Goal: Task Accomplishment & Management: Complete application form

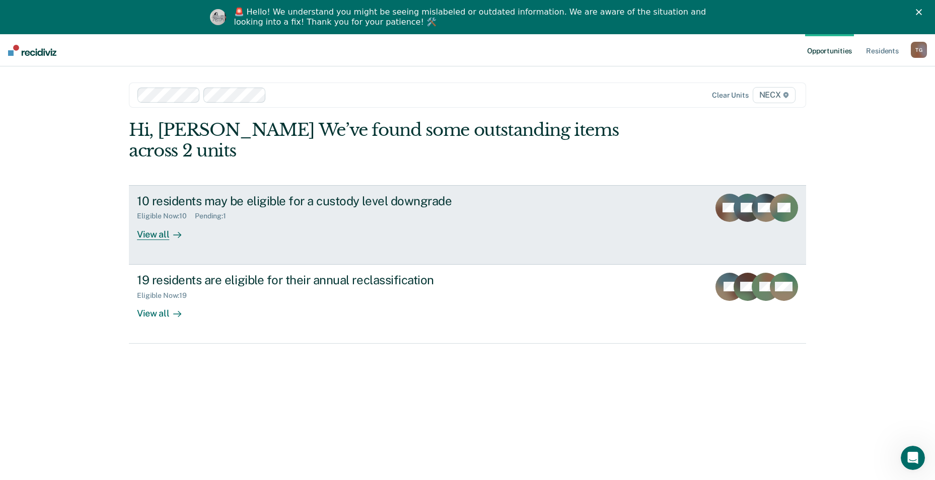
click at [263, 215] on div "10 residents may be eligible for a custody level downgrade Eligible Now : 10 Pe…" at bounding box center [326, 217] width 378 height 46
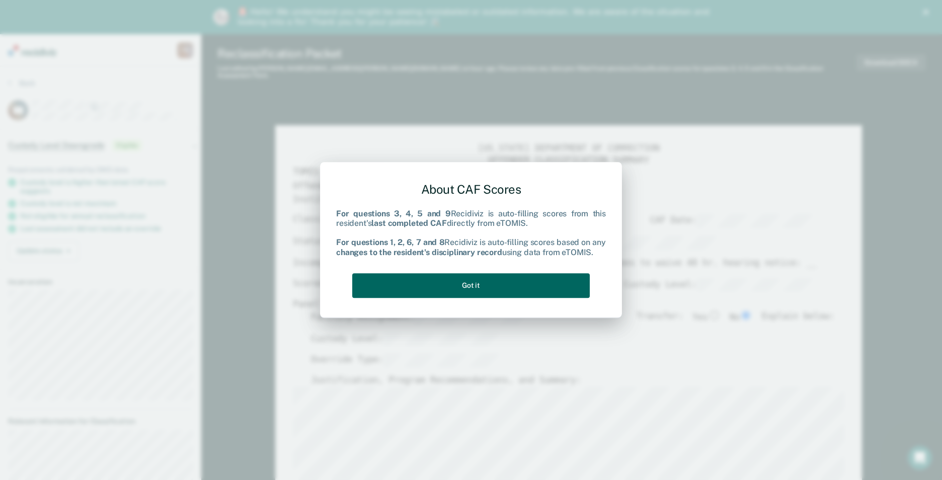
click at [480, 290] on button "Got it" at bounding box center [471, 285] width 238 height 25
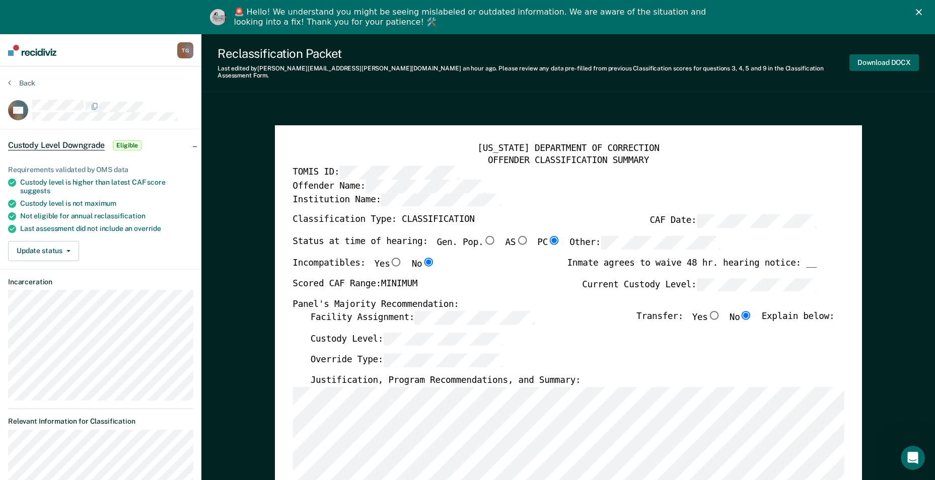
click at [867, 57] on button "Download DOCX" at bounding box center [883, 62] width 69 height 17
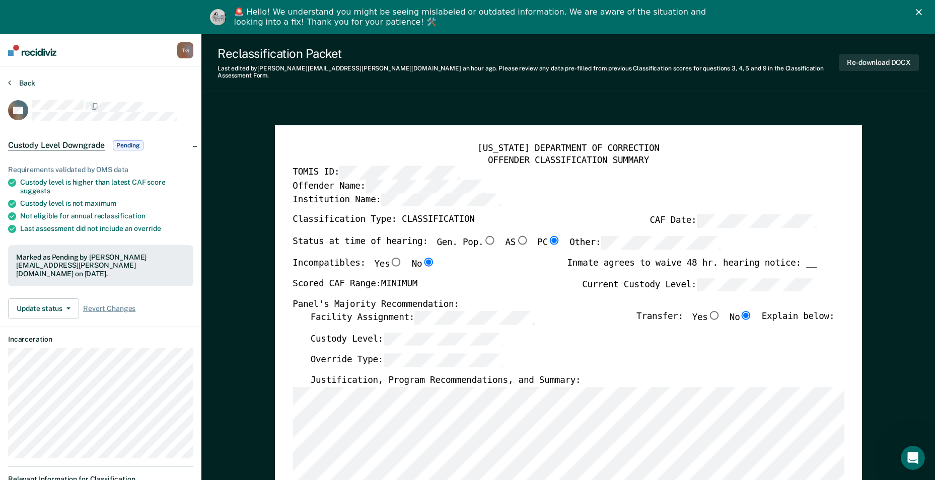
click at [15, 80] on button "Back" at bounding box center [21, 83] width 27 height 9
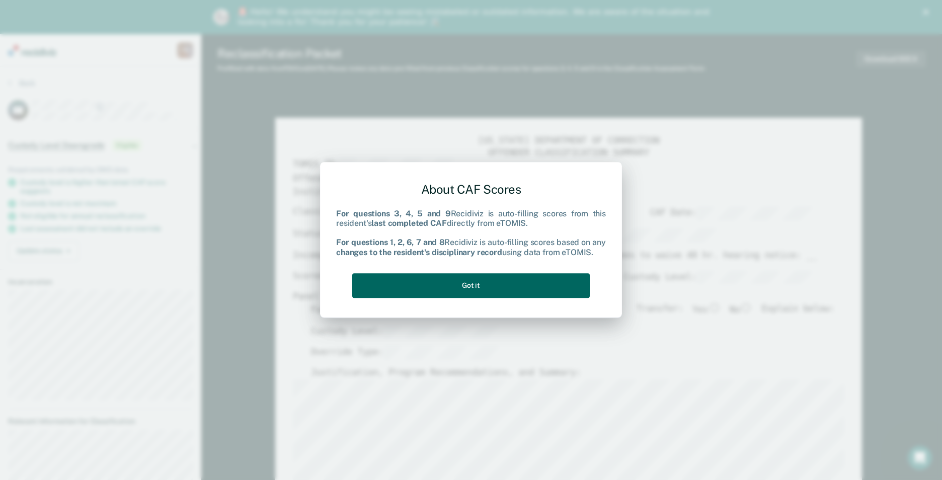
click at [519, 292] on button "Got it" at bounding box center [471, 285] width 238 height 25
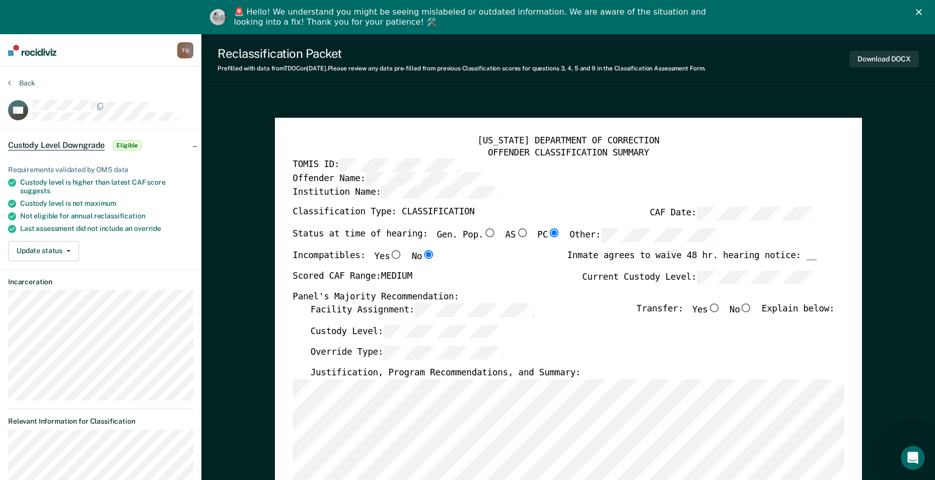
click at [752, 308] on input "No" at bounding box center [746, 308] width 13 height 9
type textarea "x"
radio input "true"
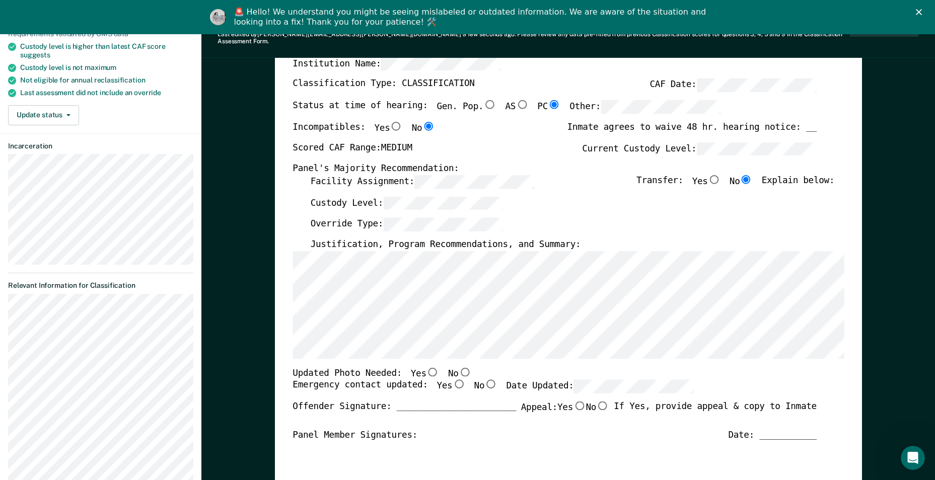
scroll to position [151, 0]
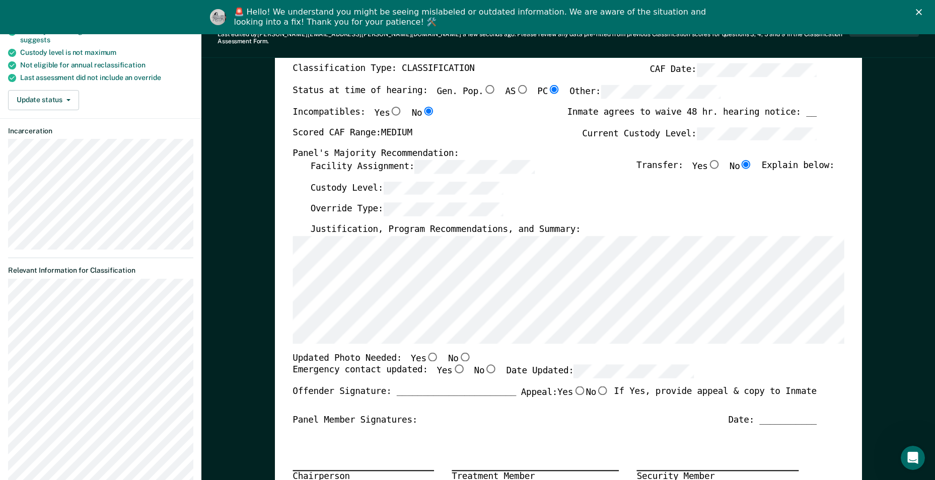
click at [452, 365] on input "Yes" at bounding box center [458, 369] width 13 height 9
type textarea "x"
radio input "true"
click at [802, 414] on div "Date: ___________" at bounding box center [772, 420] width 89 height 12
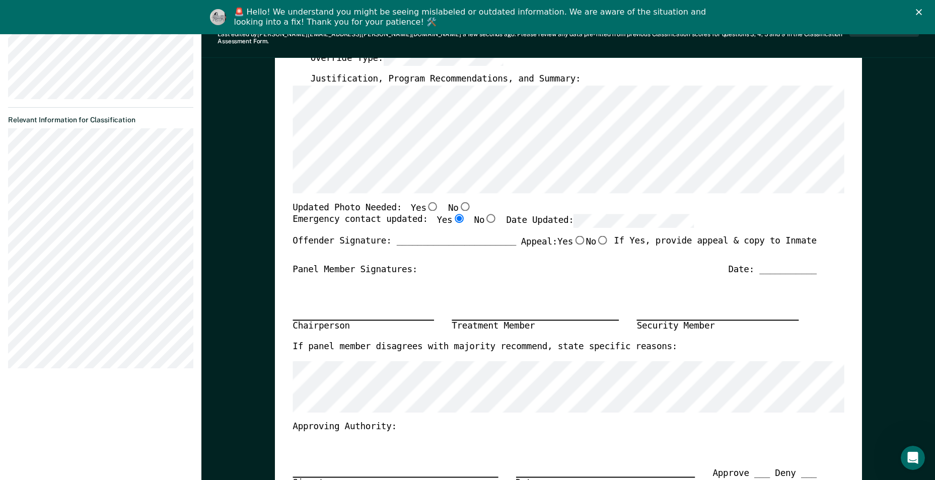
scroll to position [302, 0]
click at [781, 253] on div "Offender Signature: _______________________ Appeal: Yes No If Yes, provide appe…" at bounding box center [555, 249] width 524 height 28
click at [783, 263] on div "Date: ___________" at bounding box center [772, 269] width 89 height 12
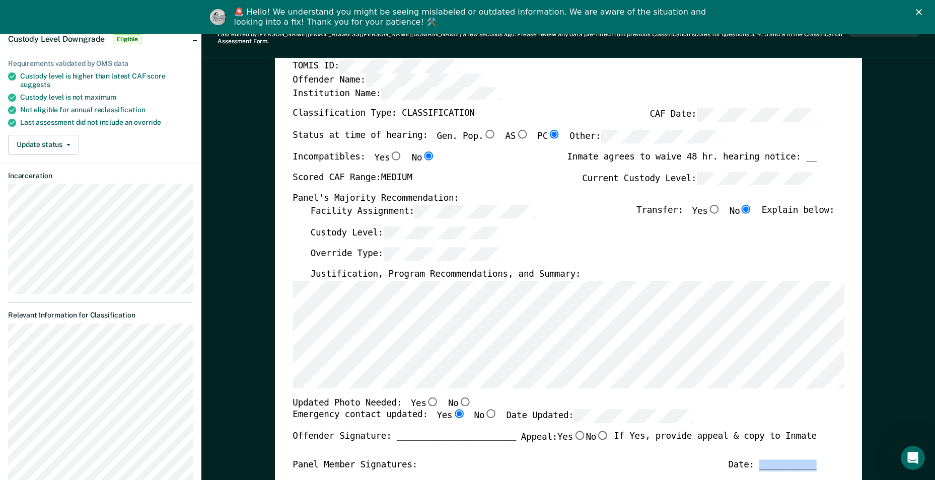
scroll to position [101, 0]
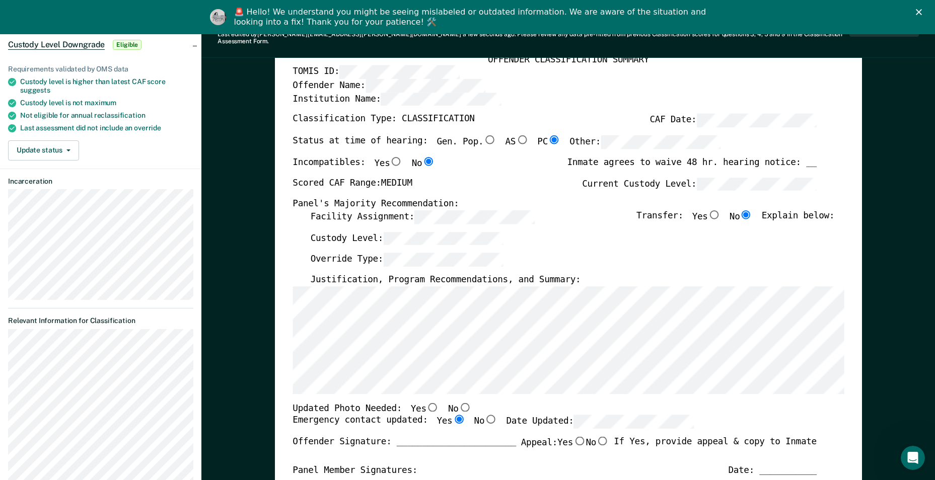
click at [796, 253] on div "Override Type:" at bounding box center [572, 264] width 524 height 22
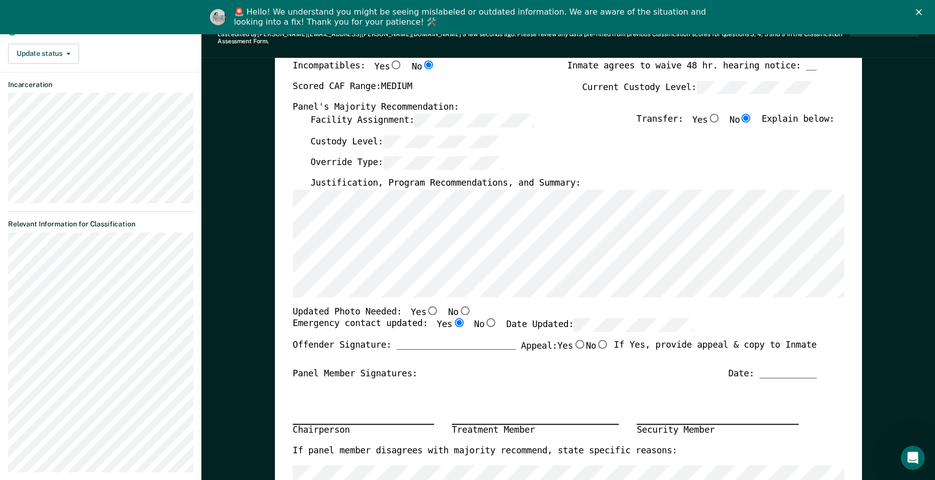
scroll to position [201, 0]
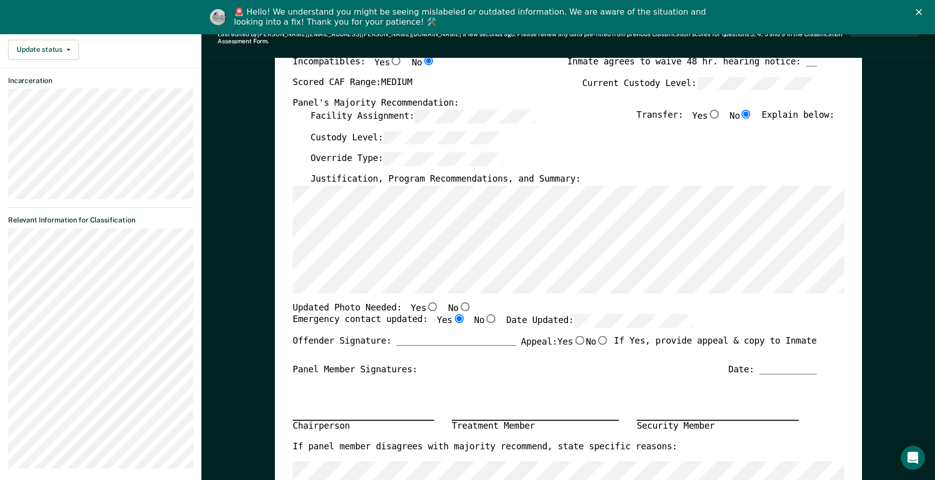
click at [771, 364] on div "Date: ___________" at bounding box center [772, 370] width 89 height 12
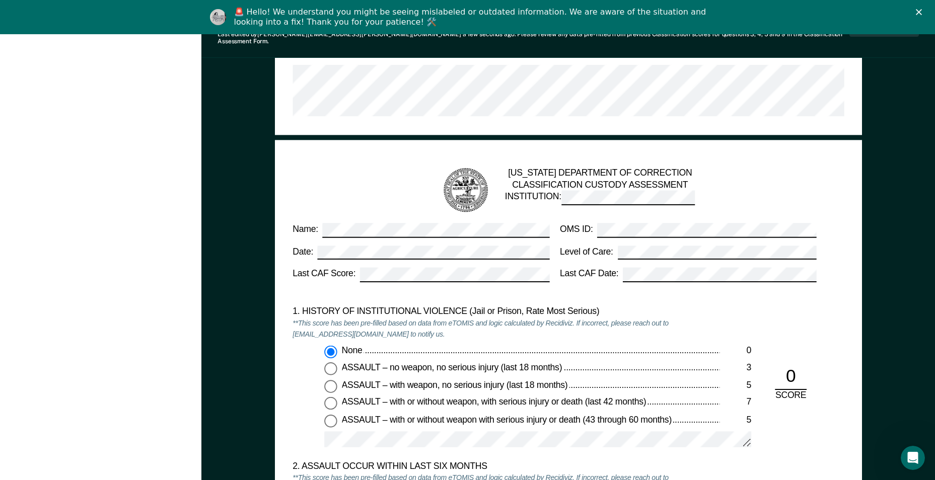
scroll to position [0, 0]
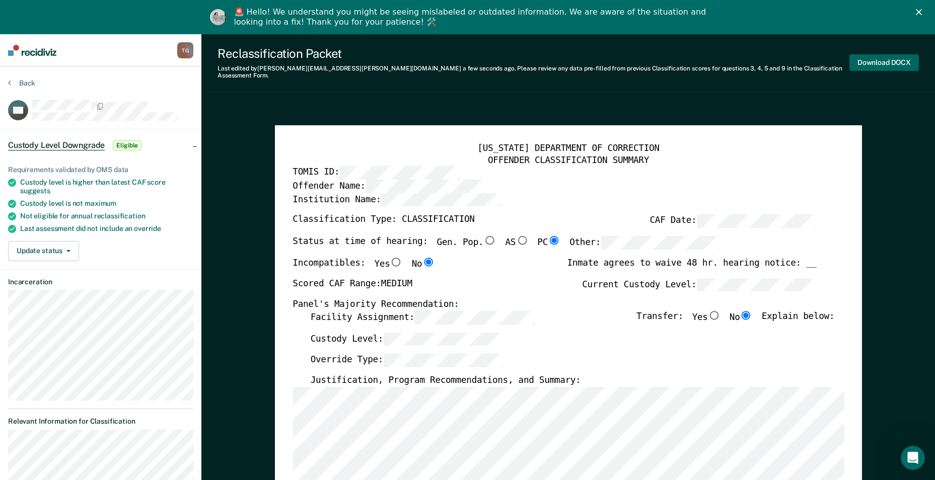
click at [870, 59] on button "Download DOCX" at bounding box center [883, 62] width 69 height 17
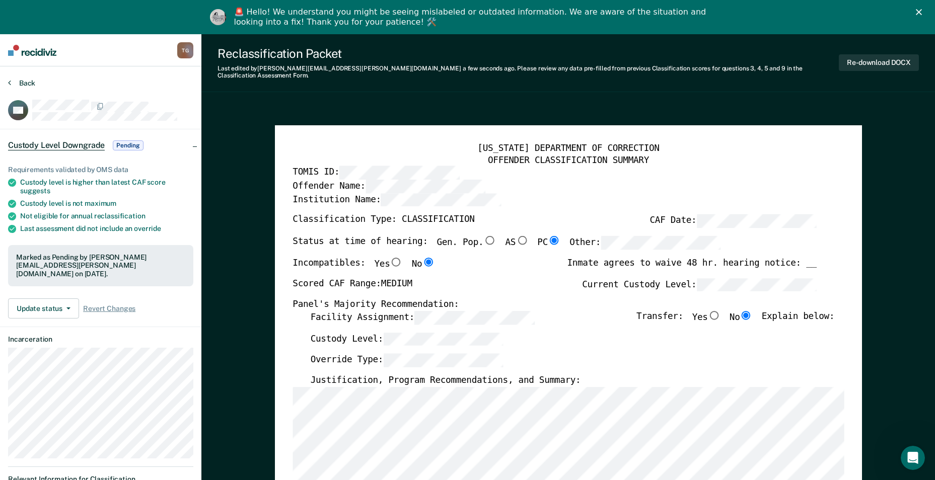
click at [23, 82] on button "Back" at bounding box center [21, 83] width 27 height 9
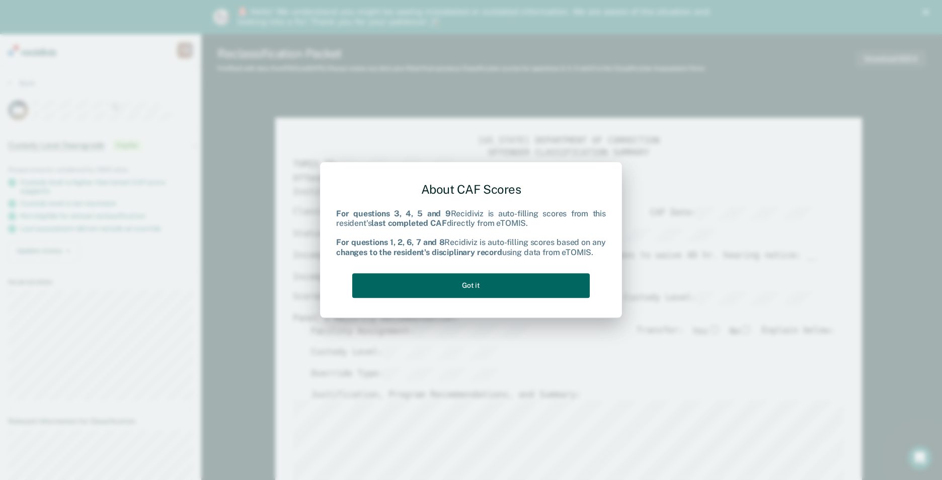
click at [478, 284] on button "Got it" at bounding box center [471, 285] width 238 height 25
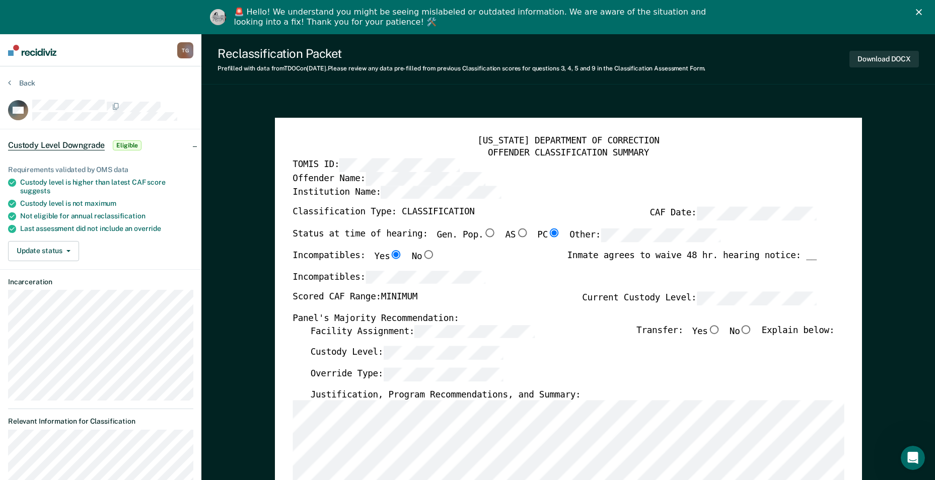
click at [753, 331] on input "No" at bounding box center [746, 329] width 13 height 9
type textarea "x"
radio input "true"
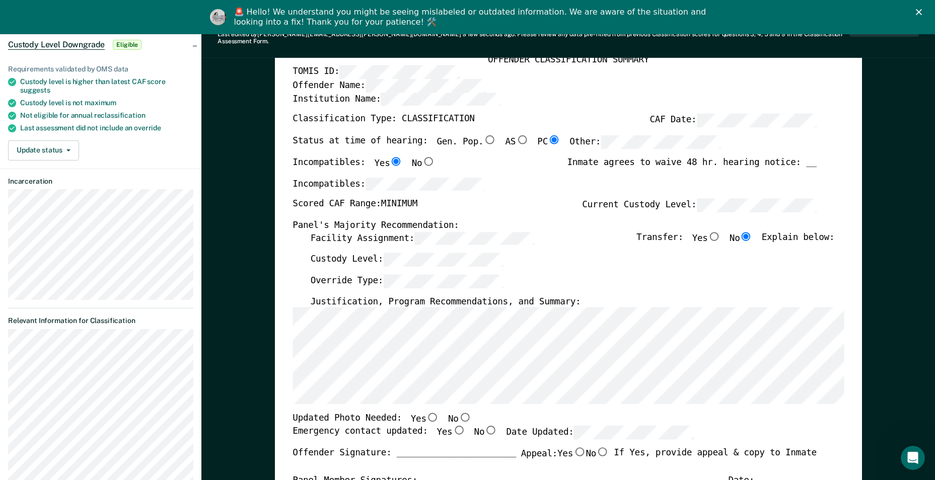
scroll to position [151, 0]
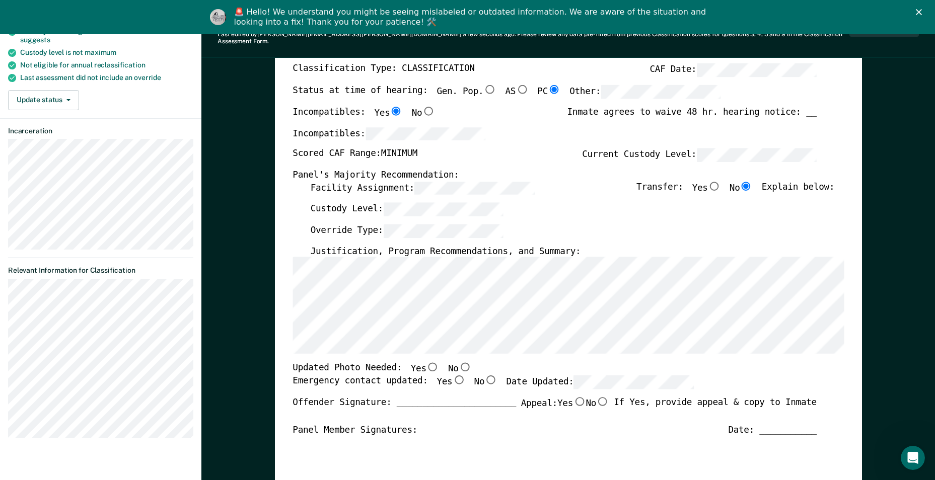
click at [452, 376] on input "Yes" at bounding box center [458, 380] width 13 height 9
type textarea "x"
radio input "true"
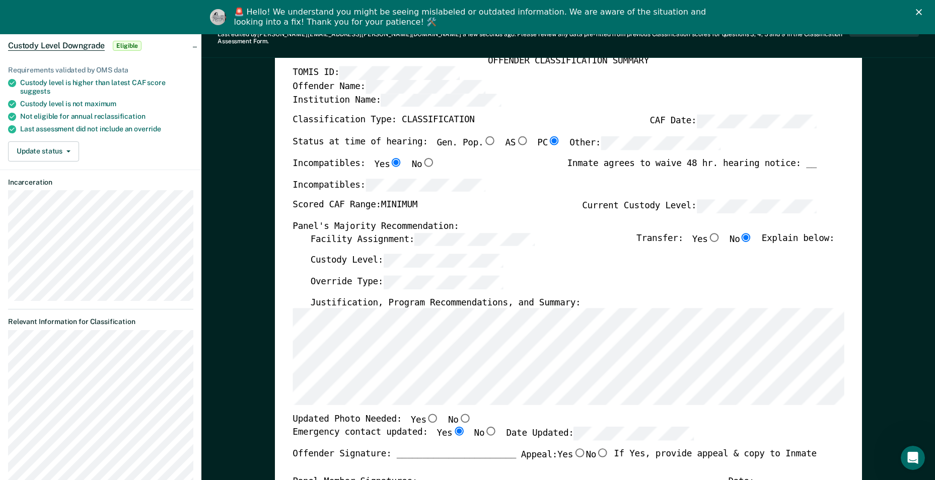
scroll to position [0, 0]
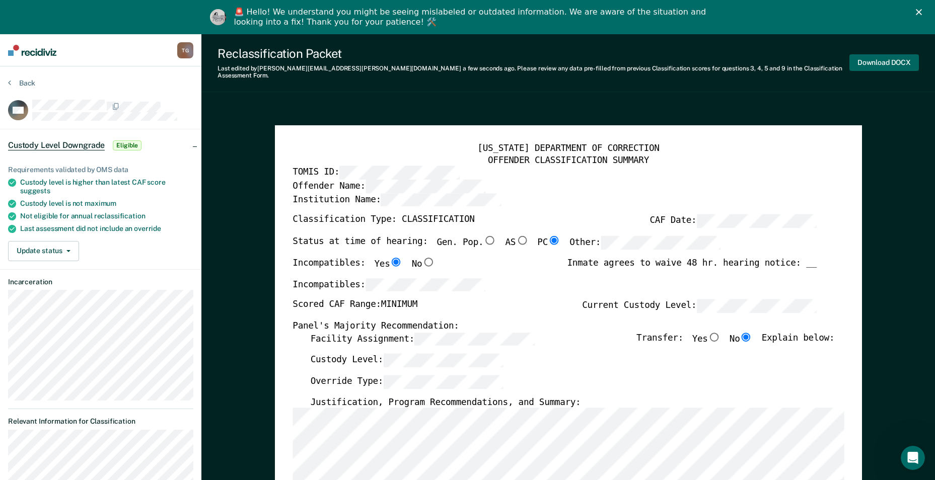
click at [903, 54] on button "Download DOCX" at bounding box center [883, 62] width 69 height 17
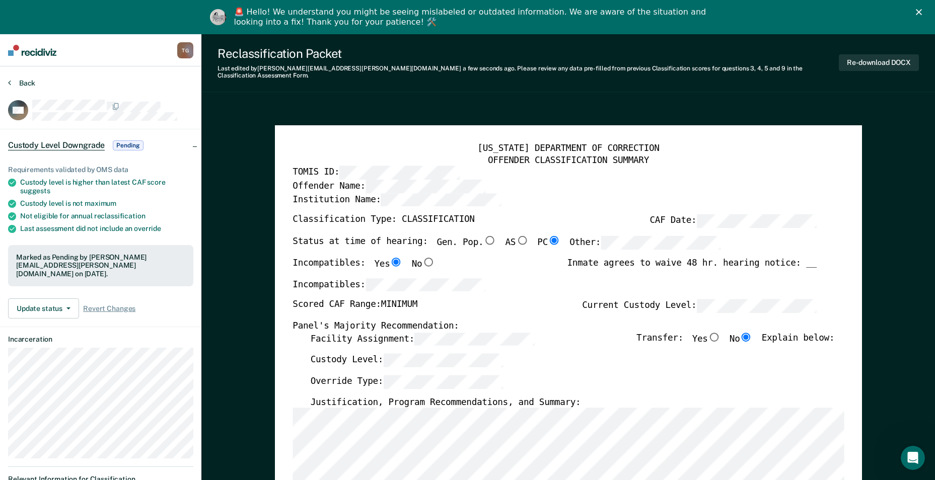
click at [25, 82] on button "Back" at bounding box center [21, 83] width 27 height 9
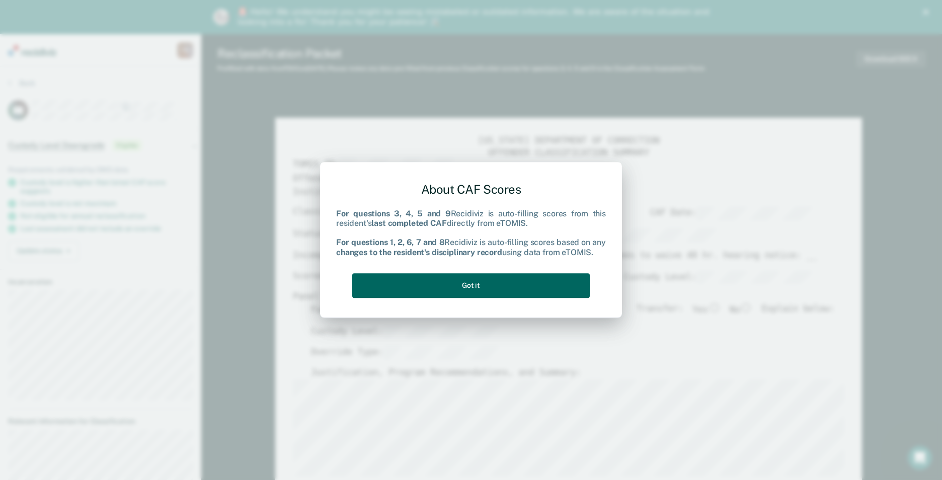
click at [472, 293] on button "Got it" at bounding box center [471, 285] width 238 height 25
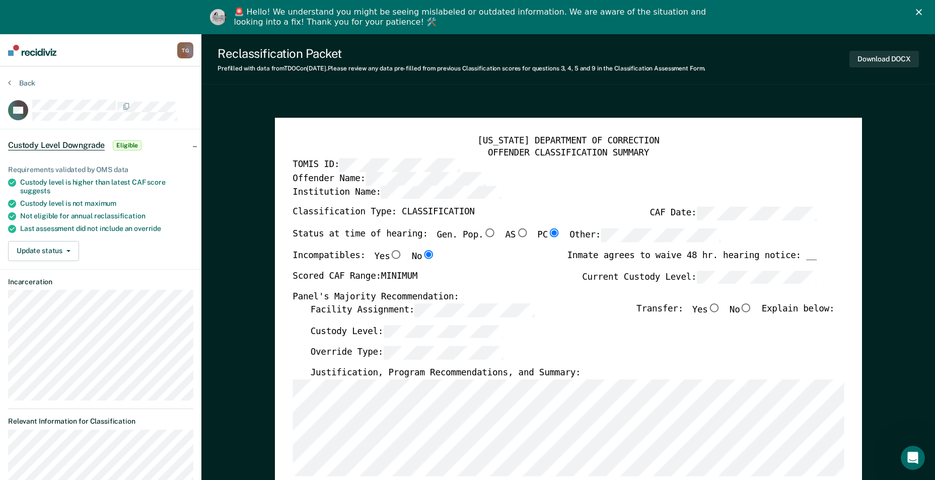
click at [751, 305] on input "No" at bounding box center [746, 308] width 13 height 9
type textarea "x"
radio input "true"
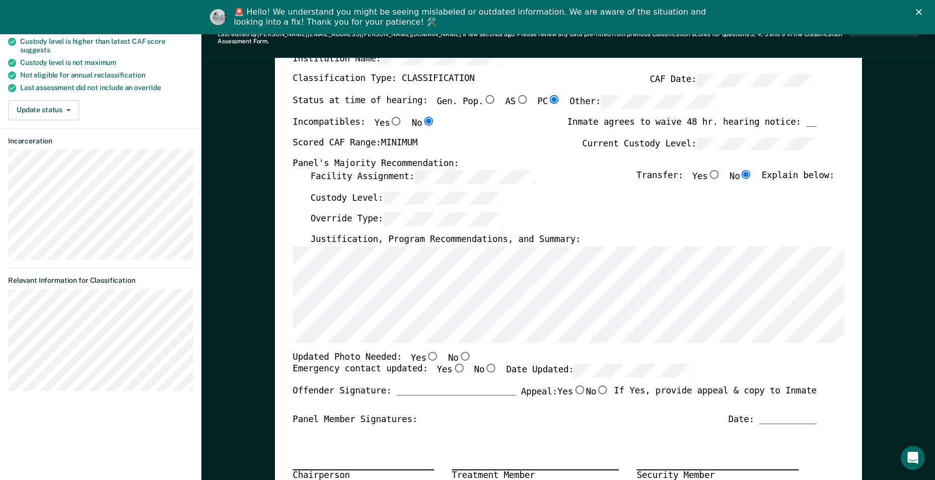
scroll to position [151, 0]
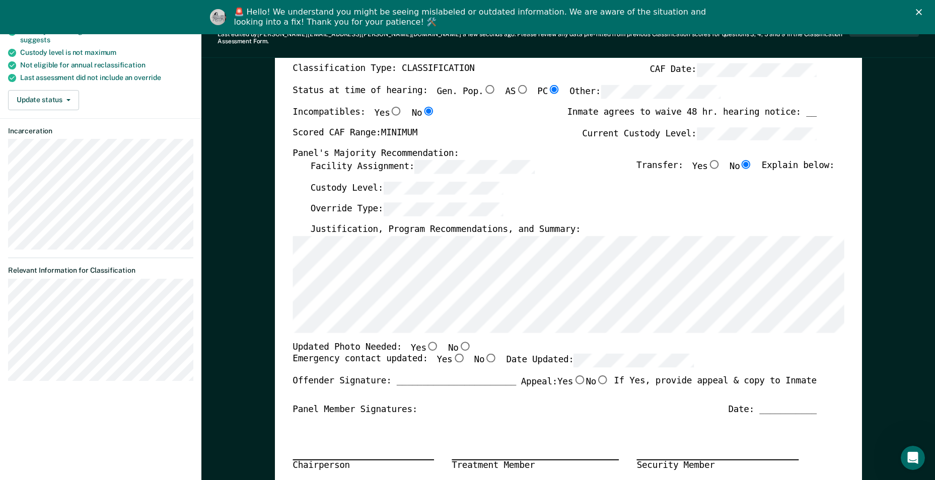
click at [484, 354] on input "No" at bounding box center [490, 358] width 13 height 9
type textarea "x"
radio input "true"
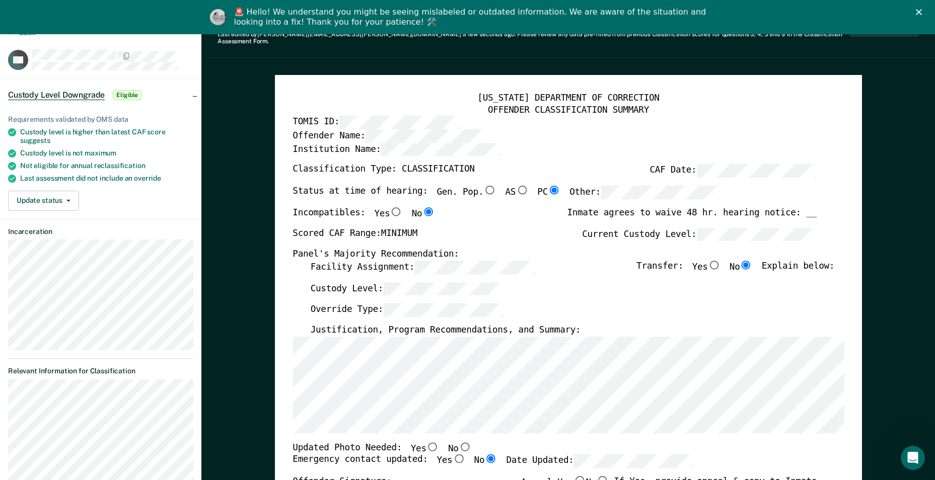
scroll to position [0, 0]
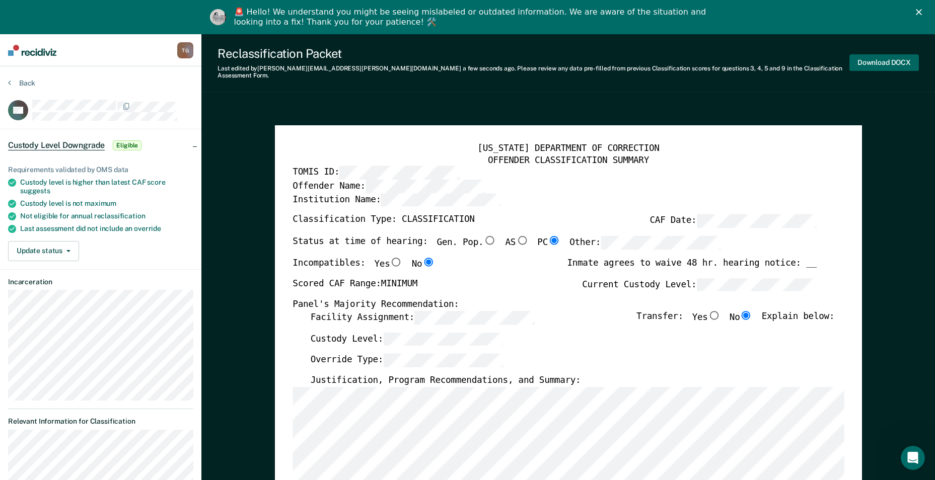
click at [886, 57] on button "Download DOCX" at bounding box center [883, 62] width 69 height 17
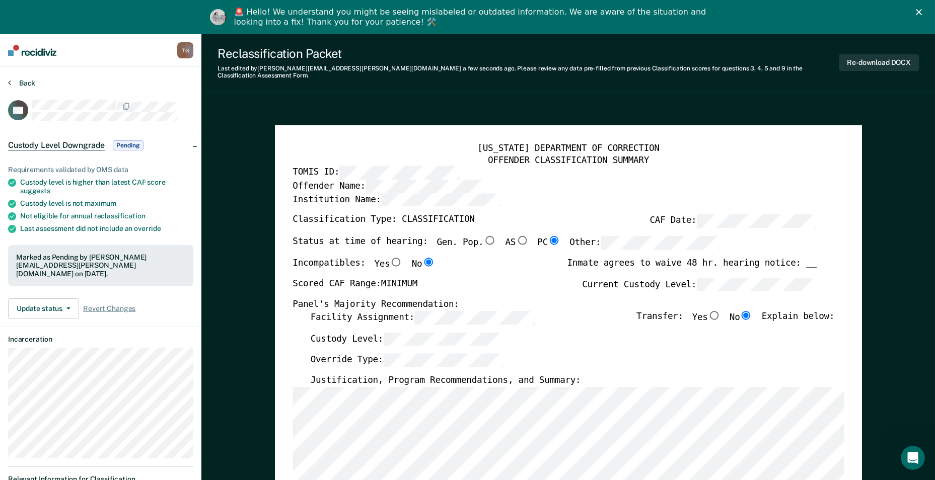
click at [15, 83] on button "Back" at bounding box center [21, 83] width 27 height 9
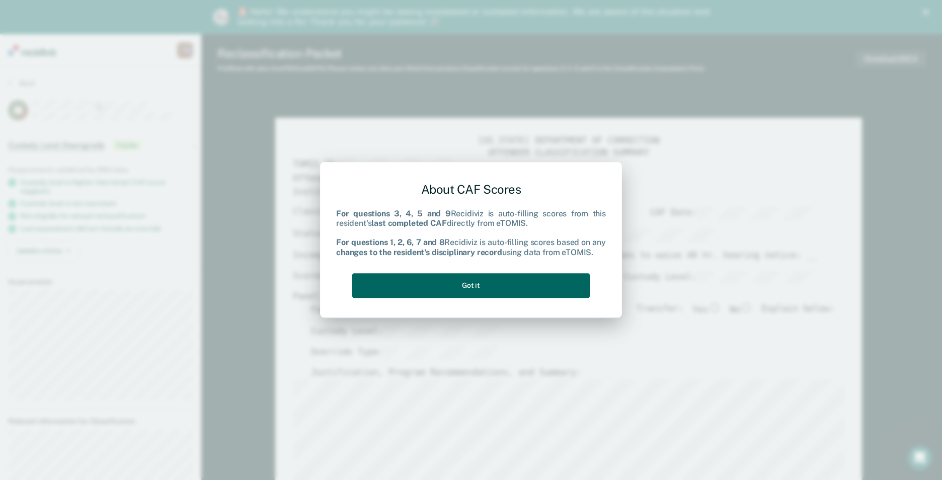
click at [530, 293] on button "Got it" at bounding box center [471, 285] width 238 height 25
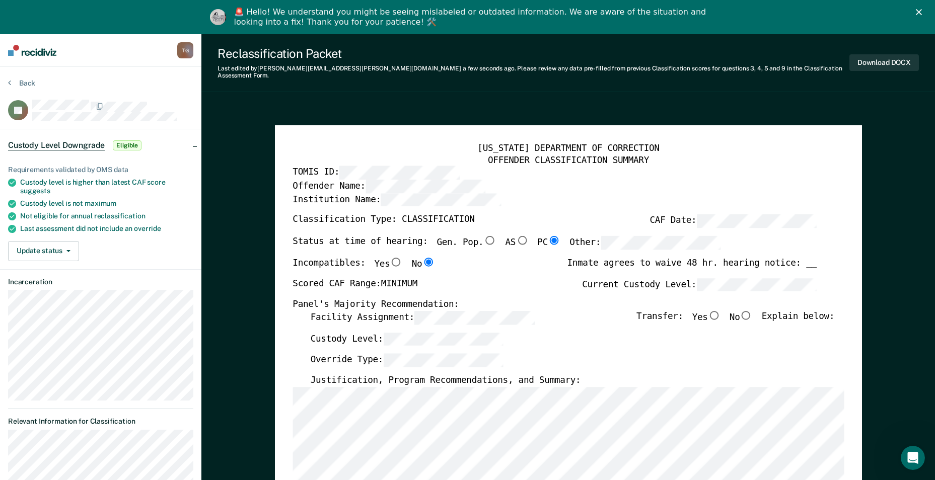
click at [753, 311] on input "No" at bounding box center [746, 315] width 13 height 9
type textarea "x"
radio input "true"
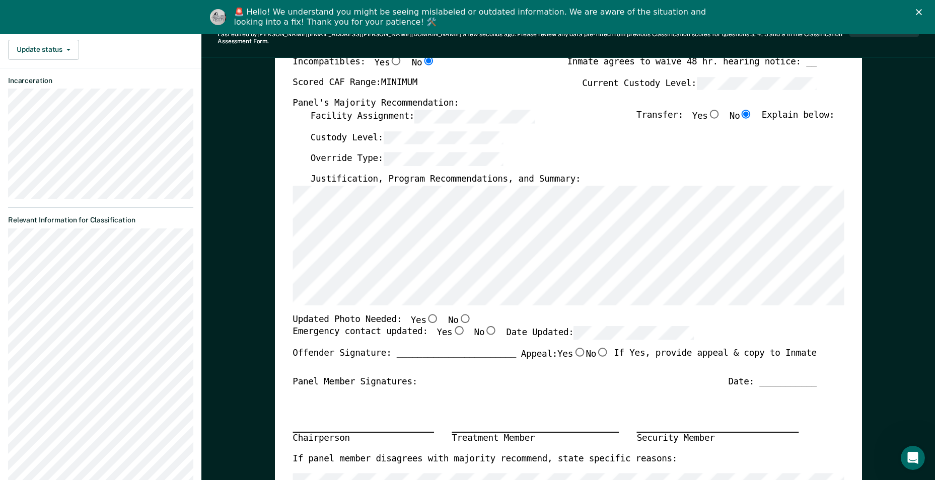
click at [484, 326] on input "No" at bounding box center [490, 330] width 13 height 9
type textarea "x"
radio input "true"
click at [452, 326] on input "Yes" at bounding box center [458, 330] width 13 height 9
type textarea "x"
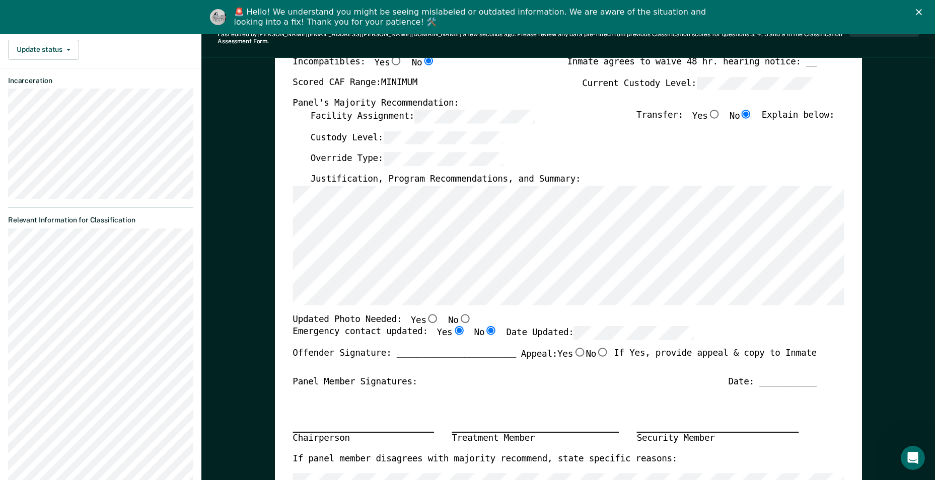
radio input "true"
radio input "false"
click at [592, 315] on div "Updated Photo Needed: Yes No" at bounding box center [555, 320] width 524 height 13
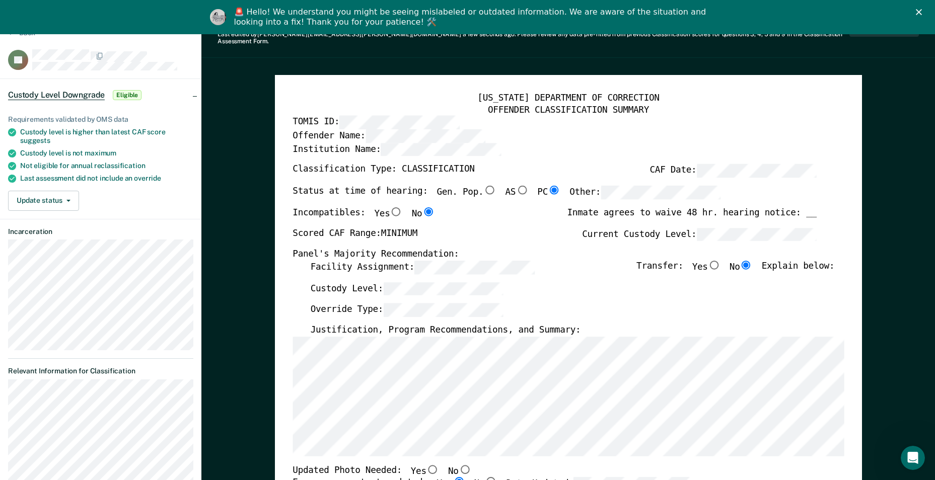
scroll to position [0, 0]
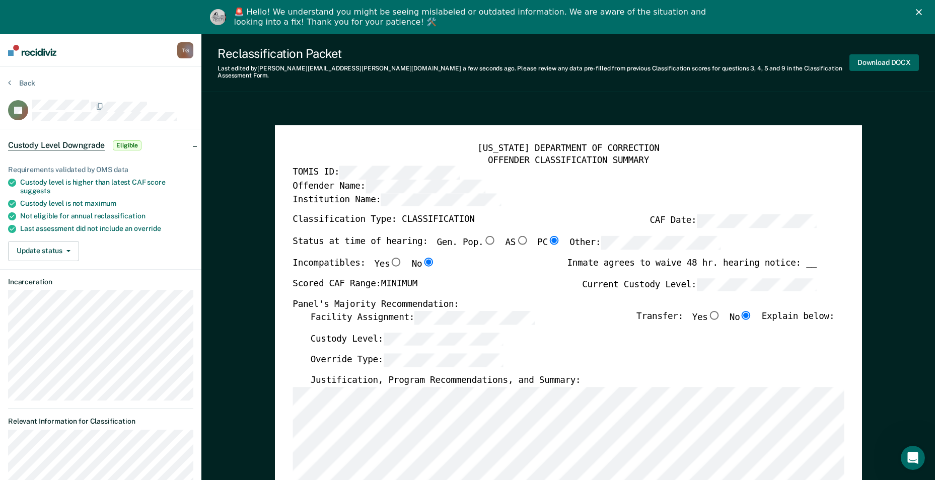
click at [877, 60] on button "Download DOCX" at bounding box center [883, 62] width 69 height 17
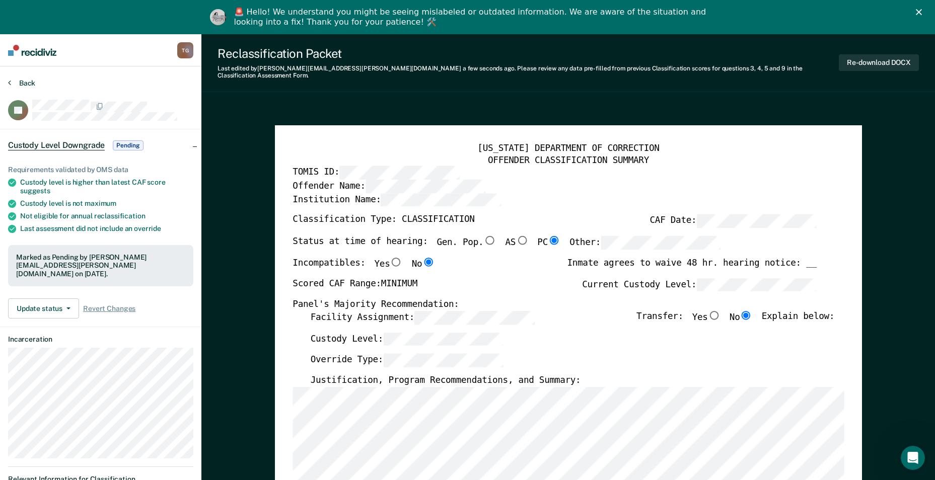
click at [11, 82] on button "Back" at bounding box center [21, 83] width 27 height 9
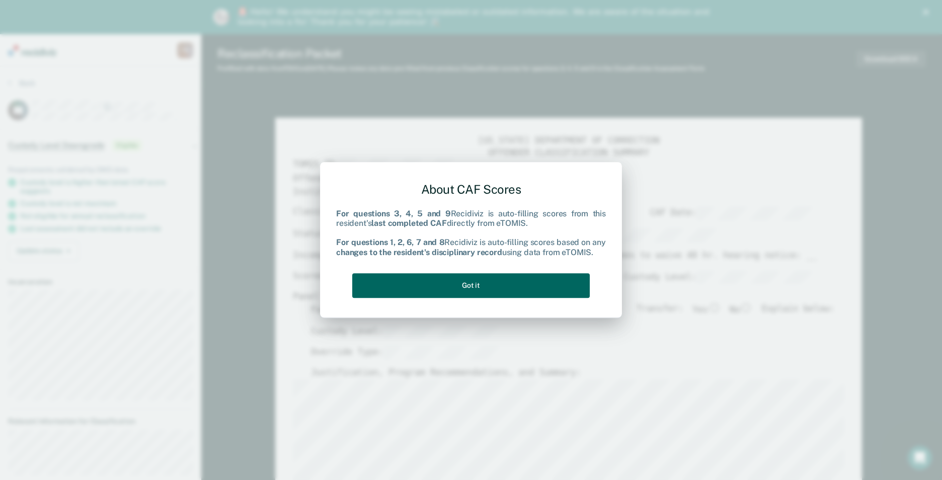
click at [546, 283] on button "Got it" at bounding box center [471, 285] width 238 height 25
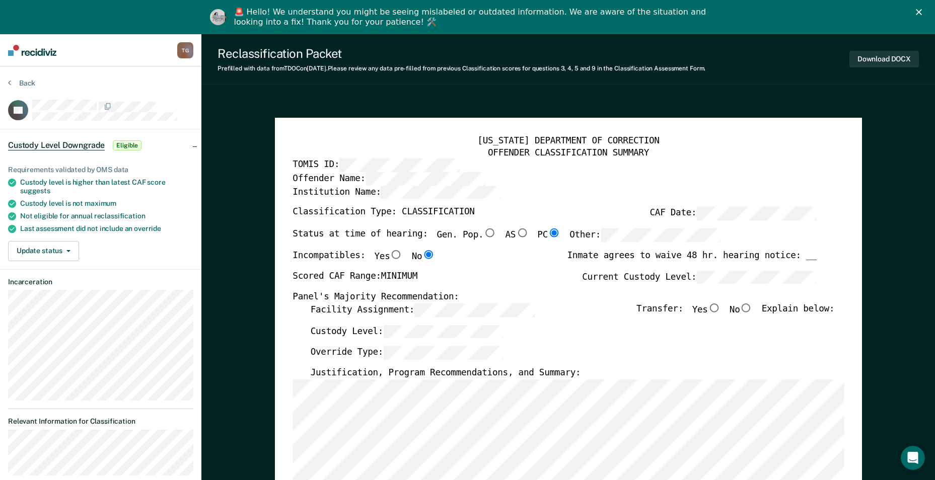
click at [749, 310] on input "No" at bounding box center [746, 308] width 13 height 9
type textarea "x"
radio input "true"
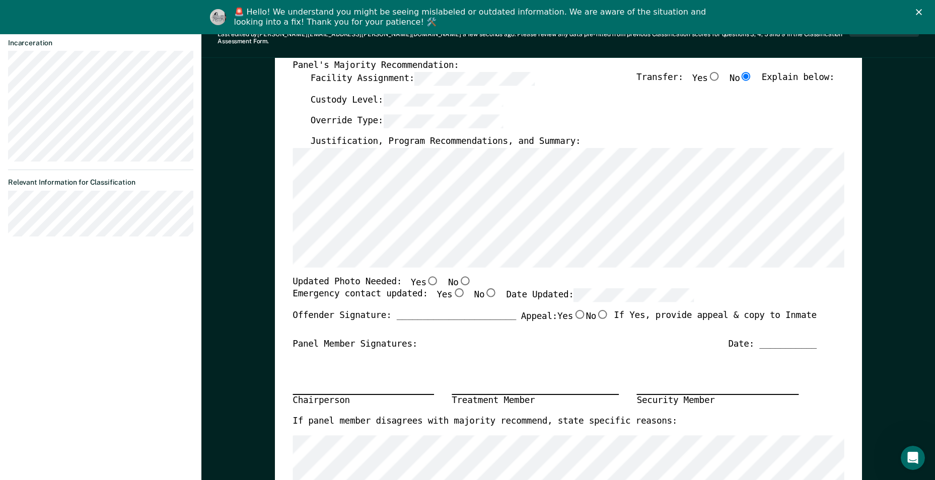
scroll to position [252, 0]
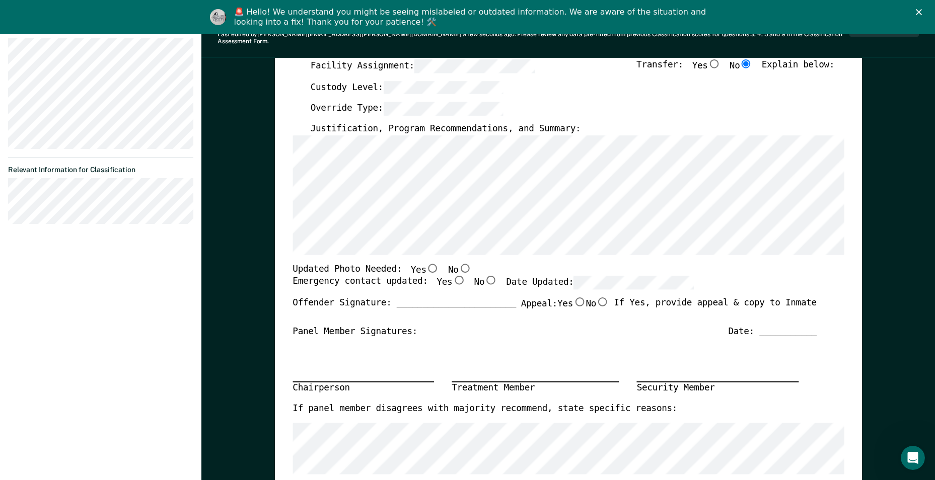
click at [452, 276] on input "Yes" at bounding box center [458, 280] width 13 height 9
type textarea "x"
radio input "true"
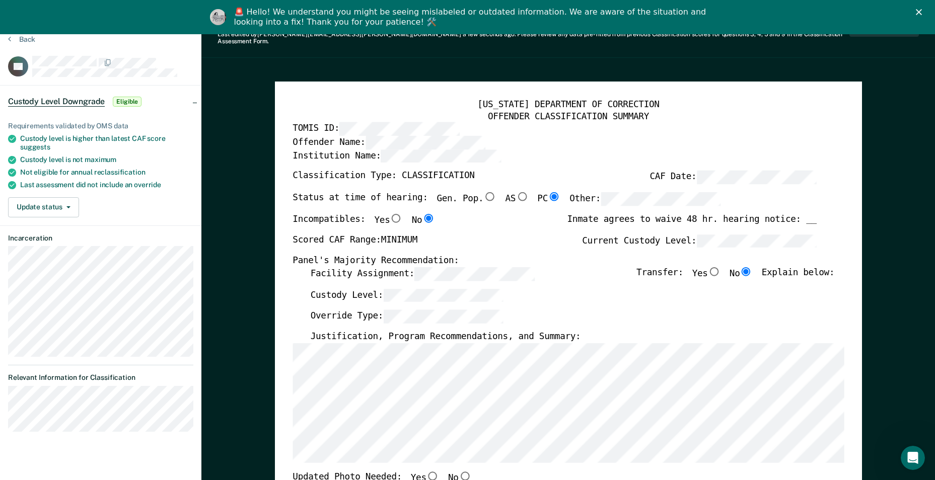
scroll to position [0, 0]
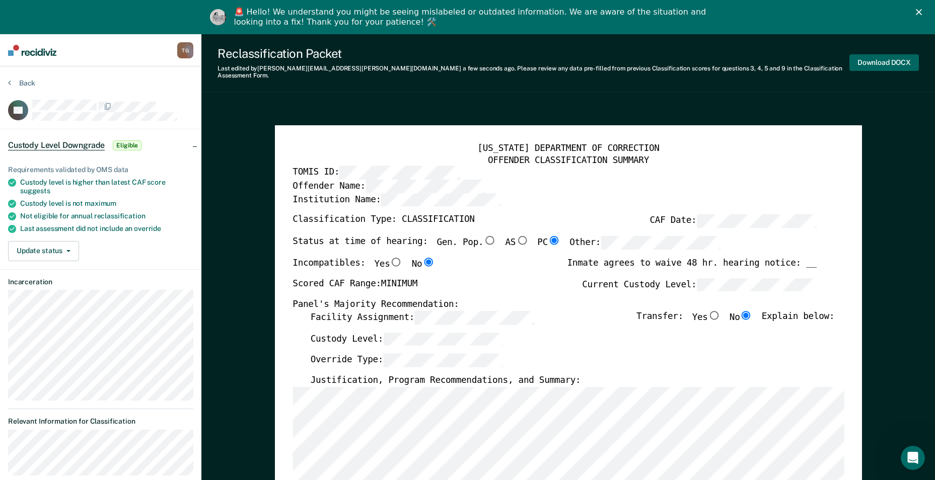
click at [882, 55] on button "Download DOCX" at bounding box center [883, 62] width 69 height 17
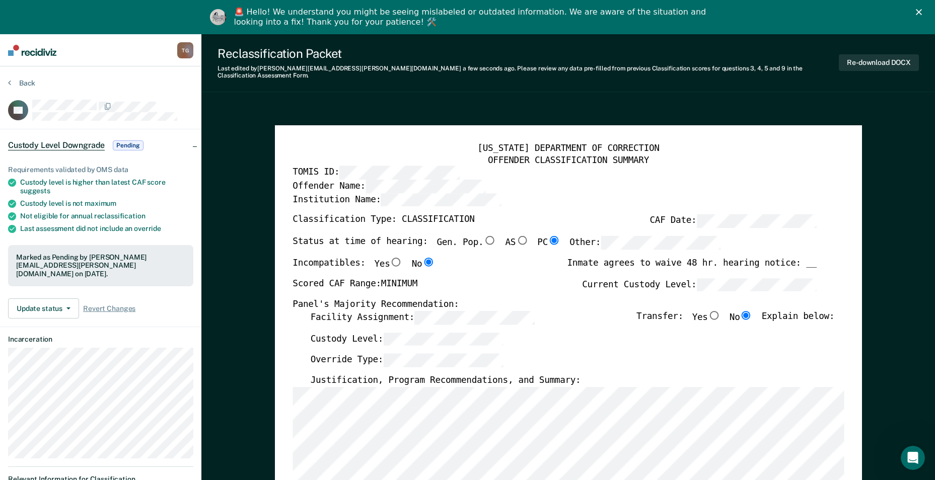
click at [29, 83] on button "Back" at bounding box center [21, 83] width 27 height 9
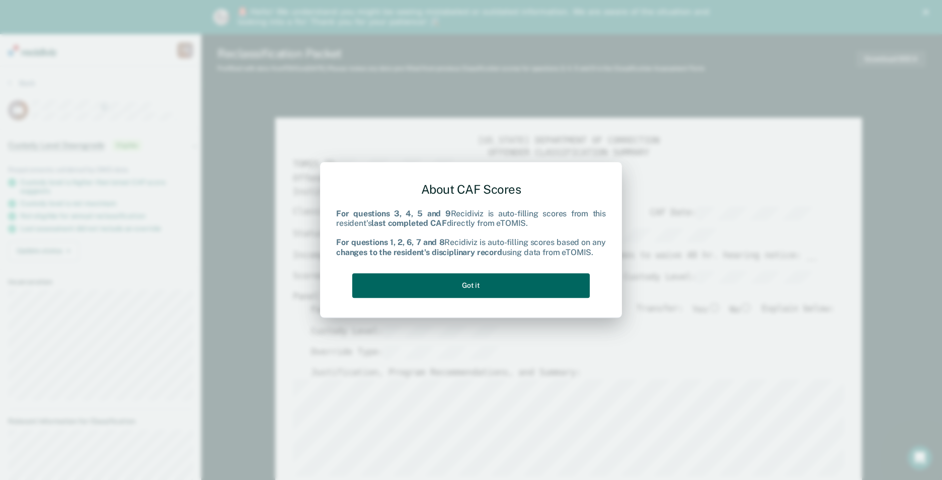
click at [501, 294] on button "Got it" at bounding box center [471, 285] width 238 height 25
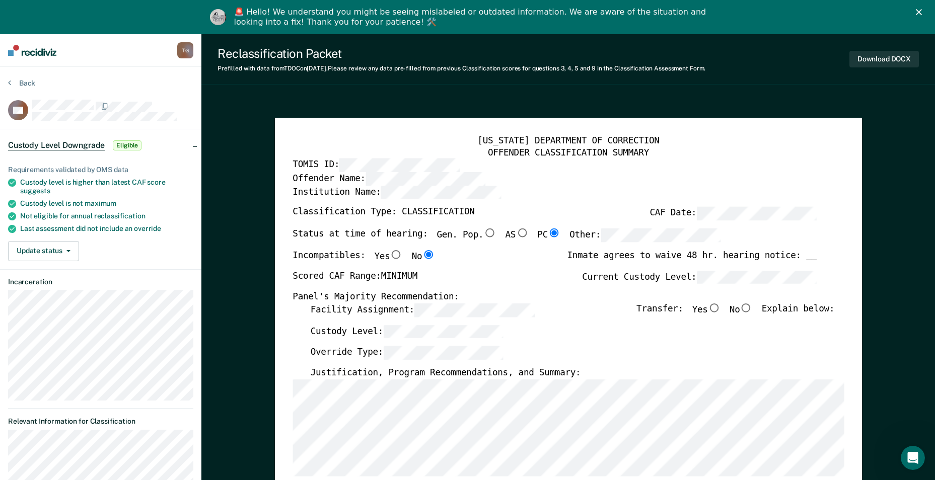
click at [416, 341] on div "Custody Level:" at bounding box center [572, 336] width 524 height 22
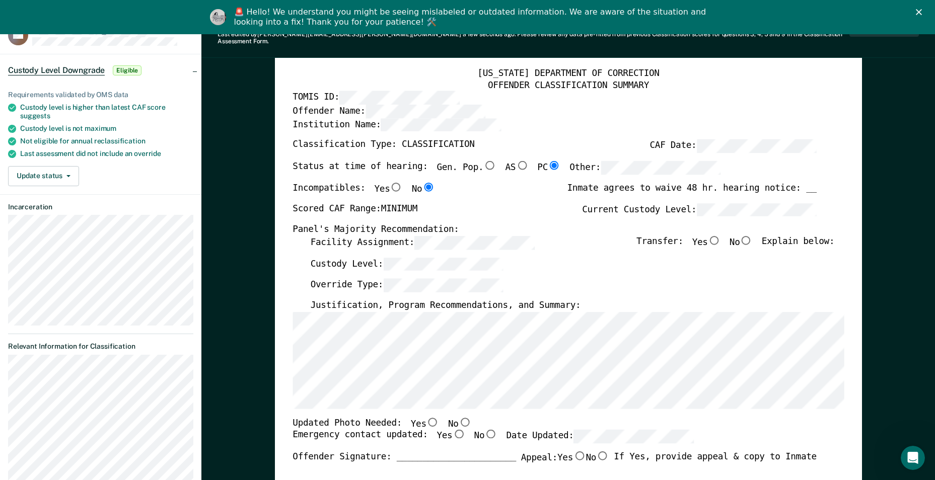
scroll to position [101, 0]
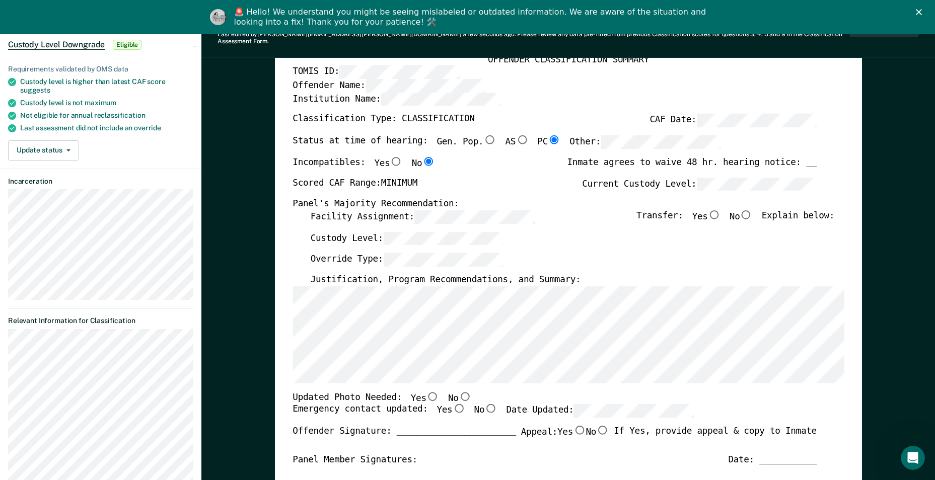
click at [452, 404] on input "Yes" at bounding box center [458, 408] width 13 height 9
type textarea "x"
radio input "true"
click at [799, 392] on div "Updated Photo Needed: Yes No" at bounding box center [555, 398] width 524 height 13
click at [753, 210] on input "No" at bounding box center [746, 214] width 13 height 9
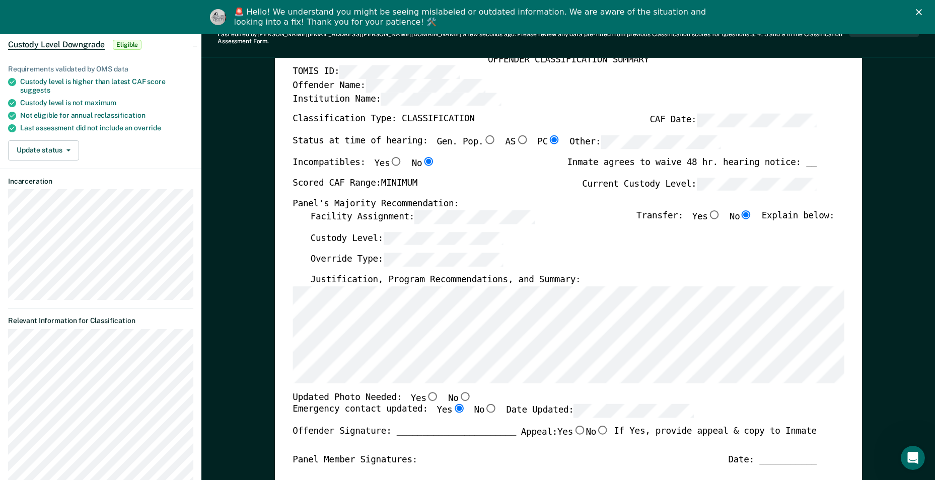
type textarea "x"
radio input "true"
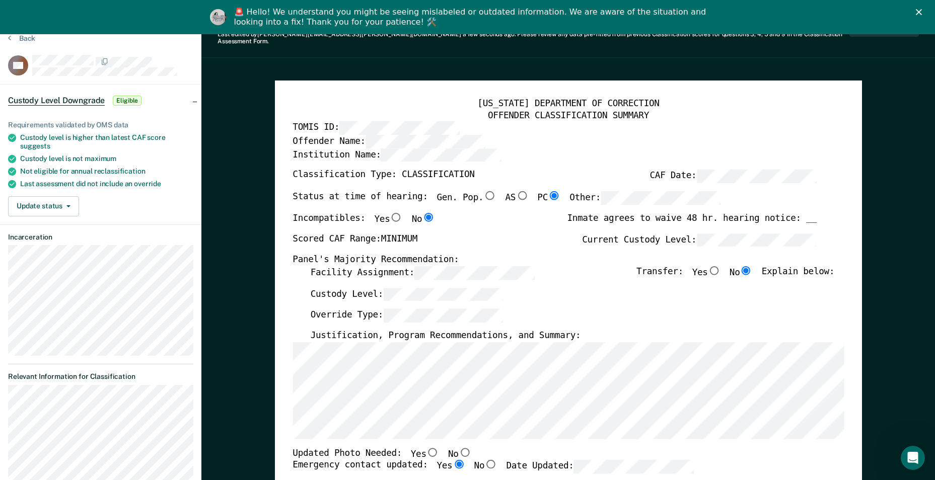
scroll to position [0, 0]
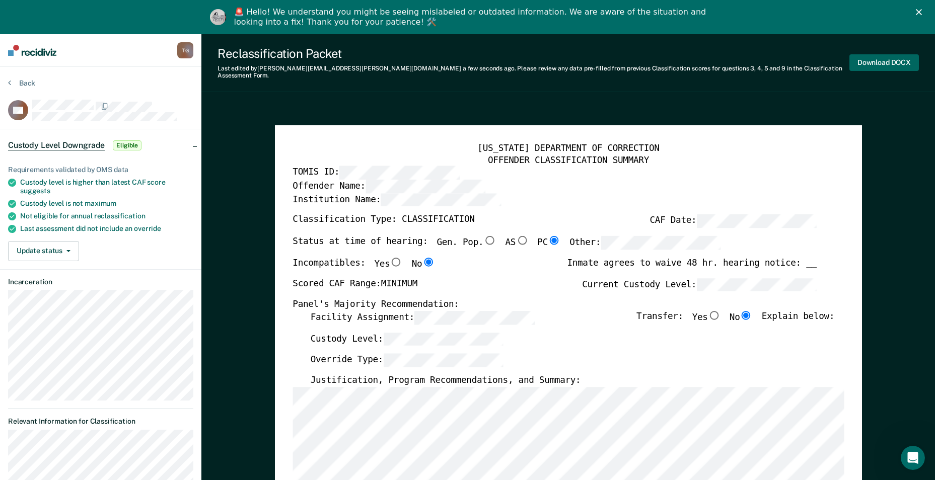
click at [868, 57] on button "Download DOCX" at bounding box center [883, 62] width 69 height 17
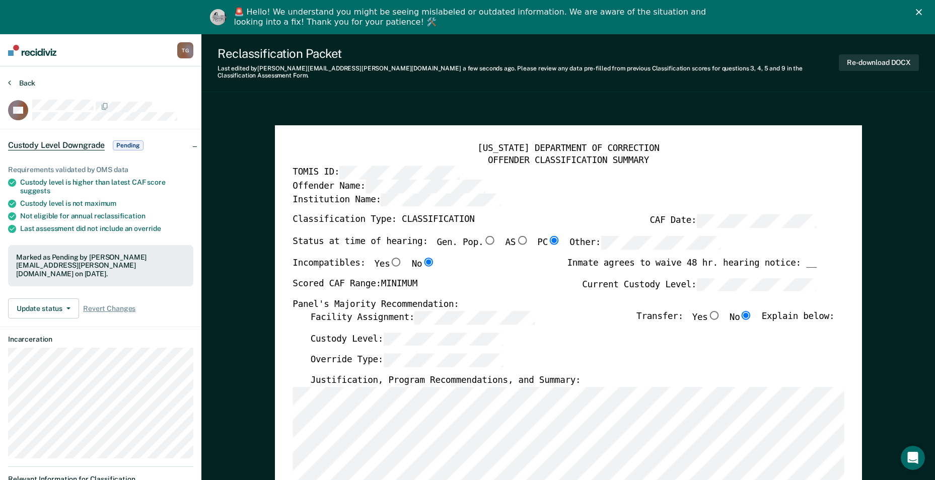
click at [24, 81] on button "Back" at bounding box center [21, 83] width 27 height 9
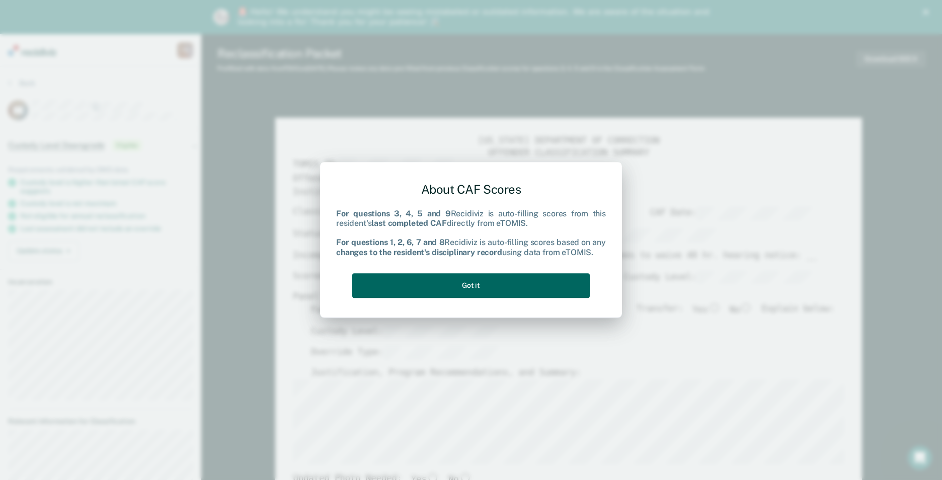
click at [521, 285] on button "Got it" at bounding box center [471, 285] width 238 height 25
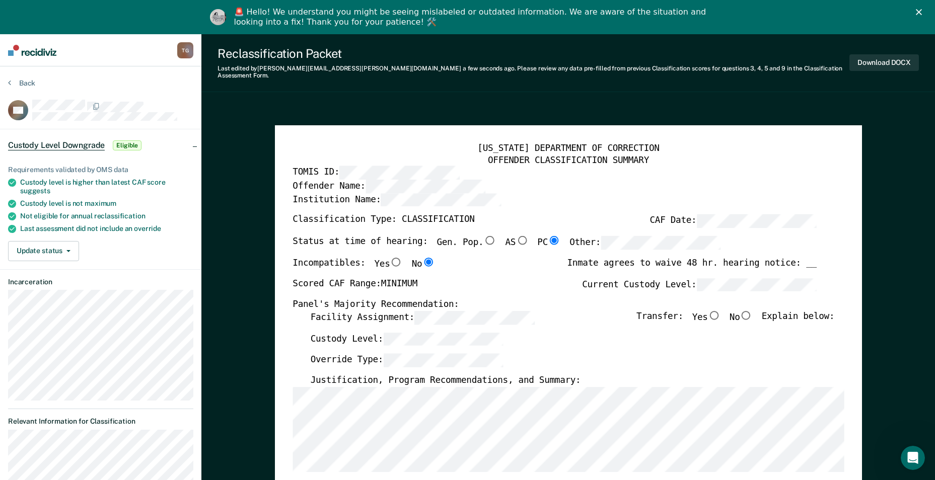
click at [749, 311] on input "No" at bounding box center [746, 315] width 13 height 9
type textarea "x"
radio input "true"
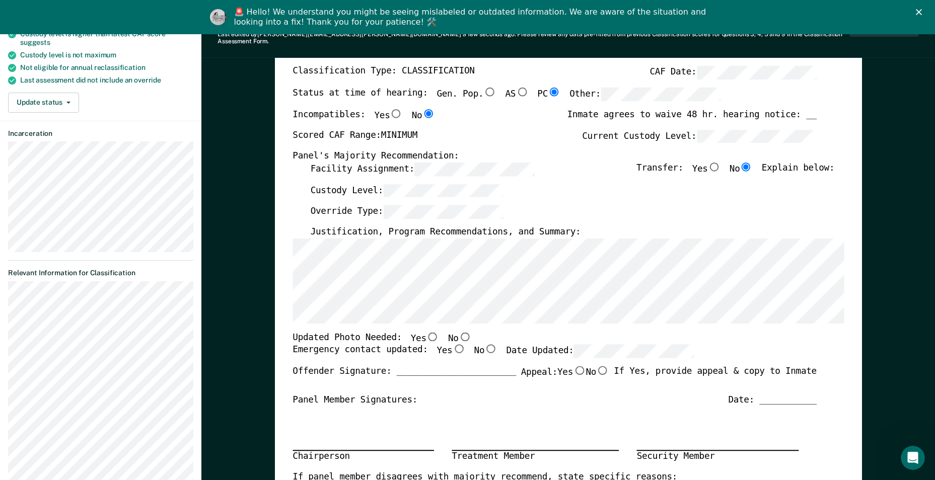
scroll to position [151, 0]
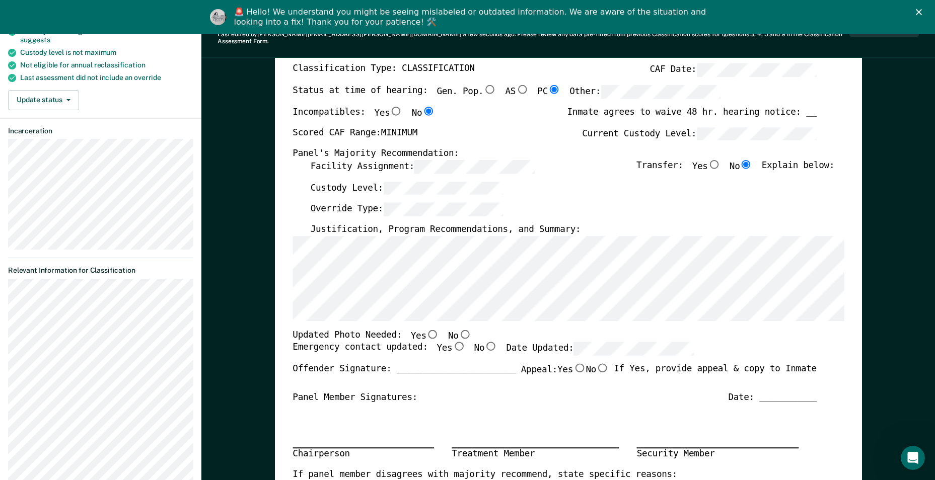
click at [452, 342] on input "Yes" at bounding box center [458, 346] width 13 height 9
type textarea "x"
radio input "true"
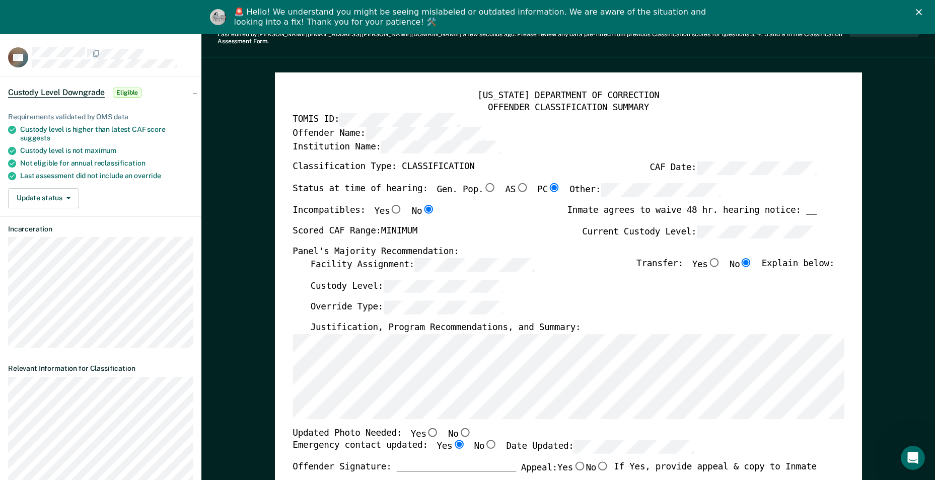
scroll to position [0, 0]
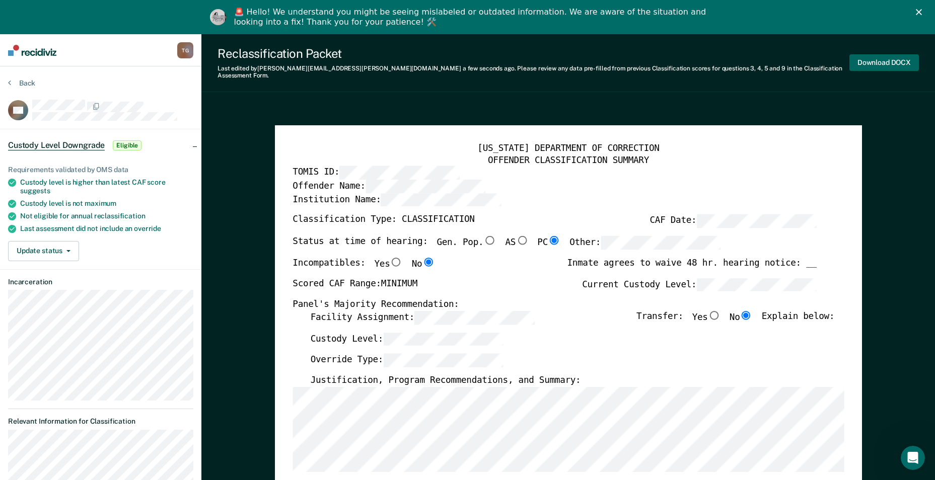
click at [877, 55] on button "Download DOCX" at bounding box center [883, 62] width 69 height 17
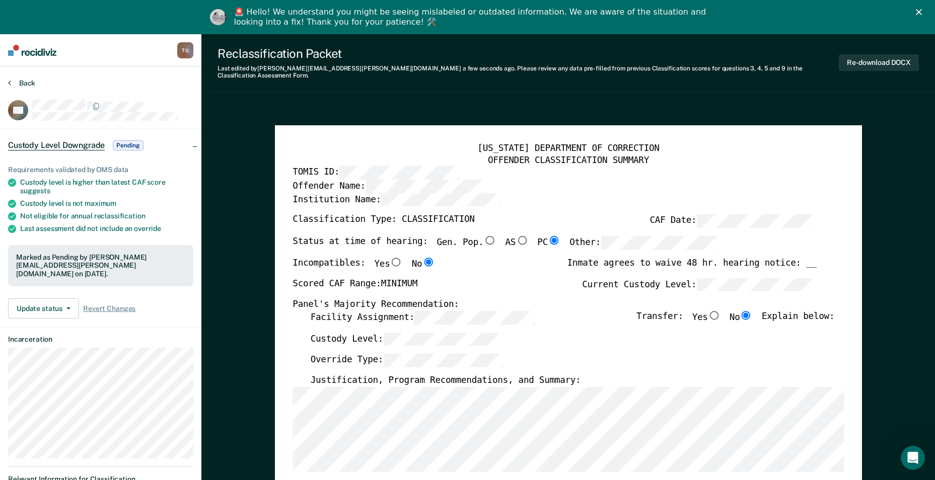
click at [19, 84] on button "Back" at bounding box center [21, 83] width 27 height 9
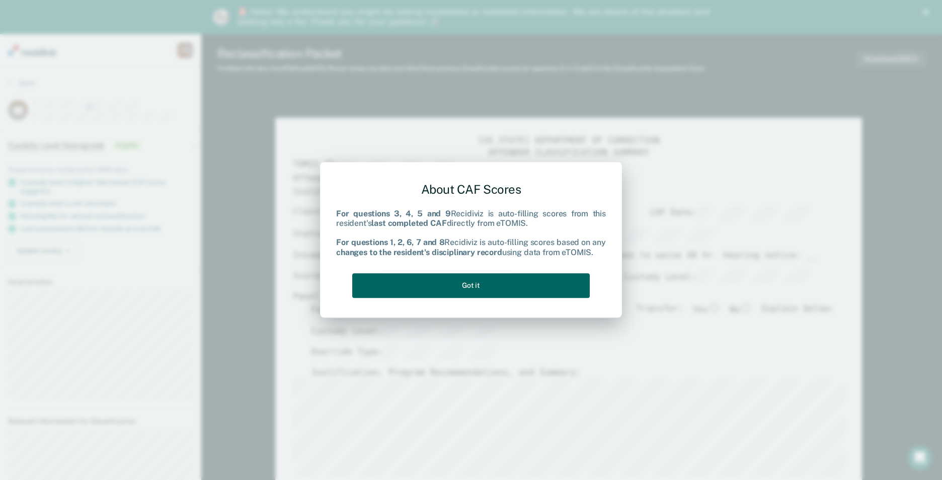
click at [548, 282] on button "Got it" at bounding box center [471, 285] width 238 height 25
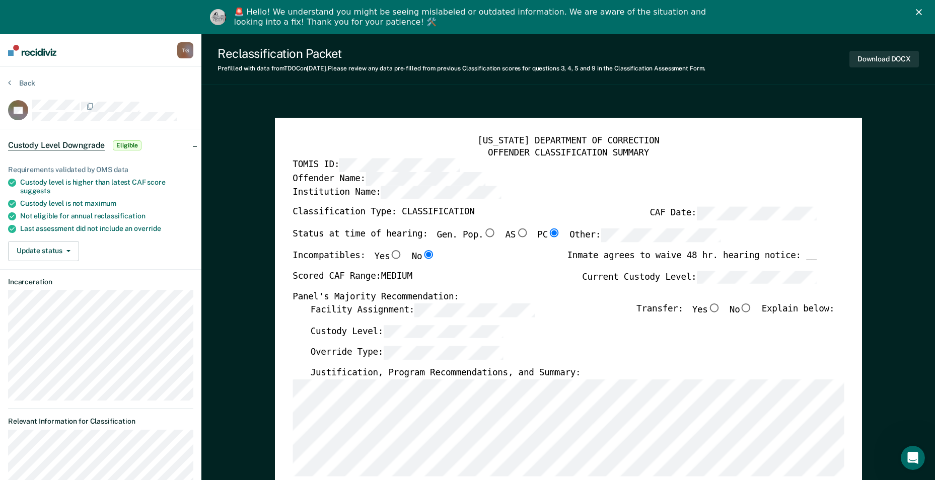
click at [753, 312] on input "No" at bounding box center [746, 308] width 13 height 9
type textarea "x"
radio input "true"
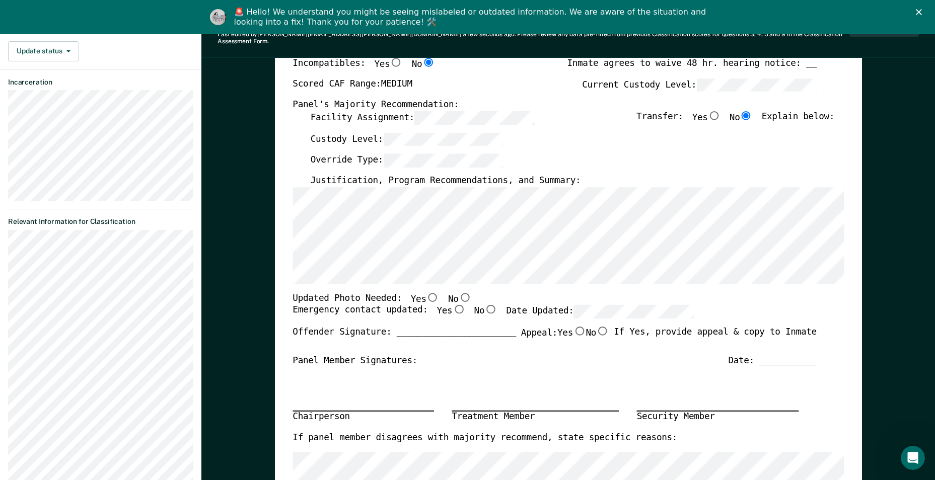
scroll to position [201, 0]
click at [678, 397] on div "Chairperson Treatment Member Security Member" at bounding box center [555, 398] width 524 height 66
click at [452, 304] on input "Yes" at bounding box center [458, 308] width 13 height 9
type textarea "x"
radio input "true"
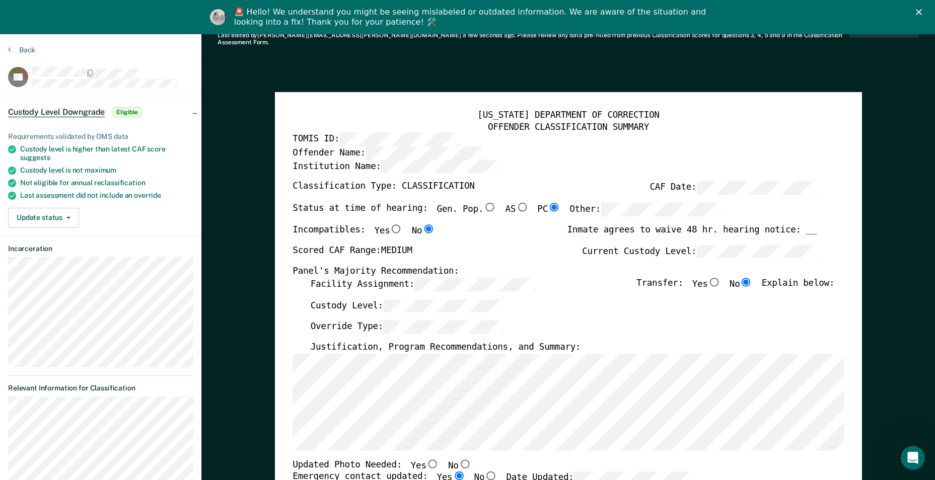
scroll to position [0, 0]
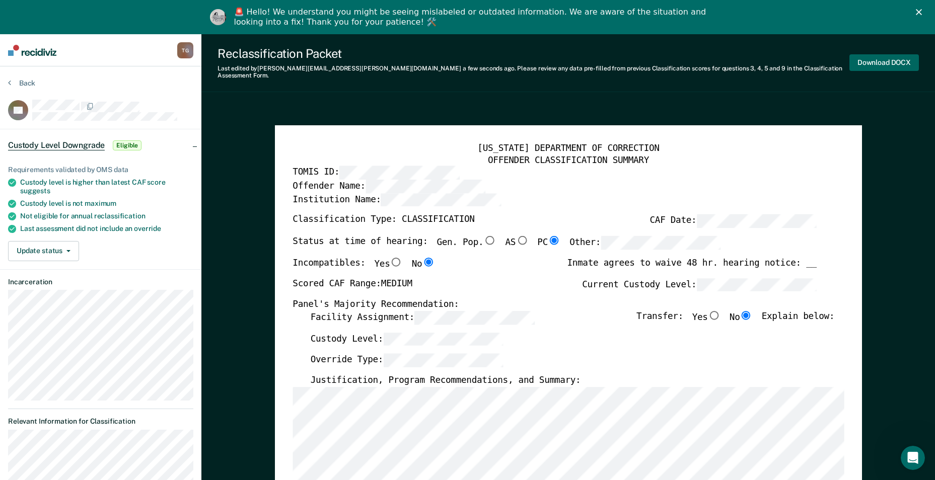
click at [850, 60] on button "Download DOCX" at bounding box center [883, 62] width 69 height 17
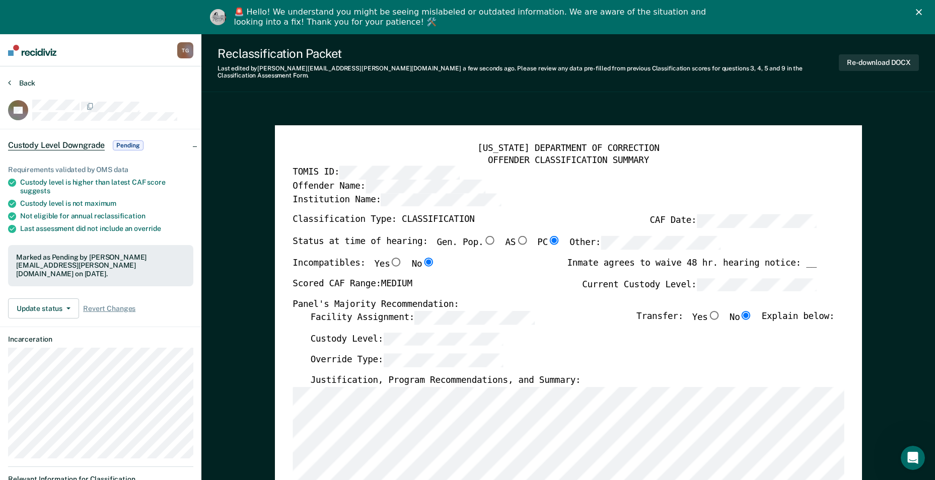
click at [19, 84] on button "Back" at bounding box center [21, 83] width 27 height 9
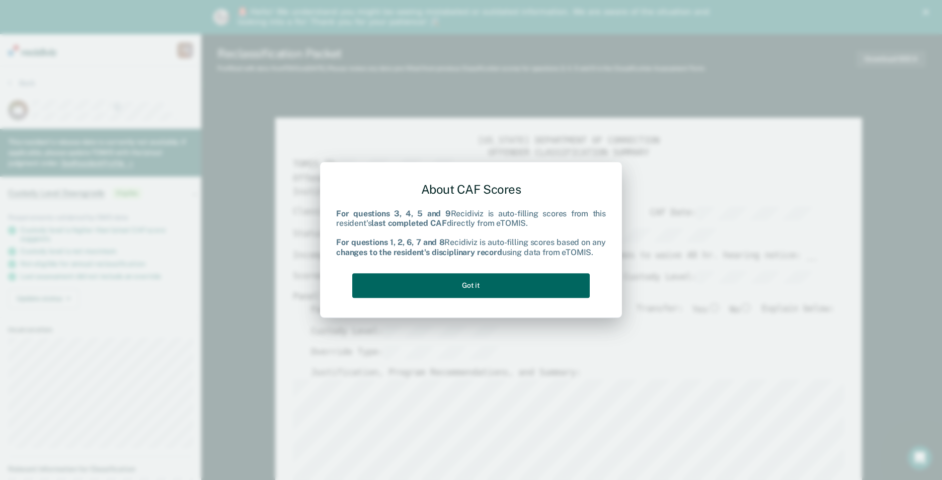
click at [527, 276] on button "Got it" at bounding box center [471, 285] width 238 height 25
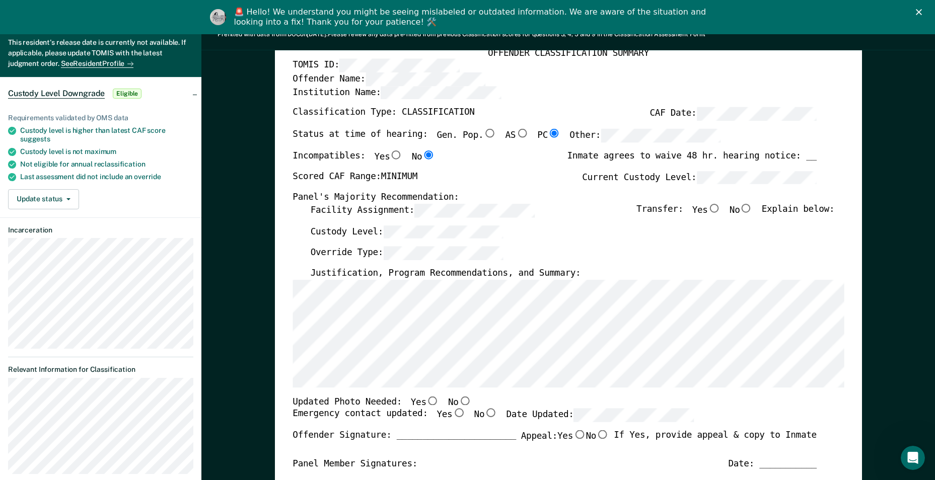
scroll to position [101, 0]
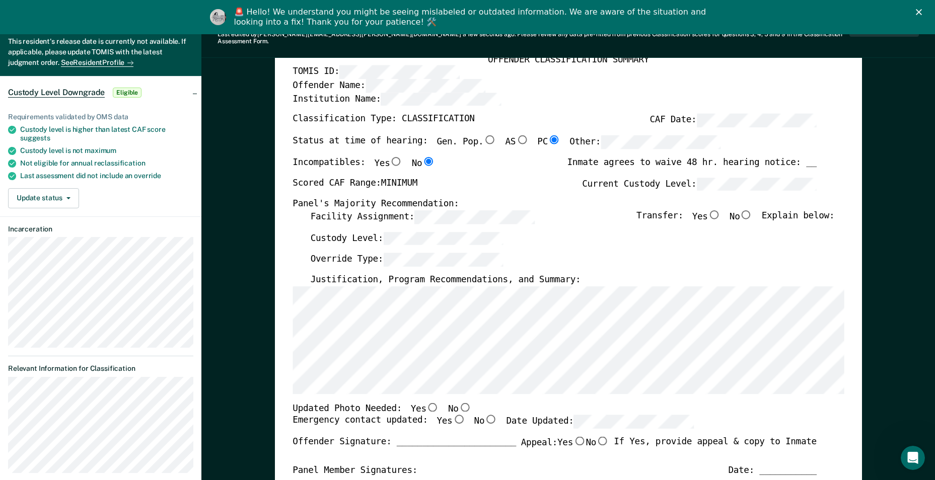
click at [752, 210] on input "No" at bounding box center [746, 214] width 13 height 9
type textarea "x"
radio input "true"
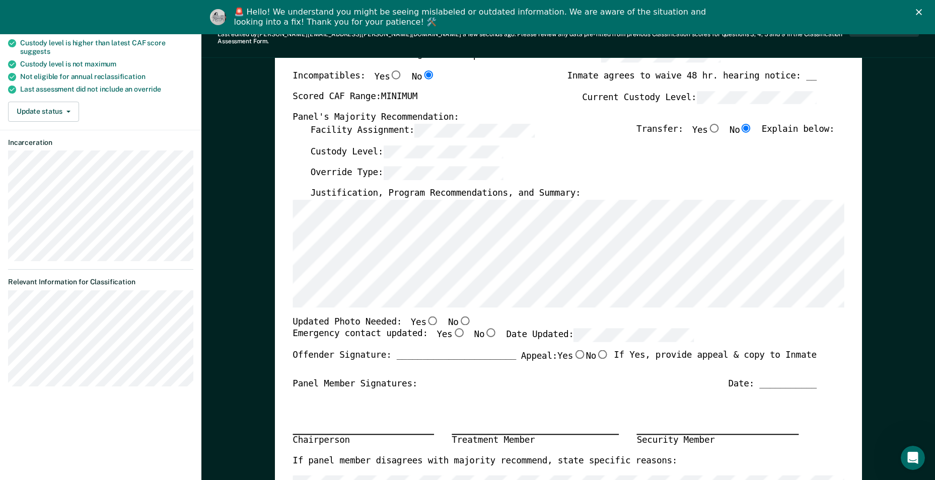
scroll to position [201, 0]
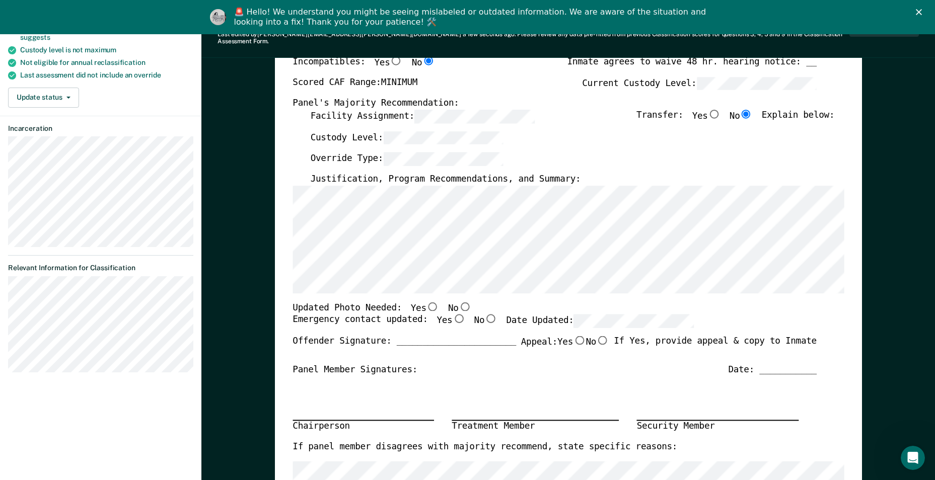
click at [452, 315] on input "Yes" at bounding box center [458, 319] width 13 height 9
type textarea "x"
radio input "true"
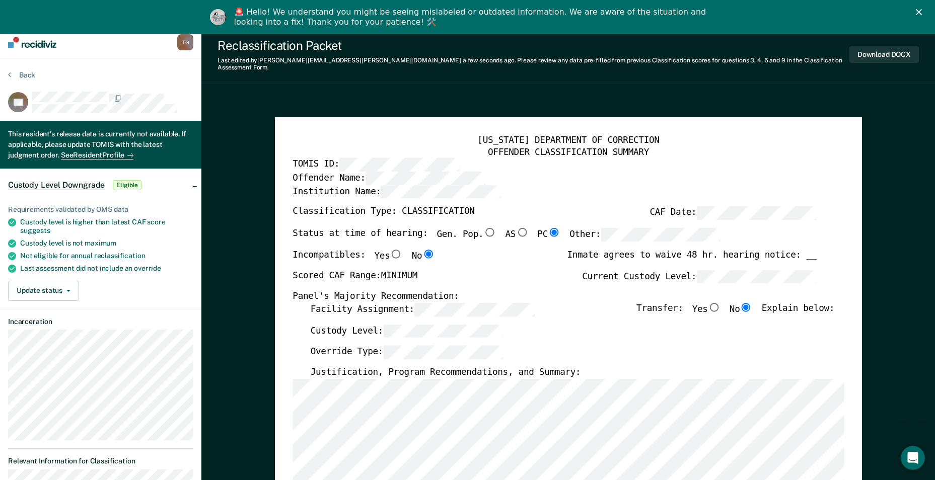
scroll to position [0, 0]
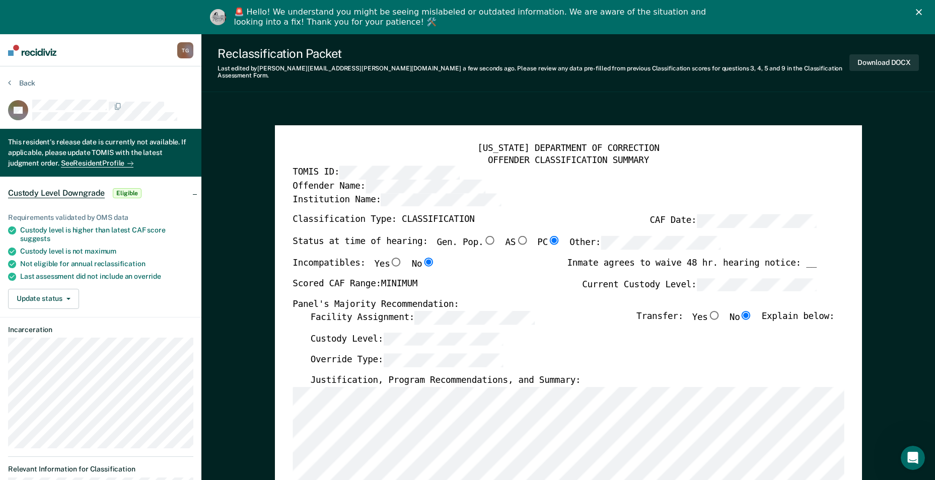
click at [627, 354] on div "Override Type:" at bounding box center [572, 365] width 524 height 22
click at [869, 59] on button "Download DOCX" at bounding box center [883, 62] width 69 height 17
type textarea "x"
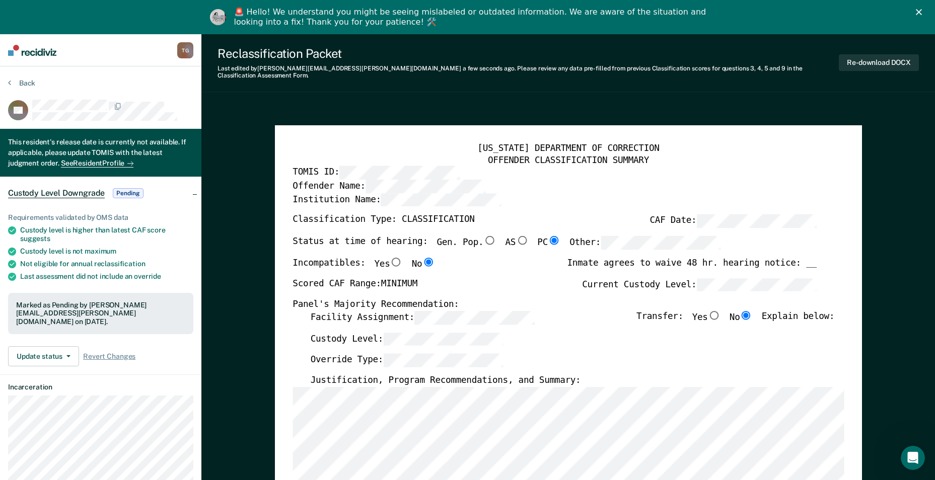
click at [16, 87] on button "Back" at bounding box center [21, 83] width 27 height 9
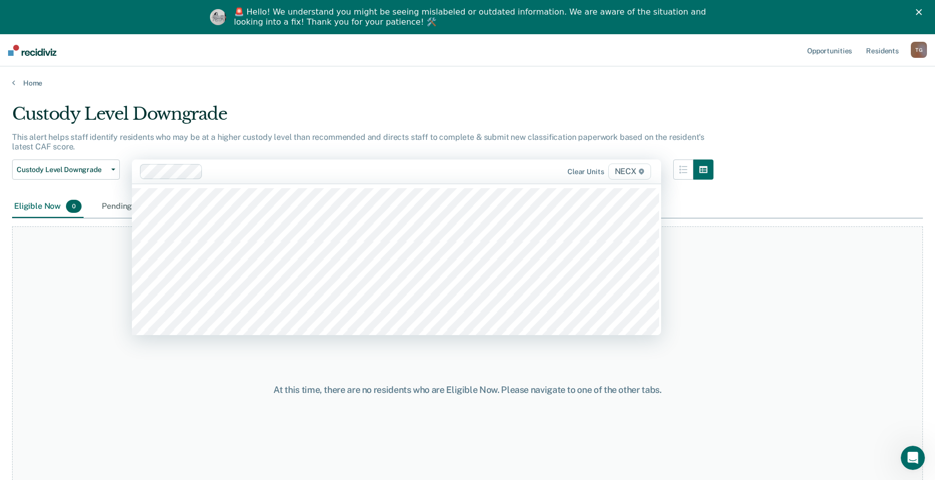
click at [19, 90] on main "Custody Level Downgrade This alert helps staff identify residents who may be at…" at bounding box center [467, 300] width 935 height 424
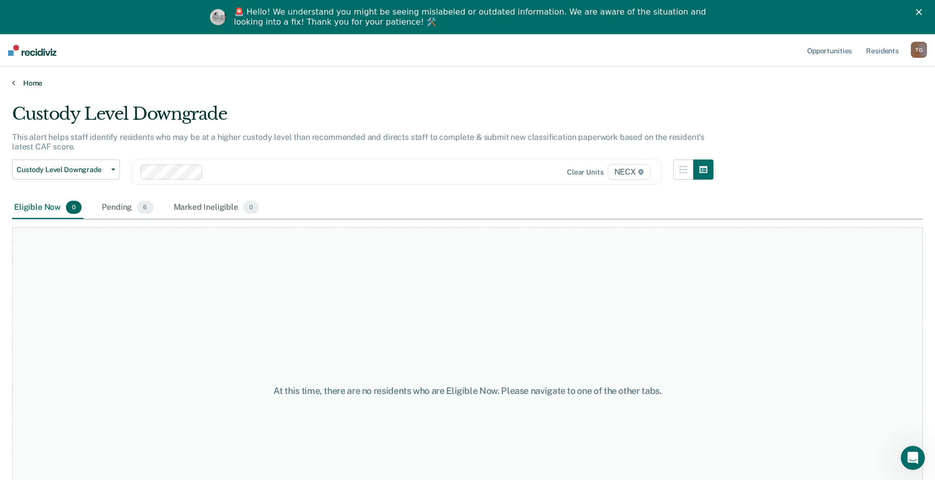
click at [23, 82] on link "Home" at bounding box center [467, 83] width 911 height 9
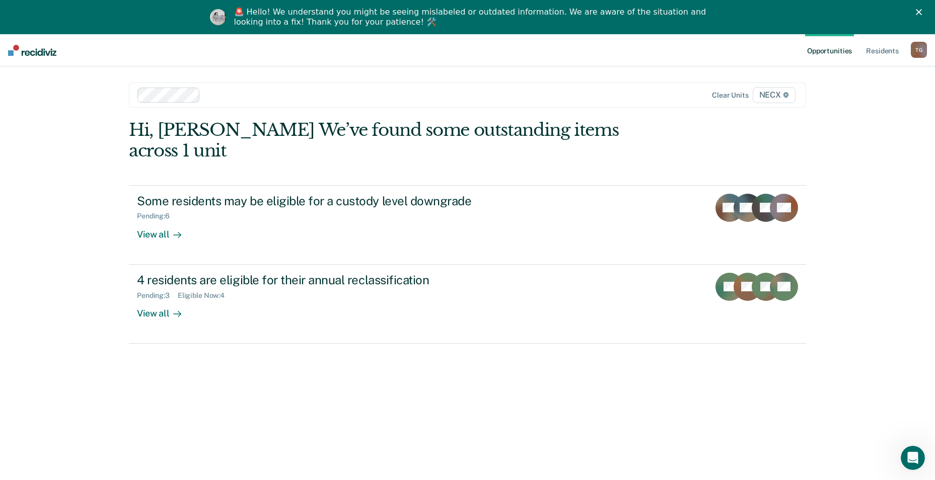
click at [237, 97] on div at bounding box center [401, 95] width 394 height 12
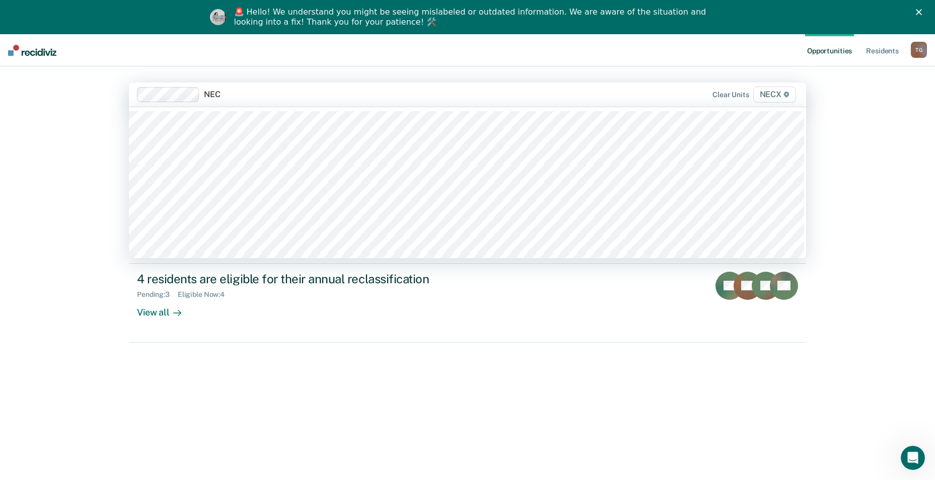
type input "NECX"
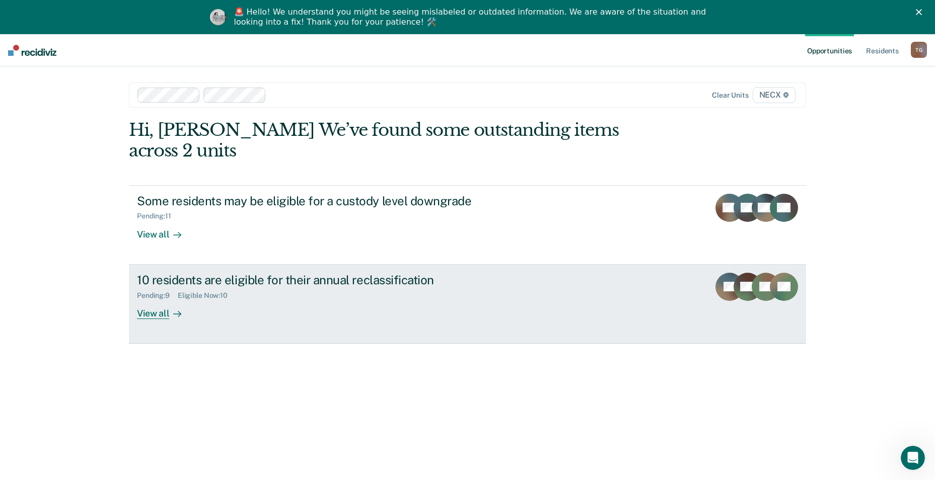
click at [270, 307] on link "10 residents are eligible for their annual reclassification Pending : 9 Eligibl…" at bounding box center [467, 304] width 677 height 79
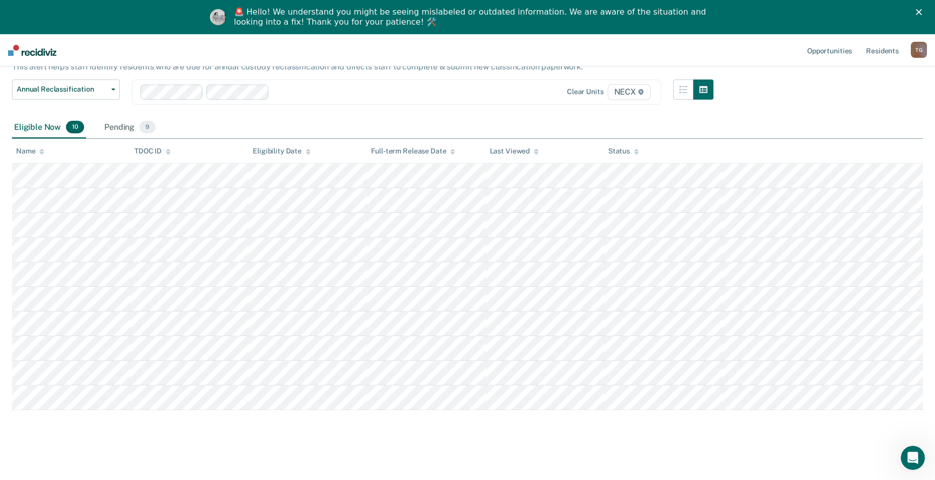
scroll to position [73, 0]
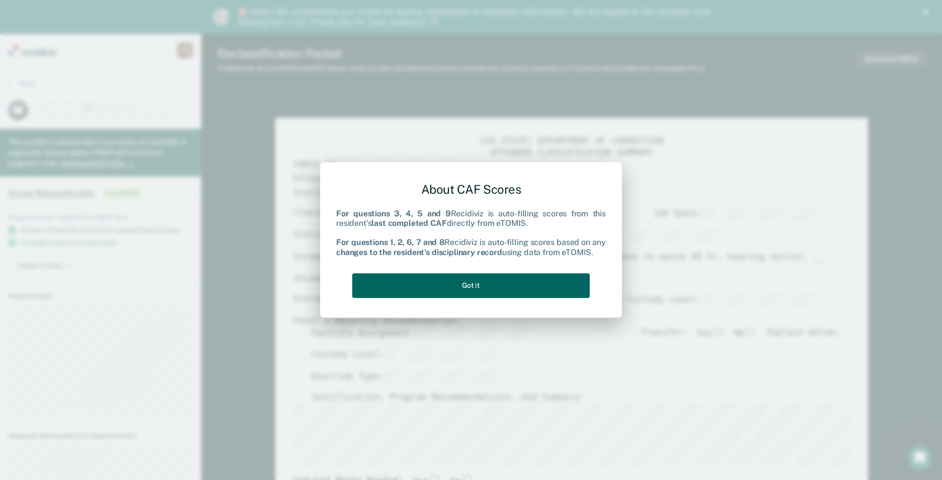
click at [514, 282] on button "Got it" at bounding box center [471, 285] width 238 height 25
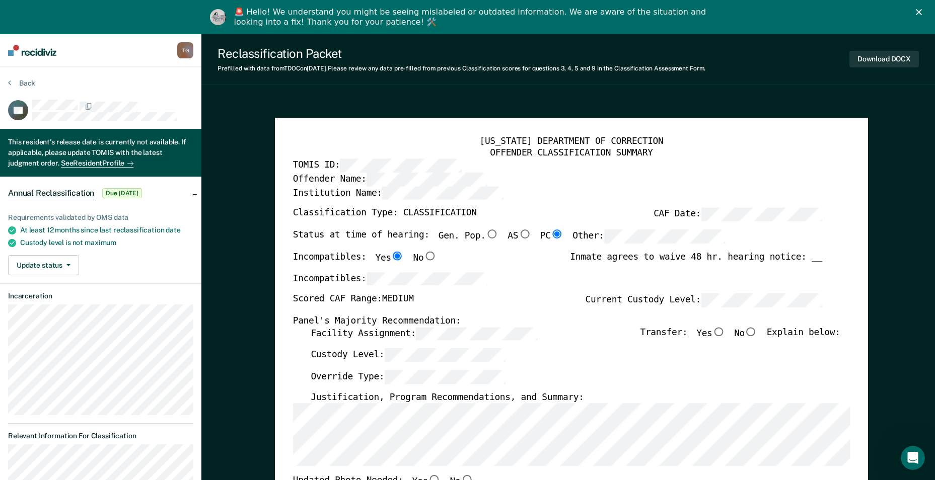
click at [757, 332] on input "No" at bounding box center [751, 331] width 13 height 9
type textarea "x"
radio input "true"
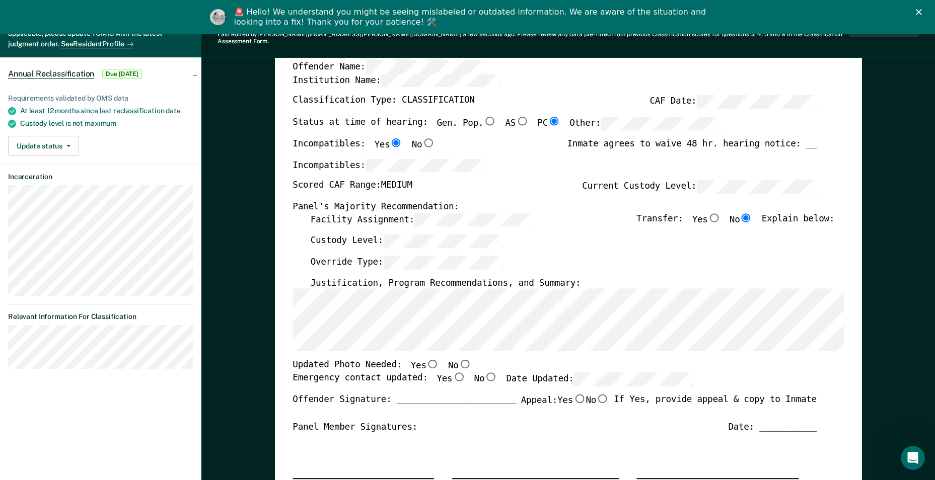
scroll to position [201, 0]
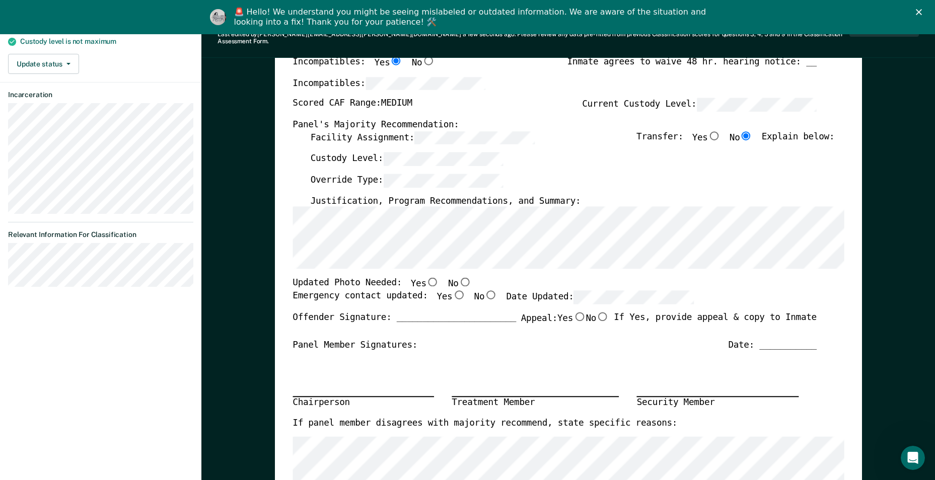
click at [452, 290] on input "Yes" at bounding box center [458, 294] width 13 height 9
type textarea "x"
radio input "true"
click at [601, 312] on input "No" at bounding box center [602, 316] width 13 height 9
type textarea "x"
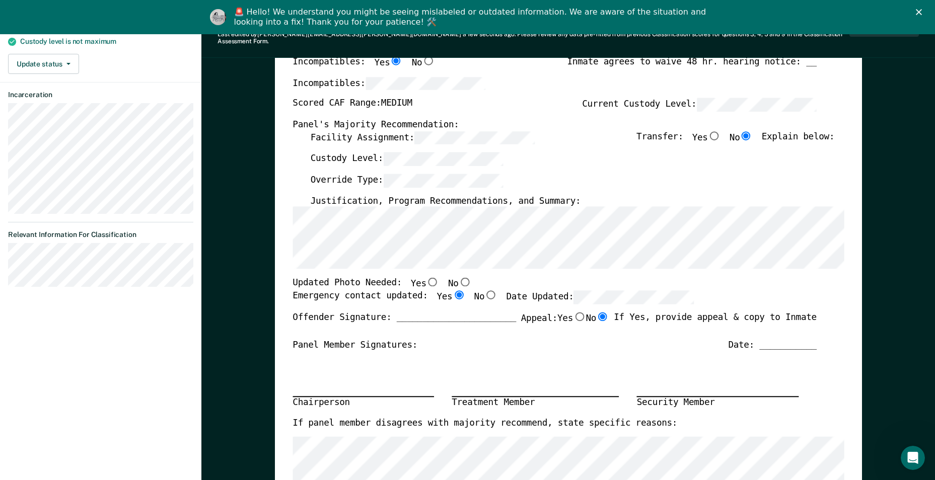
radio input "true"
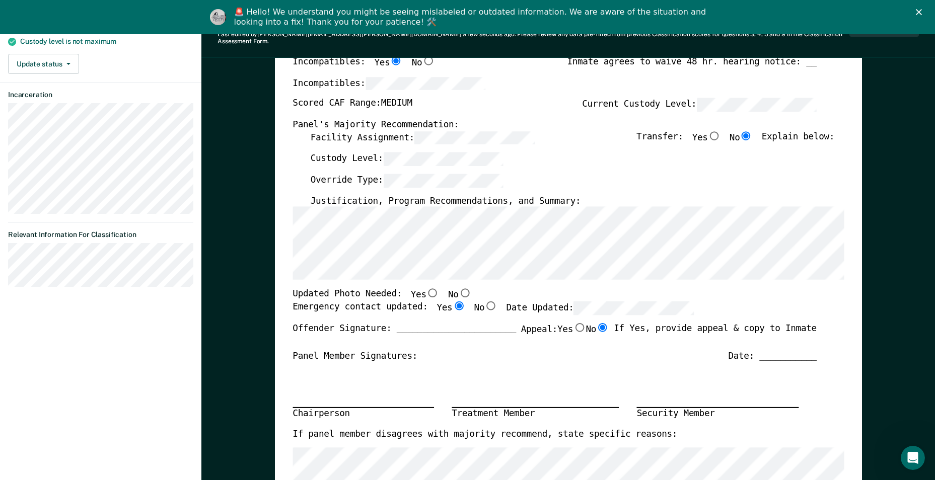
scroll to position [0, 0]
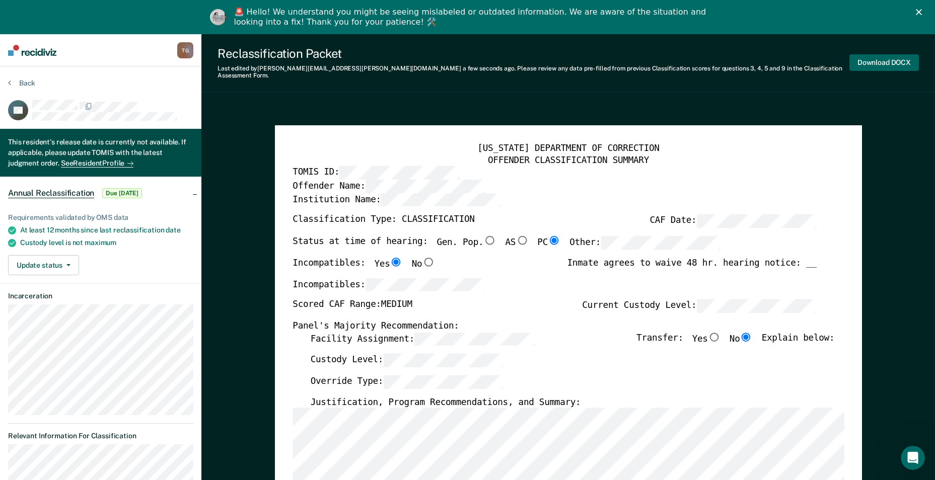
click at [900, 58] on button "Download DOCX" at bounding box center [883, 62] width 69 height 17
type textarea "x"
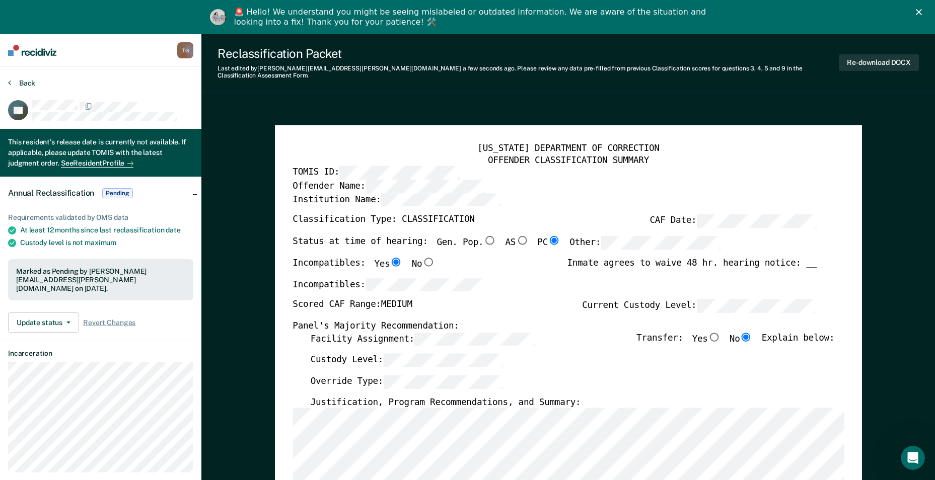
click at [8, 84] on section "Back DP This resident's release date is currently not available. If applicable,…" at bounding box center [100, 315] width 201 height 499
click at [22, 82] on button "Back" at bounding box center [21, 83] width 27 height 9
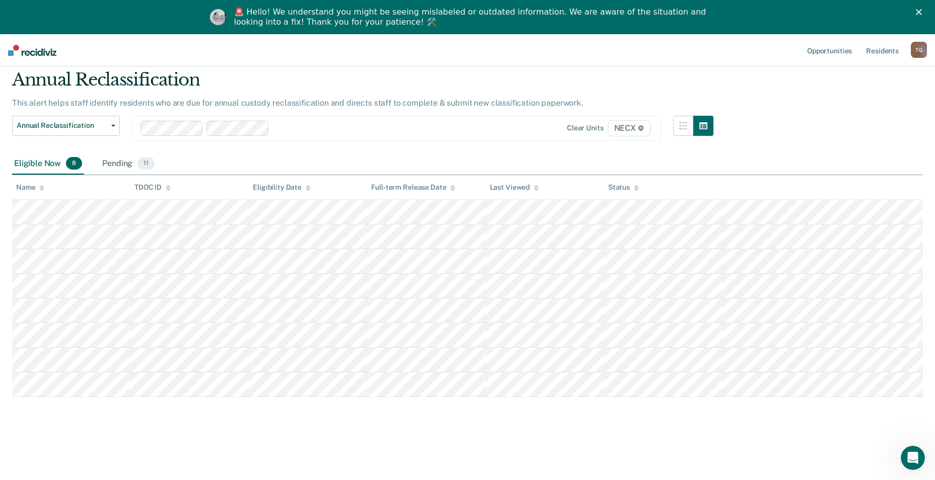
scroll to position [34, 0]
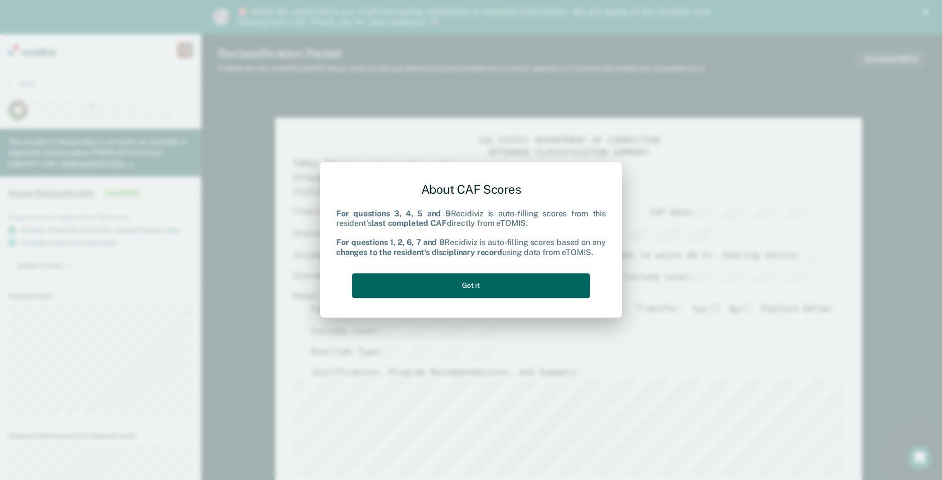
click at [557, 284] on button "Got it" at bounding box center [471, 285] width 238 height 25
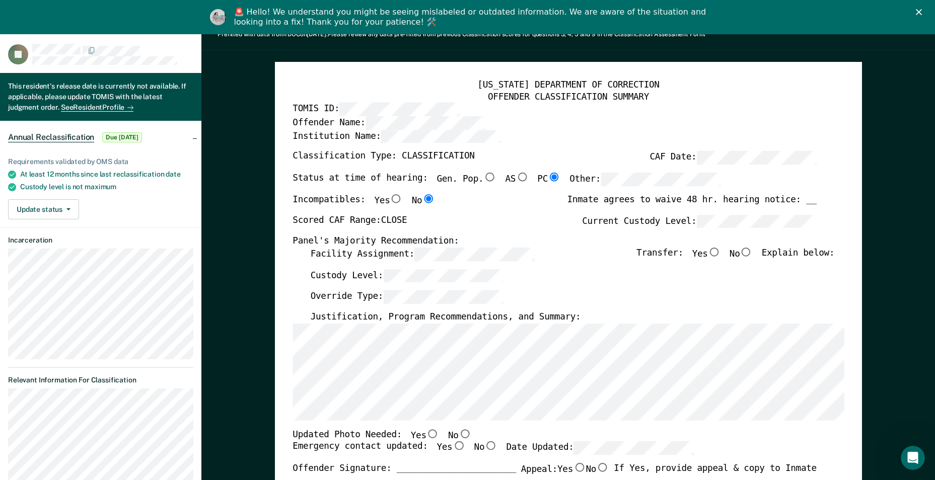
scroll to position [101, 0]
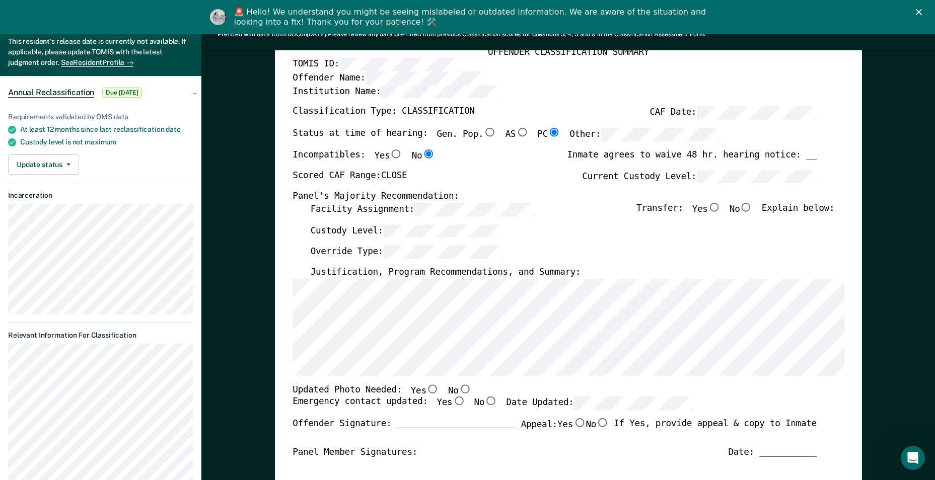
click at [750, 202] on div "Panel's Majority Recommendation:" at bounding box center [555, 197] width 524 height 12
click at [753, 205] on input "No" at bounding box center [746, 207] width 13 height 9
type textarea "x"
radio input "true"
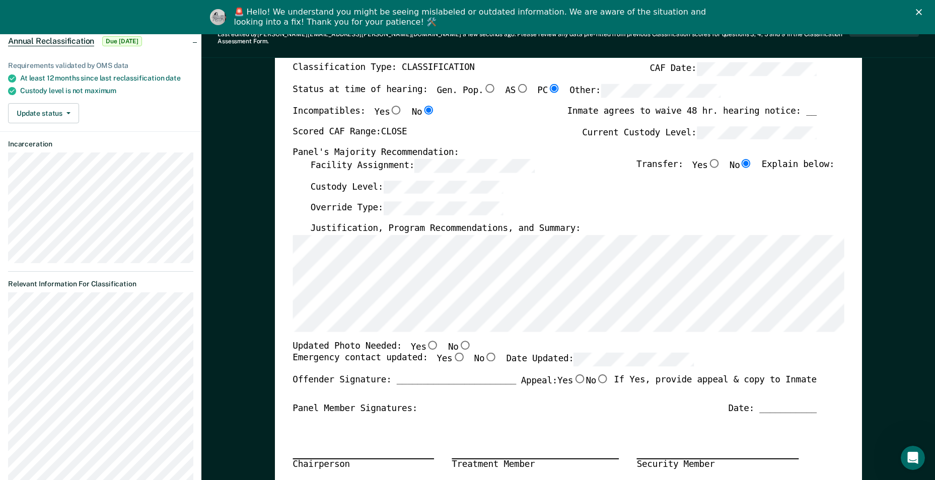
scroll to position [201, 0]
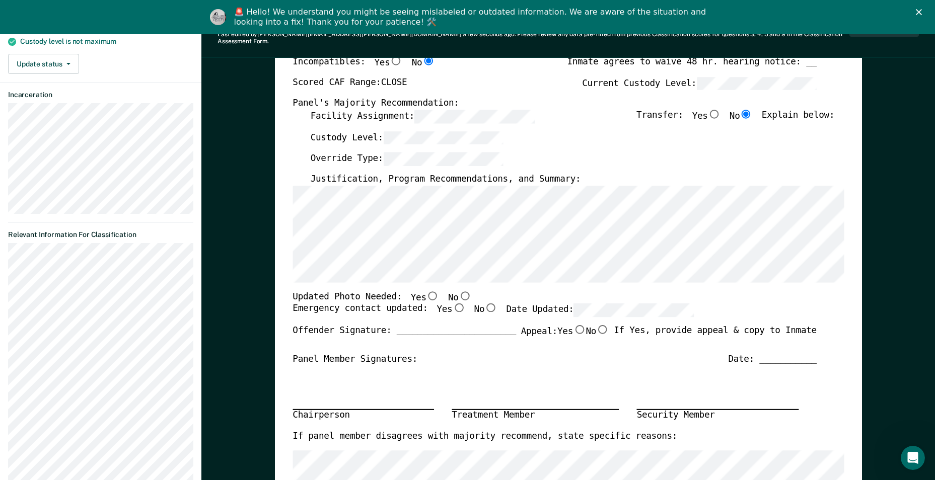
click at [452, 304] on input "Yes" at bounding box center [458, 308] width 13 height 9
type textarea "x"
radio input "true"
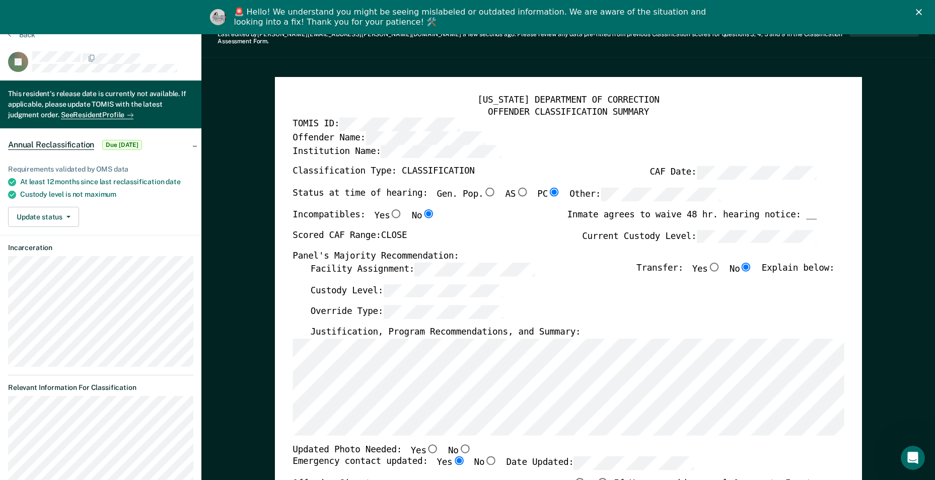
scroll to position [0, 0]
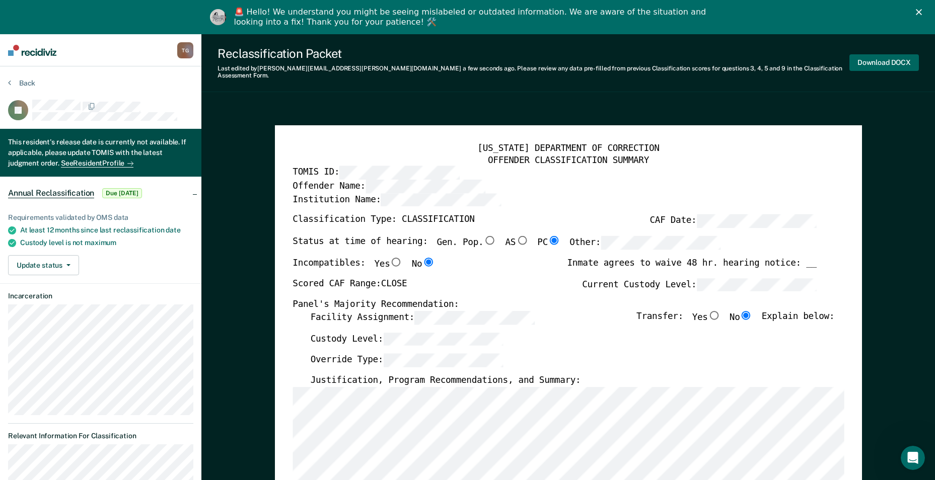
click at [886, 58] on button "Download DOCX" at bounding box center [883, 62] width 69 height 17
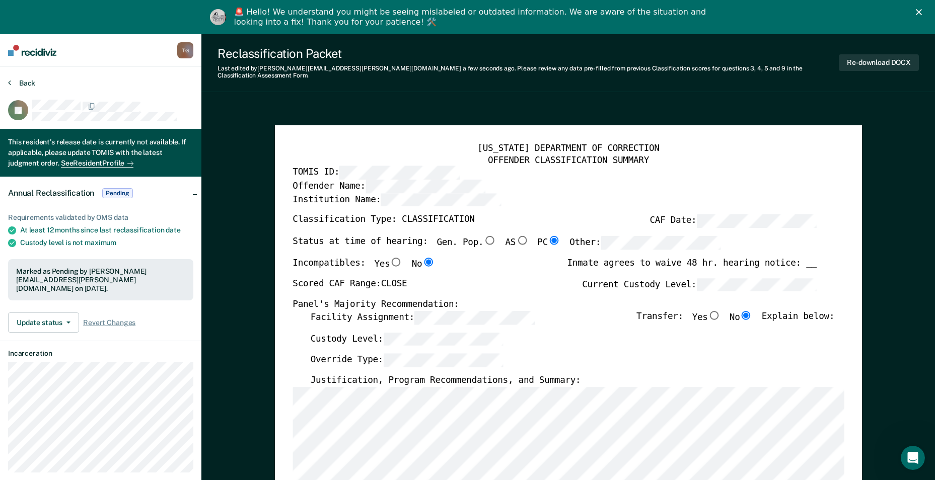
click at [23, 81] on button "Back" at bounding box center [21, 83] width 27 height 9
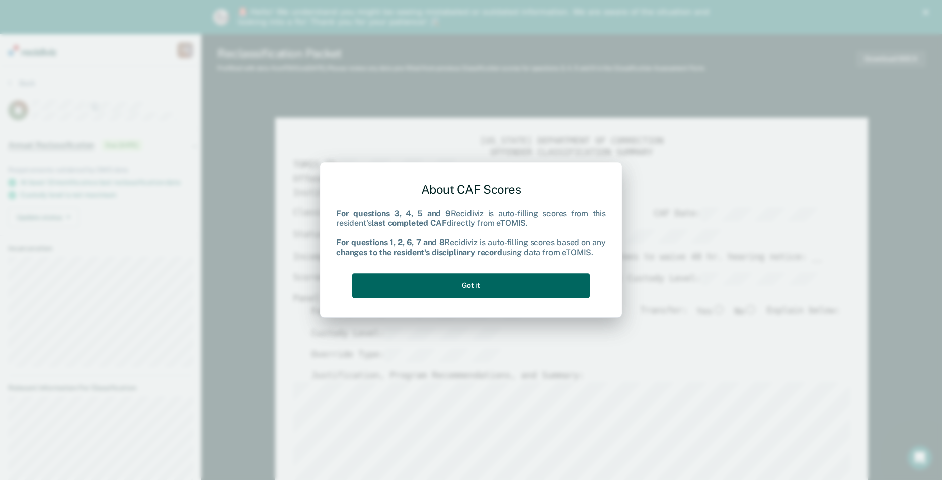
click at [476, 285] on button "Got it" at bounding box center [471, 285] width 238 height 25
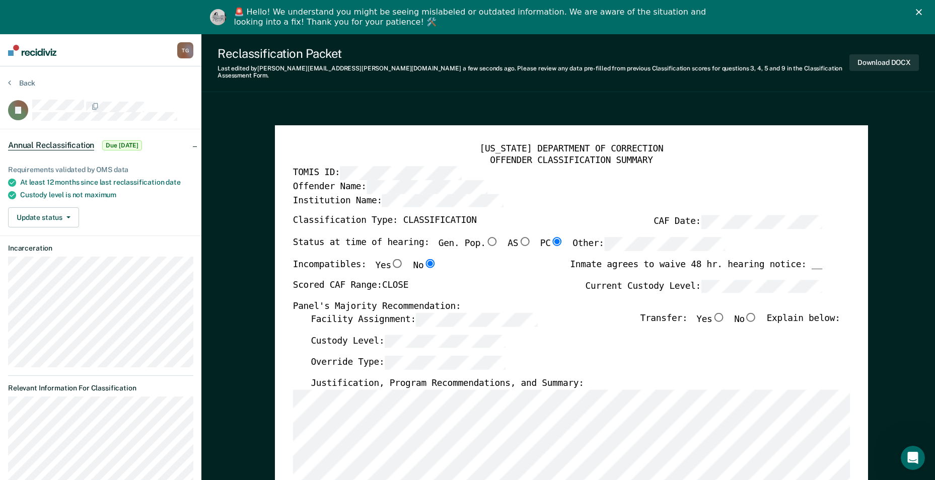
click at [758, 313] on input "No" at bounding box center [751, 317] width 13 height 9
type textarea "x"
radio input "true"
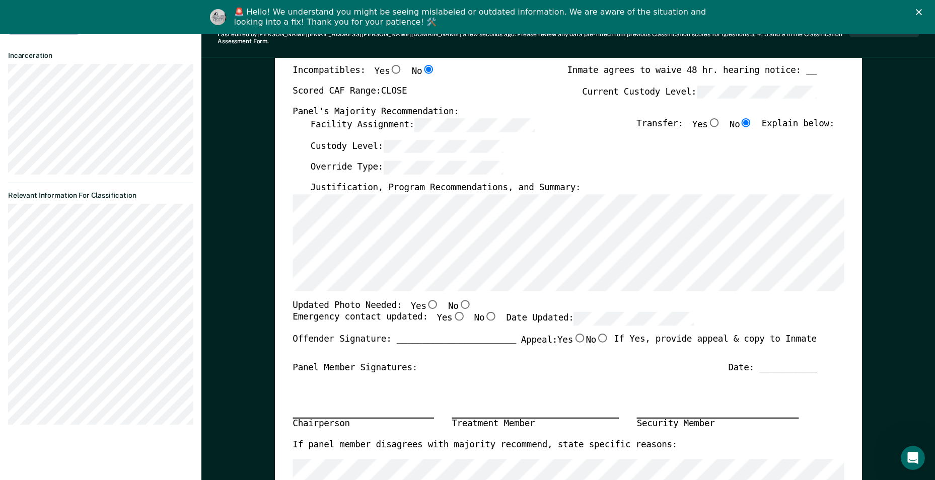
scroll to position [201, 0]
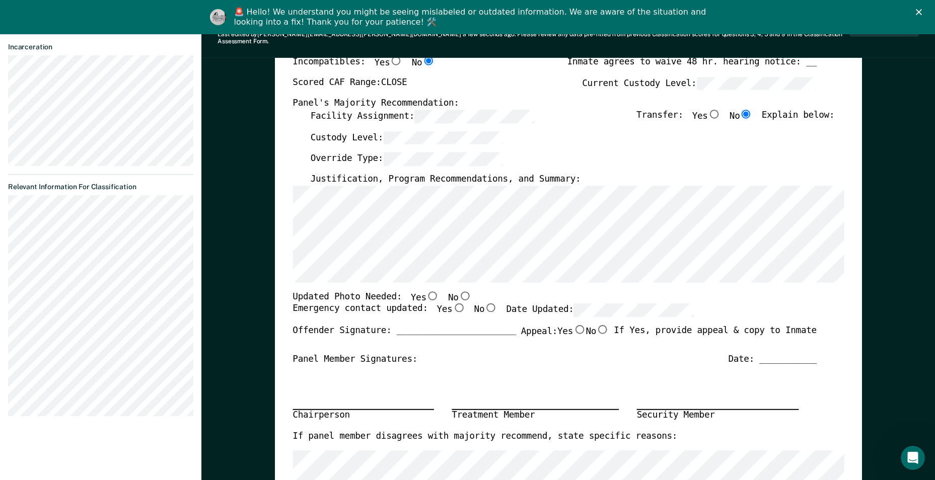
click at [452, 304] on input "Yes" at bounding box center [458, 308] width 13 height 9
type textarea "x"
radio input "true"
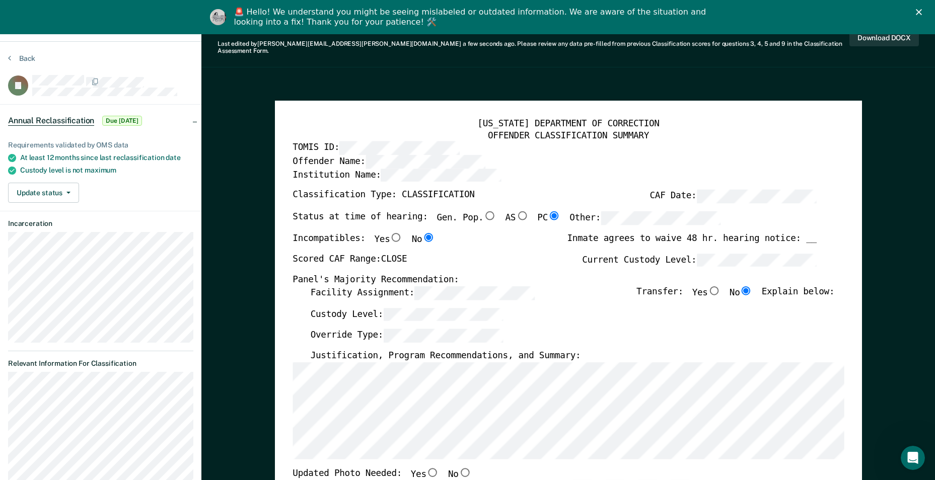
scroll to position [0, 0]
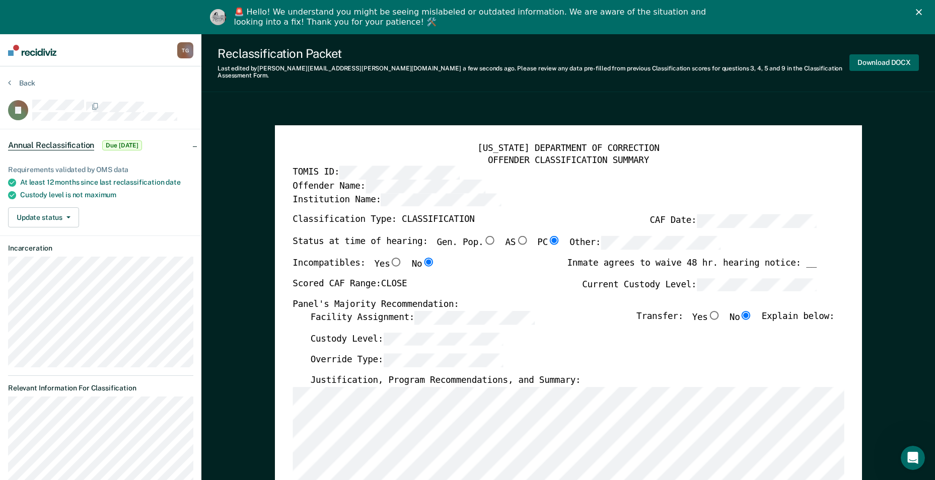
click at [874, 61] on button "Download DOCX" at bounding box center [883, 62] width 69 height 17
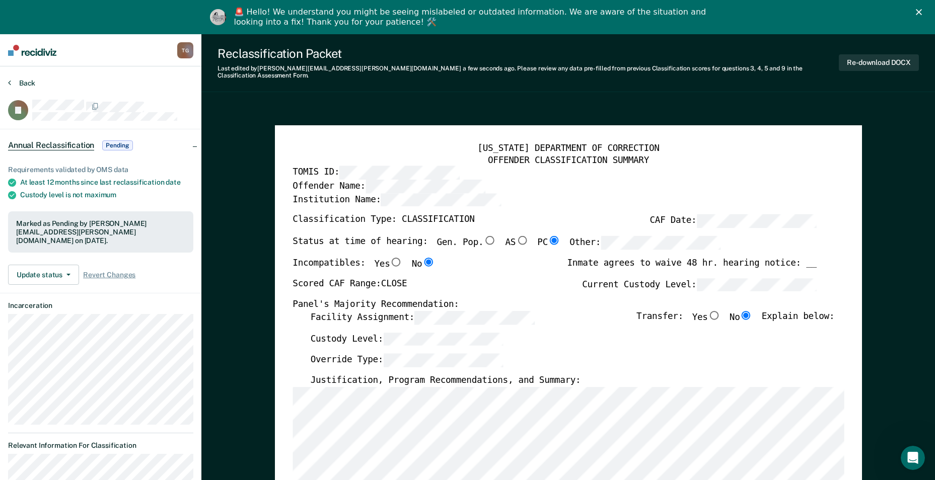
click at [15, 85] on button "Back" at bounding box center [21, 83] width 27 height 9
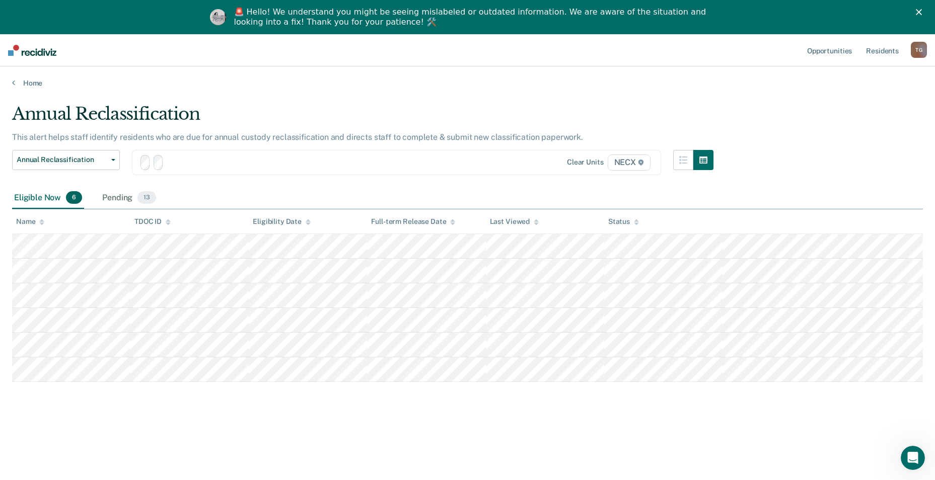
scroll to position [34, 0]
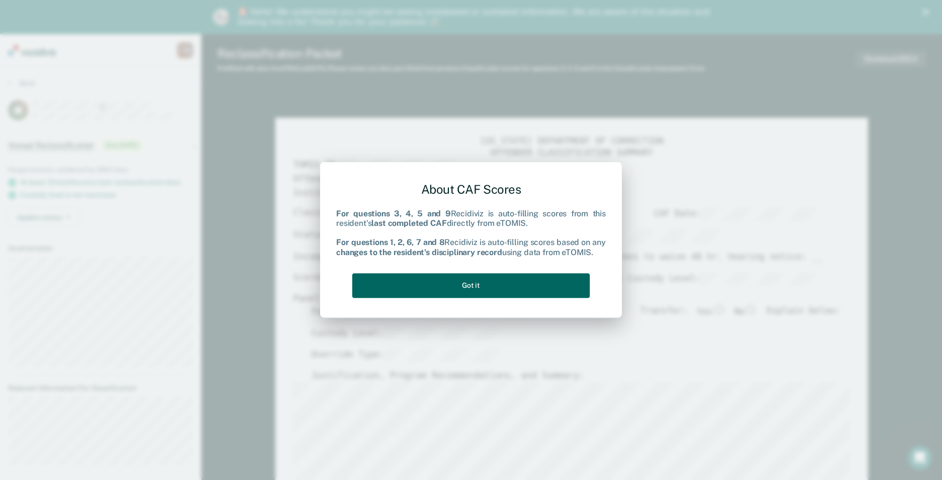
click at [524, 283] on button "Got it" at bounding box center [471, 285] width 238 height 25
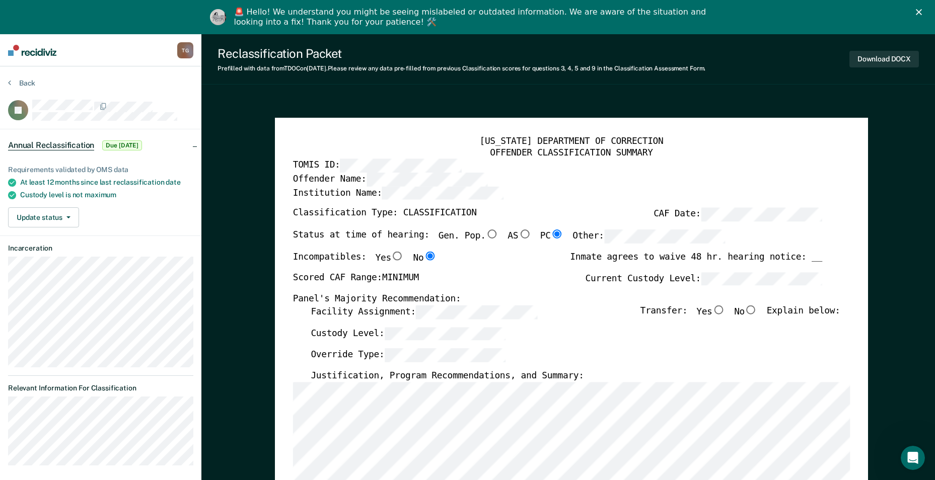
click at [757, 311] on input "No" at bounding box center [751, 310] width 13 height 9
type textarea "x"
radio input "true"
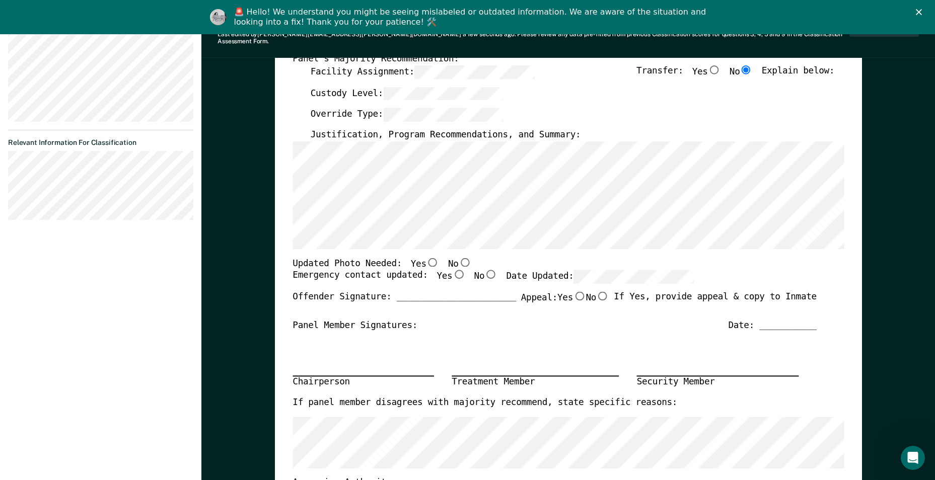
scroll to position [252, 0]
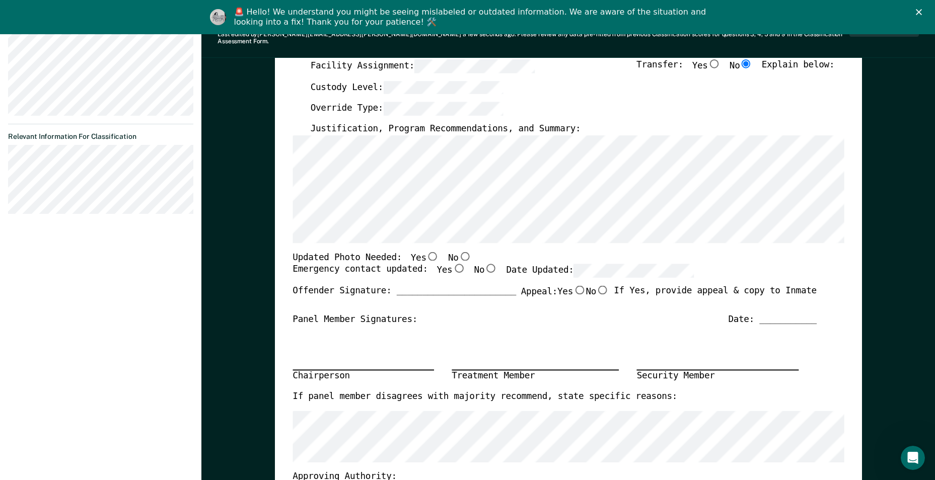
click at [452, 264] on input "Yes" at bounding box center [458, 268] width 13 height 9
type textarea "x"
radio input "true"
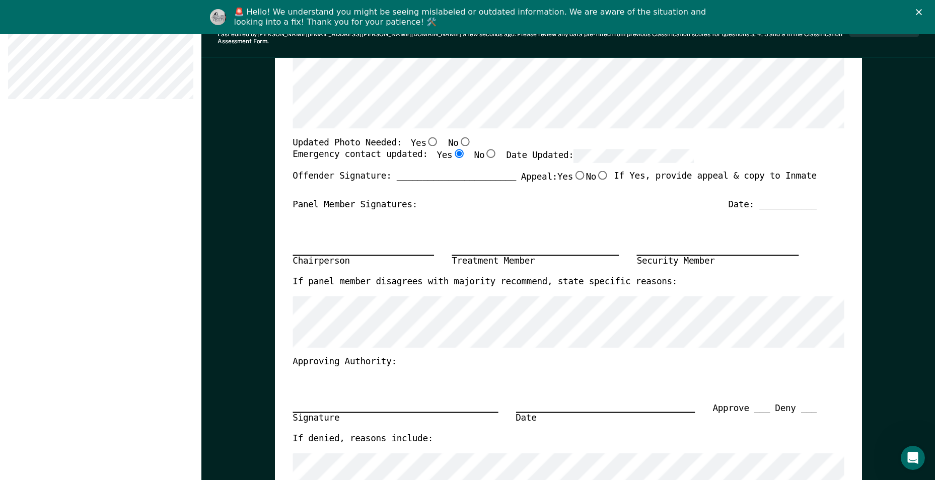
scroll to position [201, 0]
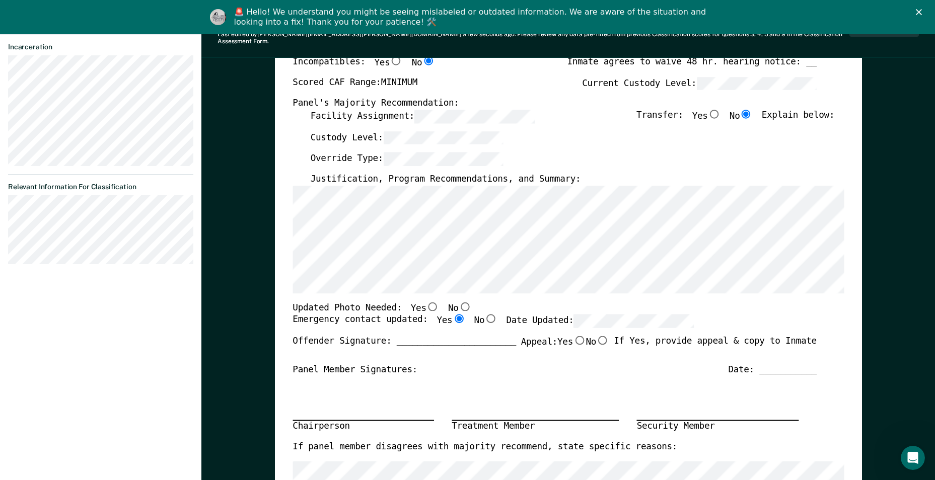
type textarea "x"
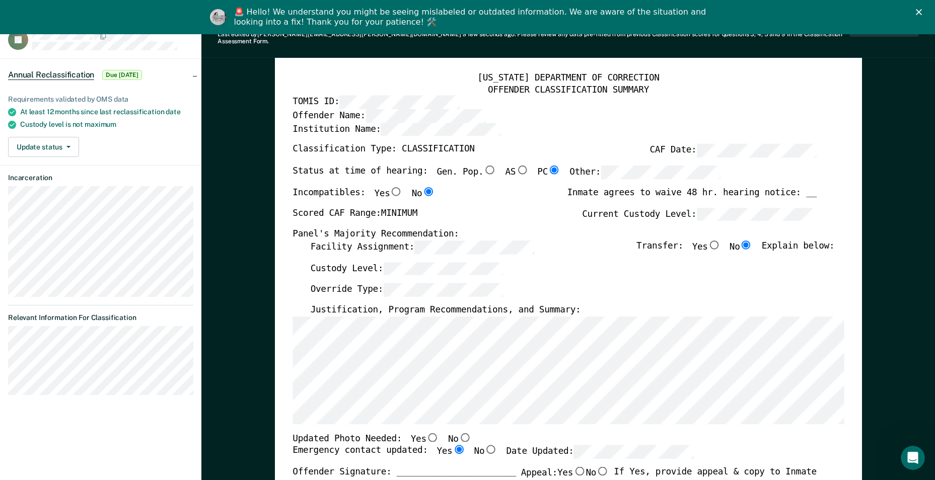
scroll to position [0, 0]
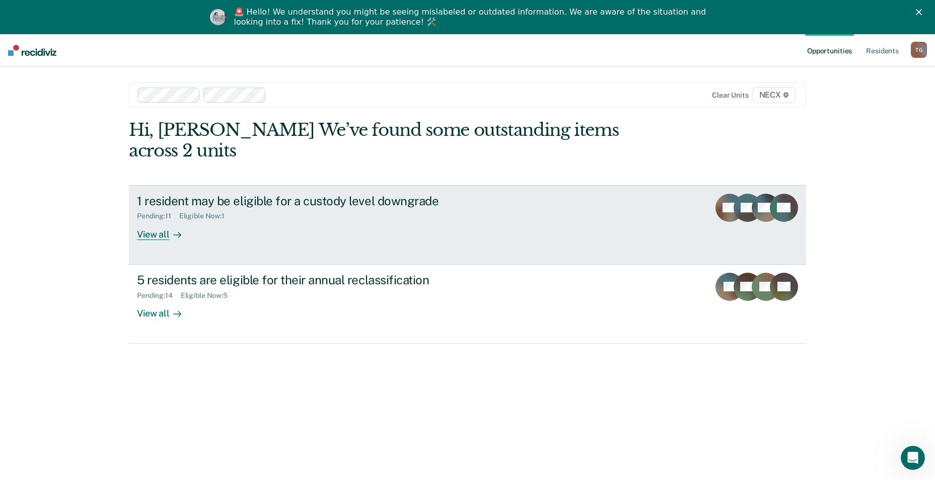
click at [340, 185] on link "1 resident may be eligible for a custody level downgrade Pending : 11 Eligible …" at bounding box center [467, 225] width 677 height 80
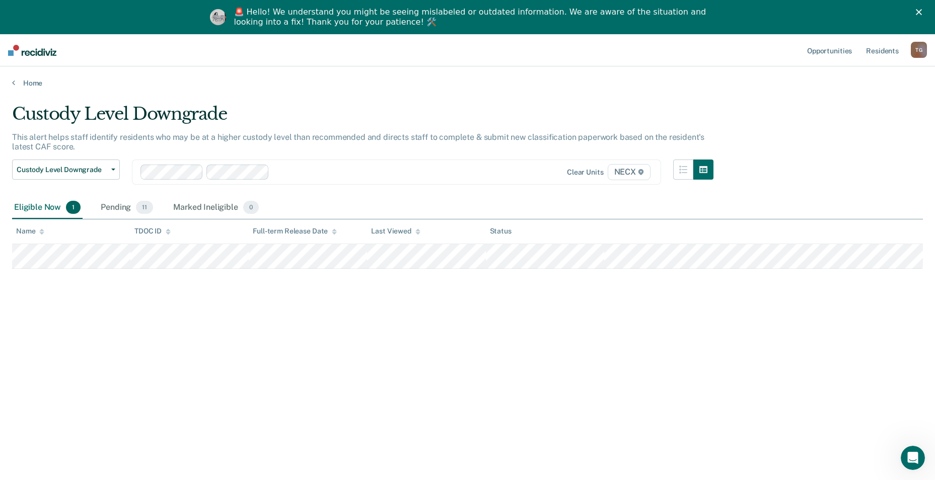
click at [34, 208] on div "Eligible Now 1" at bounding box center [47, 208] width 70 height 22
click at [129, 210] on div "Pending 11" at bounding box center [127, 208] width 56 height 22
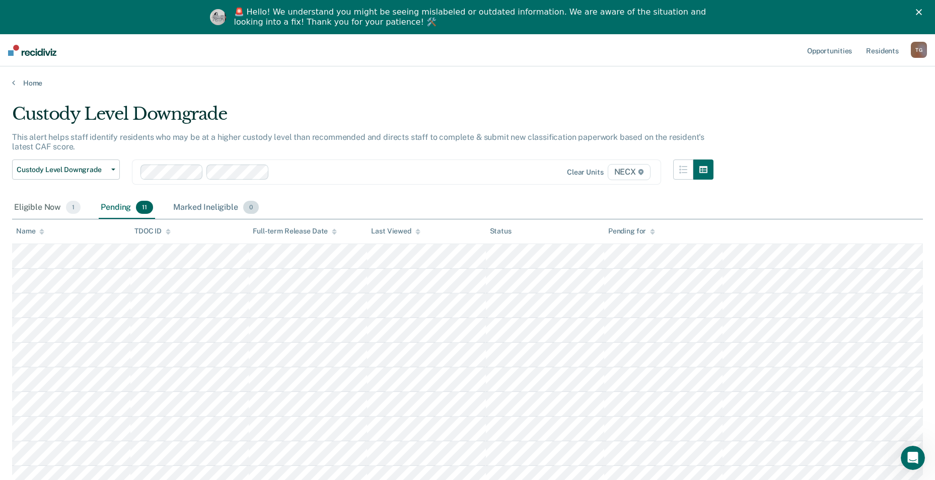
click at [216, 206] on div "Marked Ineligible 0" at bounding box center [216, 208] width 90 height 22
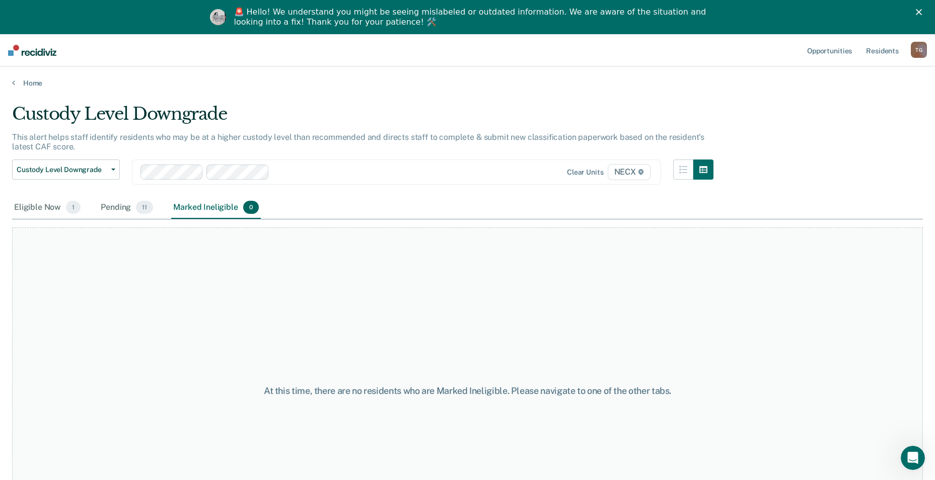
click at [96, 205] on div "Eligible Now 1 Pending 11 Marked Ineligible 0" at bounding box center [136, 208] width 249 height 22
click at [101, 208] on div "Pending 11" at bounding box center [127, 208] width 56 height 22
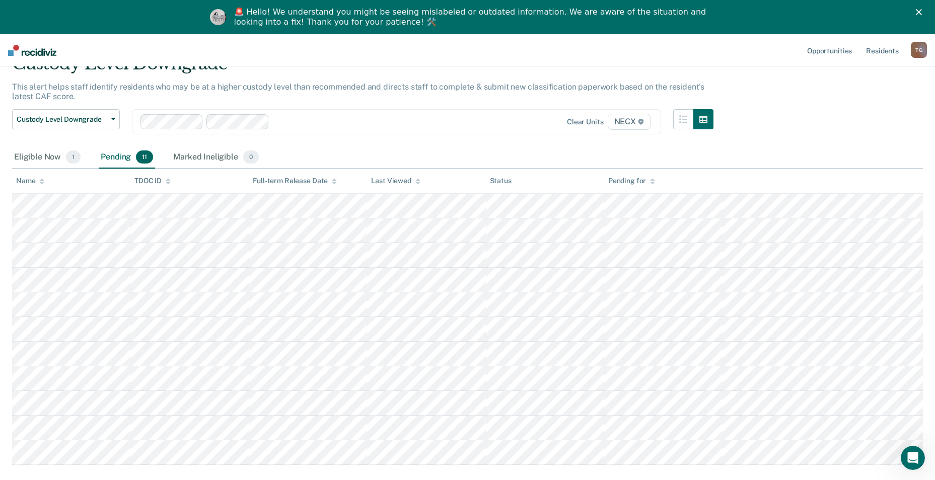
scroll to position [101, 0]
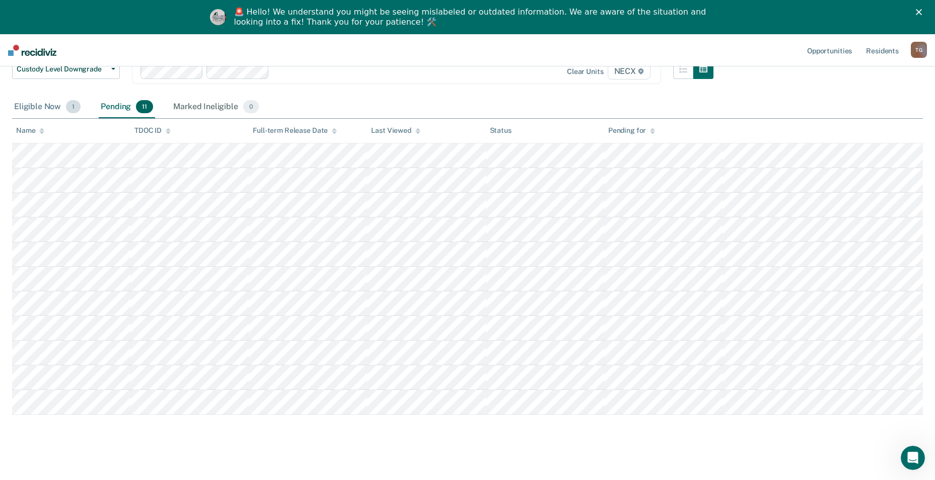
click at [50, 109] on div "Eligible Now 1" at bounding box center [47, 107] width 70 height 22
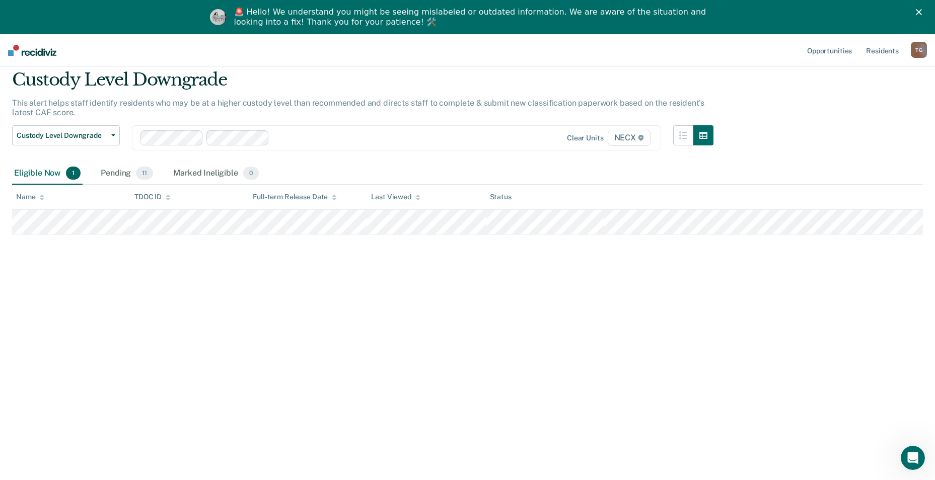
scroll to position [0, 0]
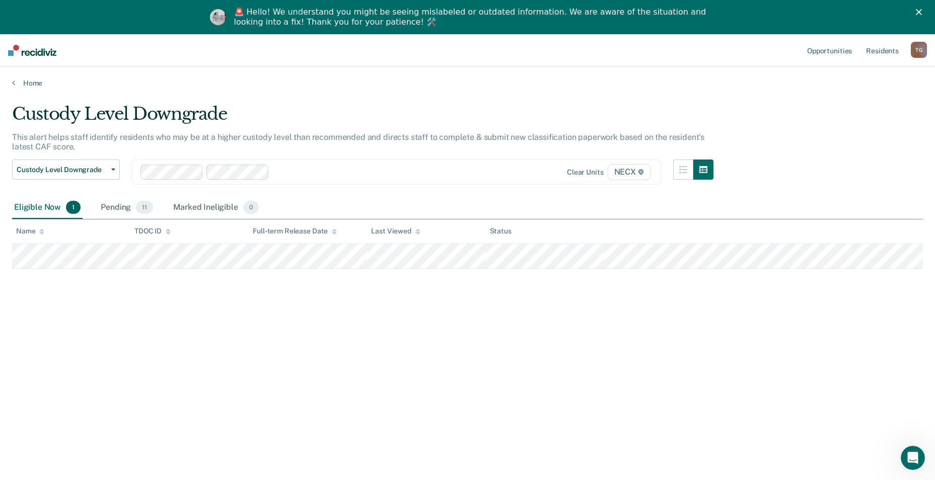
click at [30, 78] on div "Home" at bounding box center [467, 76] width 935 height 21
click at [32, 80] on link "Home" at bounding box center [467, 83] width 911 height 9
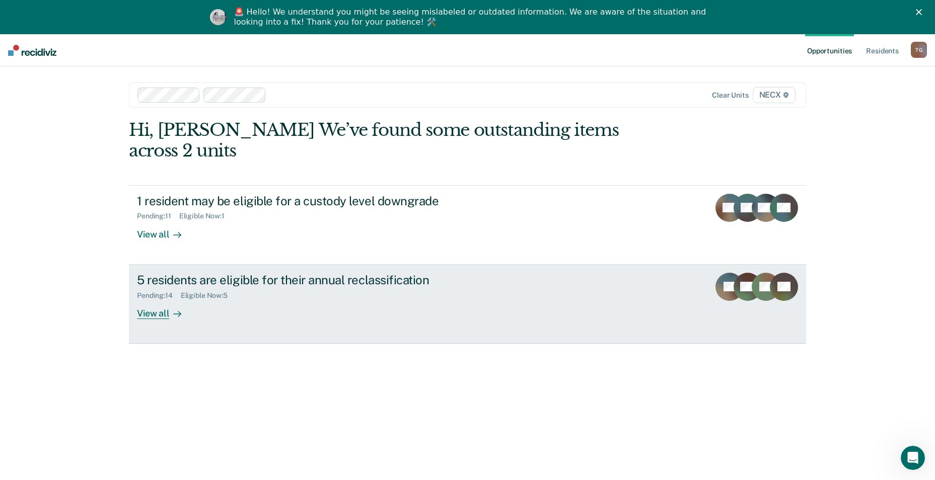
click at [298, 292] on div "5 residents are eligible for their annual reclassification Pending : 14 Eligibl…" at bounding box center [326, 296] width 378 height 46
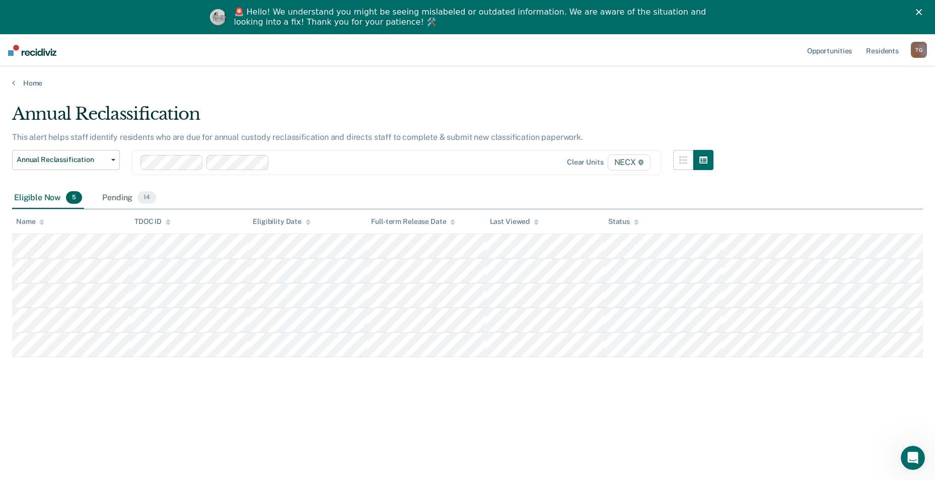
drag, startPoint x: 106, startPoint y: 212, endPoint x: 321, endPoint y: 411, distance: 293.2
click at [321, 411] on div "Annual Reclassification This alert helps staff identify residents who are due f…" at bounding box center [467, 271] width 911 height 335
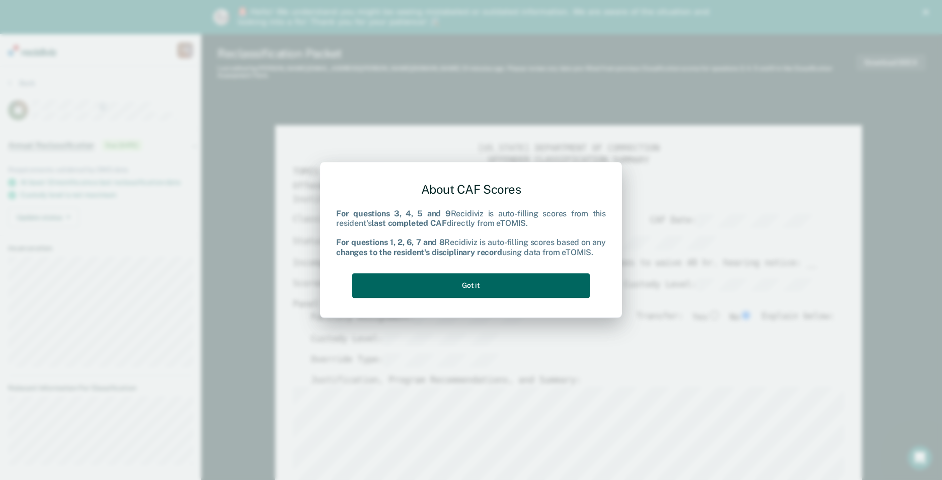
click at [531, 288] on button "Got it" at bounding box center [471, 285] width 238 height 25
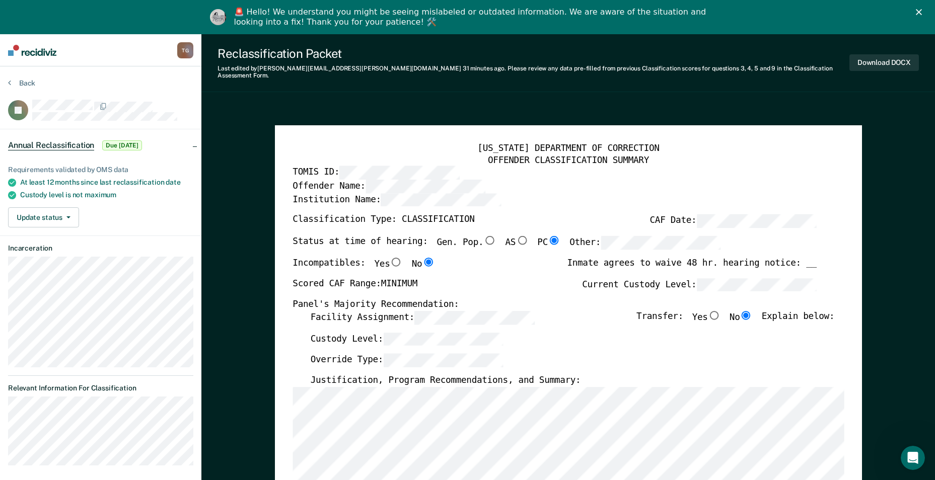
click at [14, 76] on section "Back JD Annual Reclassification Due 8/8/25 Requirements validated by OMS data A…" at bounding box center [100, 275] width 201 height 419
click at [15, 80] on button "Back" at bounding box center [21, 83] width 27 height 9
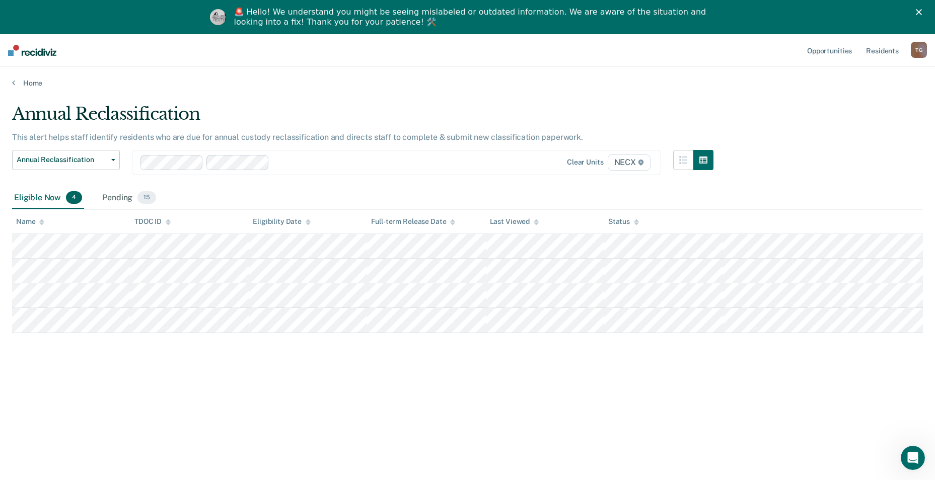
click at [8, 65] on nav "Opportunities Resident s Tommy K. Gregg T G Profile How it works Log Out" at bounding box center [467, 50] width 935 height 32
click at [10, 84] on div "Home" at bounding box center [467, 76] width 935 height 21
click at [16, 84] on link "Home" at bounding box center [467, 83] width 911 height 9
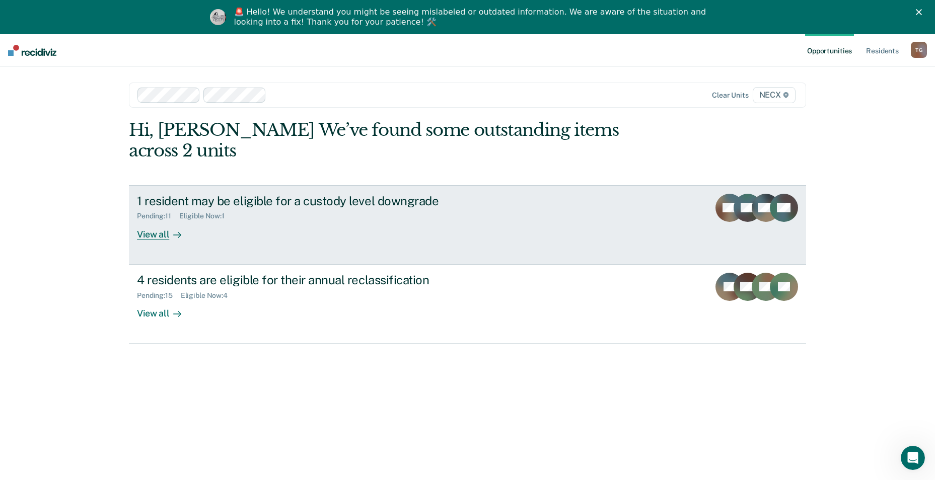
click at [237, 205] on div "1 resident may be eligible for a custody level downgrade Pending : 11 Eligible …" at bounding box center [326, 217] width 378 height 46
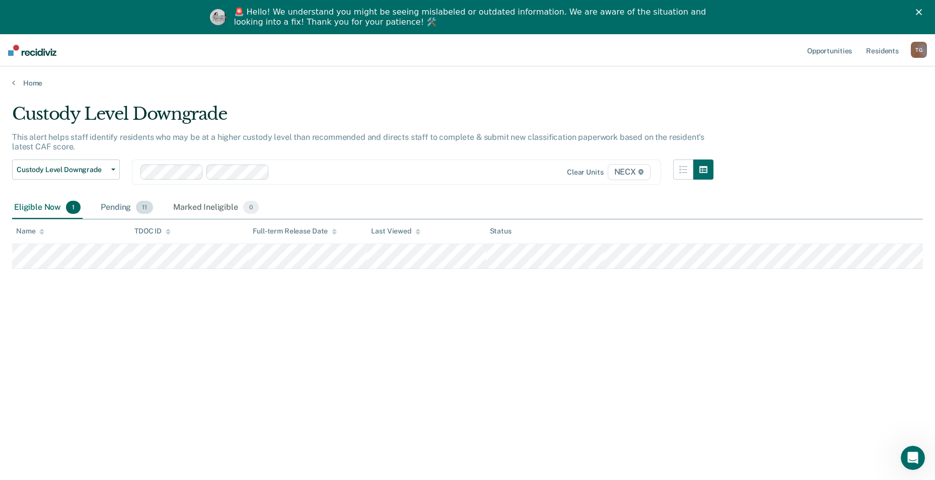
click at [128, 202] on div "Pending 11" at bounding box center [127, 208] width 56 height 22
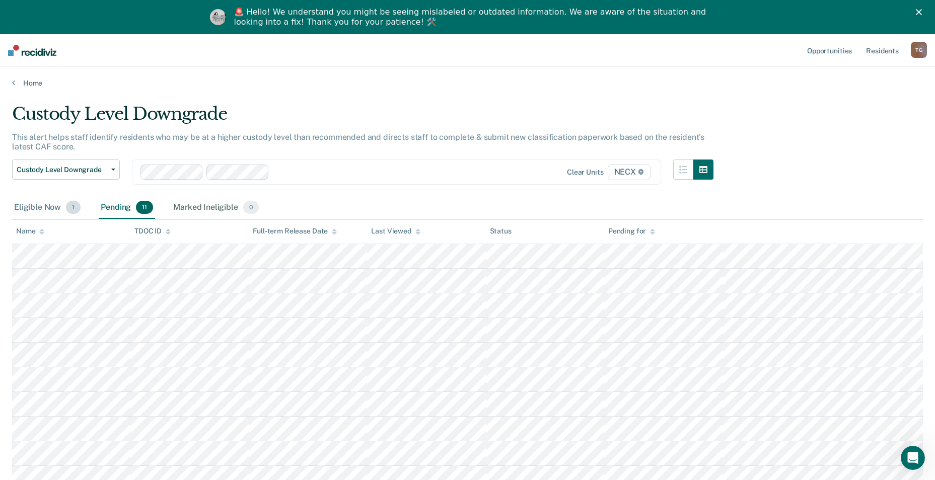
click at [35, 206] on div "Eligible Now 1" at bounding box center [47, 208] width 70 height 22
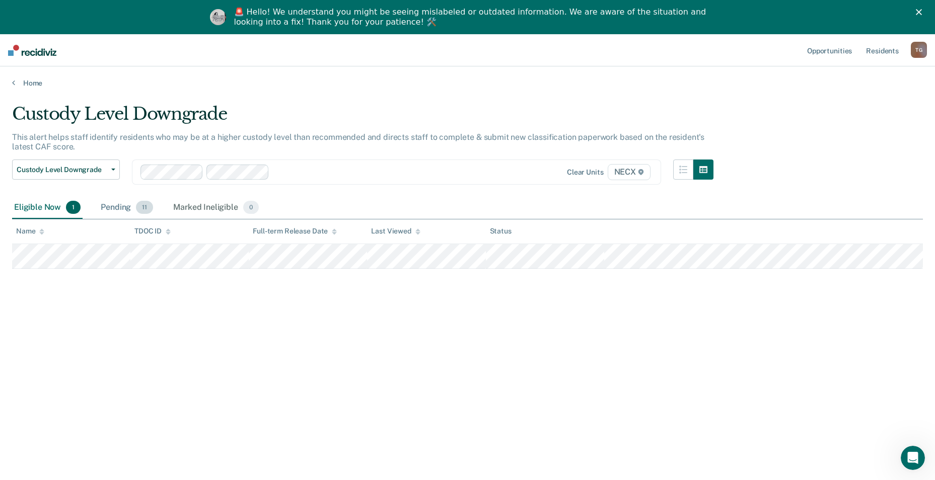
click at [106, 203] on div "Pending 11" at bounding box center [127, 208] width 56 height 22
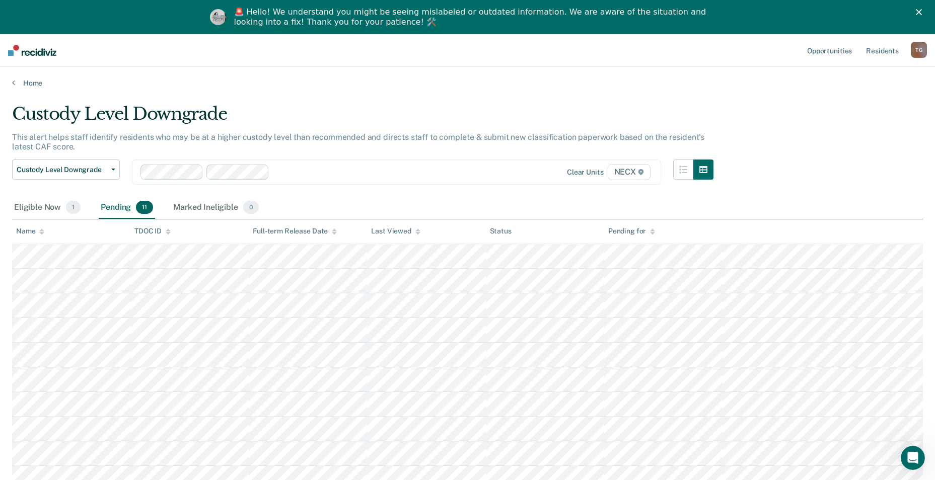
click at [23, 75] on div "Home" at bounding box center [467, 76] width 935 height 21
click at [31, 82] on link "Home" at bounding box center [467, 83] width 911 height 9
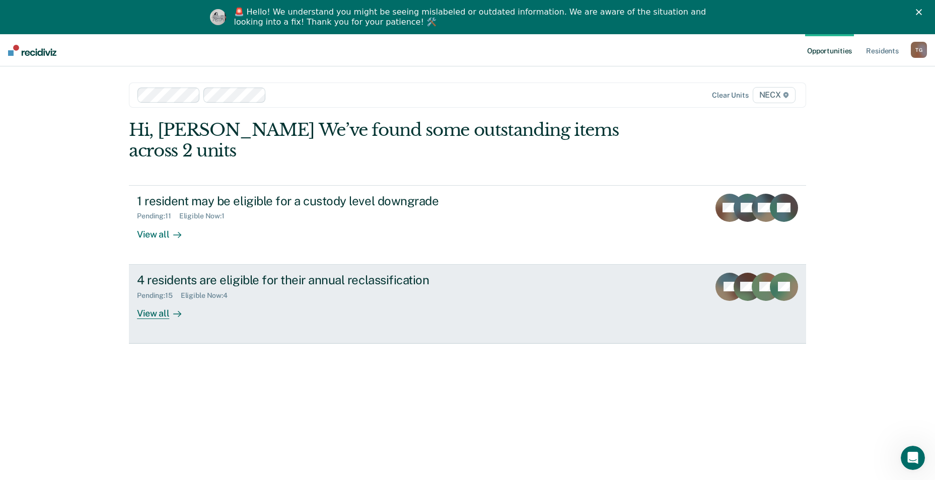
click at [302, 287] on div "Pending : 15 Eligible Now : 4" at bounding box center [313, 293] width 353 height 13
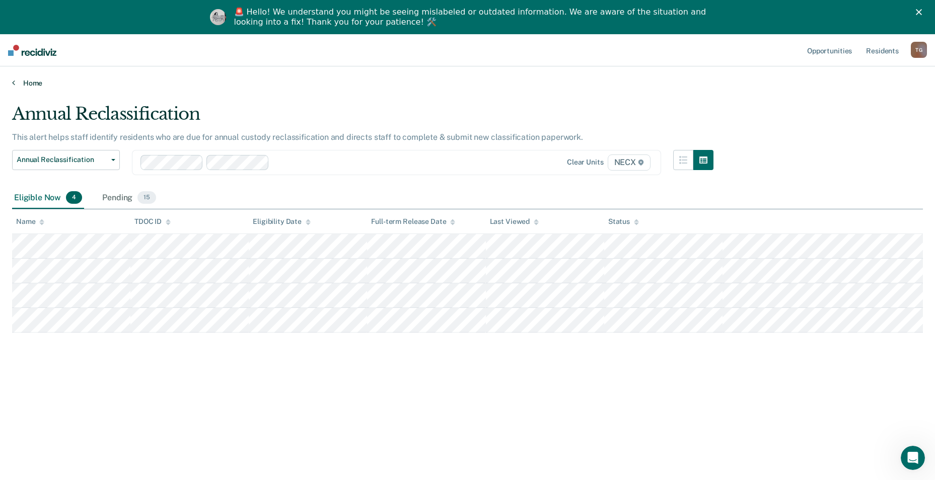
click at [25, 86] on link "Home" at bounding box center [467, 83] width 911 height 9
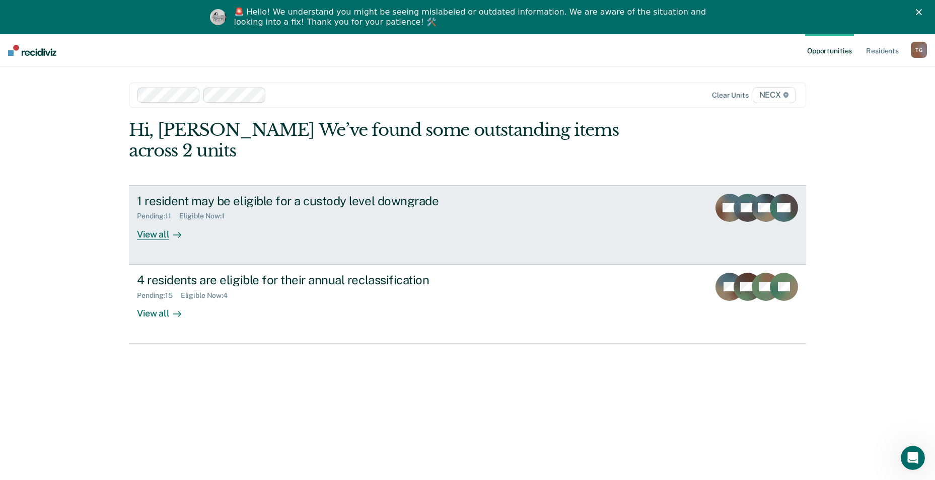
click at [200, 206] on div "1 resident may be eligible for a custody level downgrade Pending : 11 Eligible …" at bounding box center [326, 217] width 378 height 46
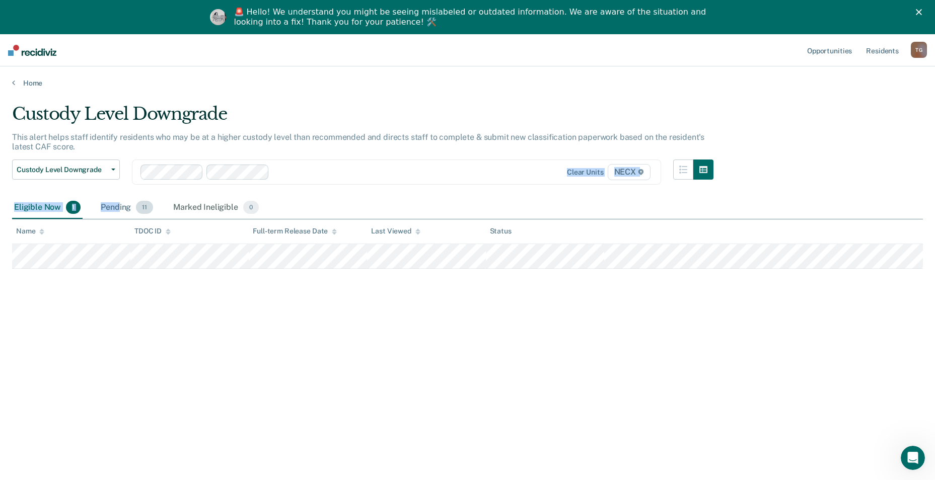
click at [117, 199] on div "Custody Level Downgrade This alert helps staff identify residents who may be at…" at bounding box center [467, 271] width 911 height 335
drag, startPoint x: 117, startPoint y: 199, endPoint x: 123, endPoint y: 204, distance: 7.9
click at [123, 204] on div "Pending 11" at bounding box center [127, 208] width 56 height 22
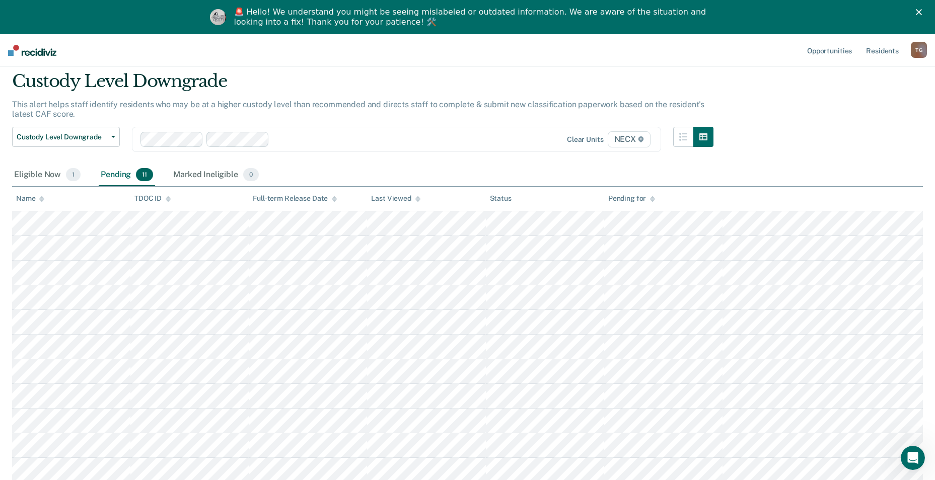
scroll to position [50, 0]
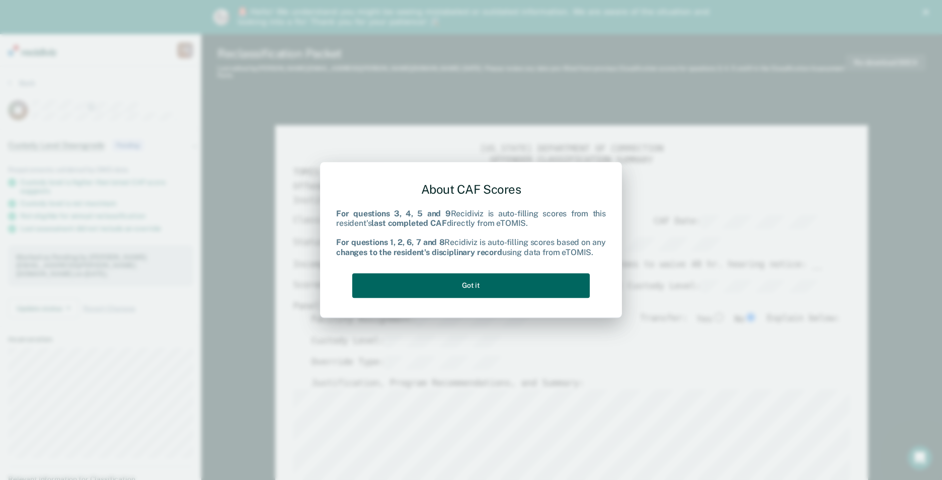
click at [525, 286] on button "Got it" at bounding box center [471, 285] width 238 height 25
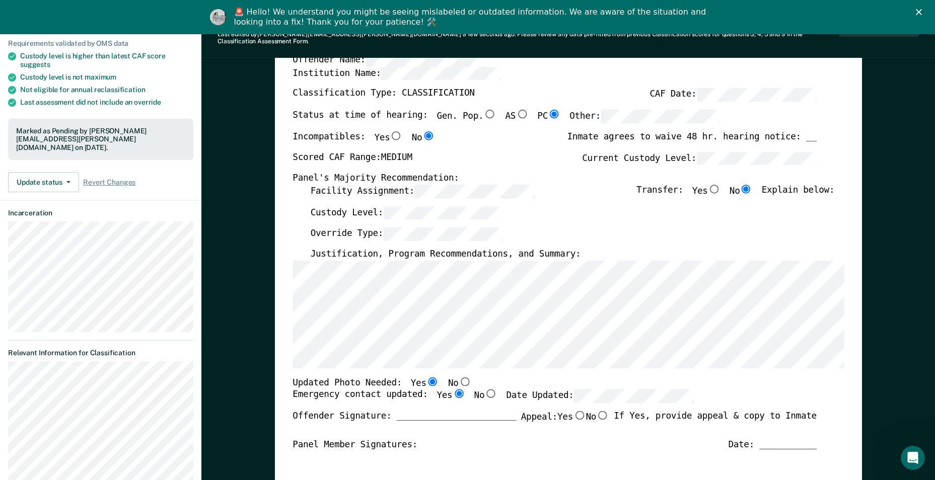
scroll to position [151, 0]
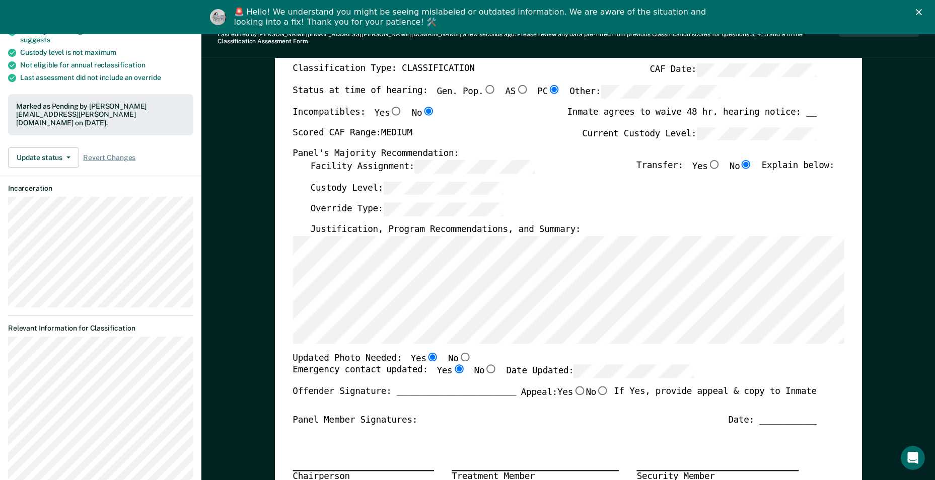
click at [458, 352] on input "No" at bounding box center [464, 356] width 13 height 9
type textarea "x"
radio input "false"
radio input "true"
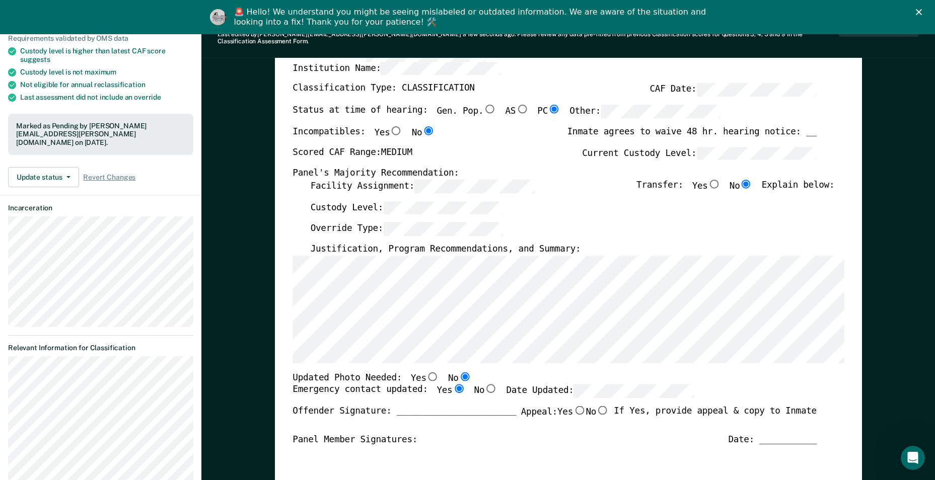
scroll to position [0, 0]
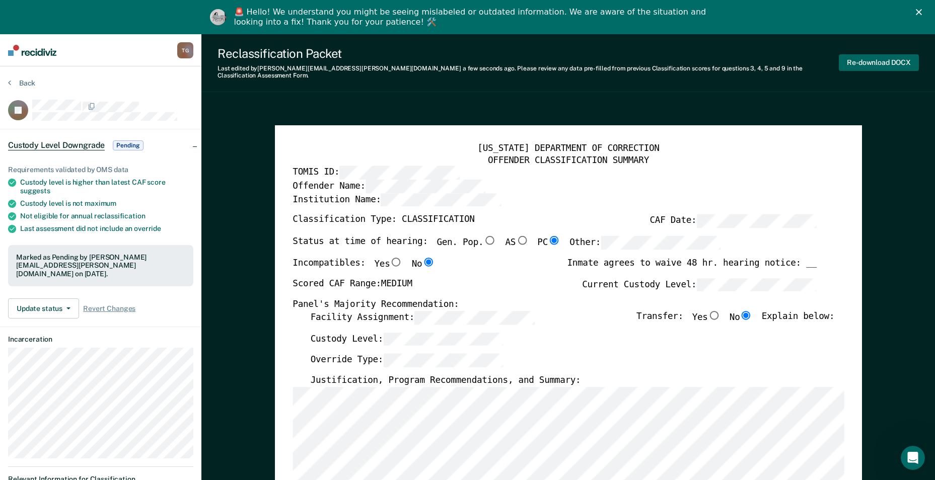
click at [871, 59] on button "Re-download DOCX" at bounding box center [879, 62] width 80 height 17
click at [10, 86] on icon at bounding box center [9, 83] width 3 height 8
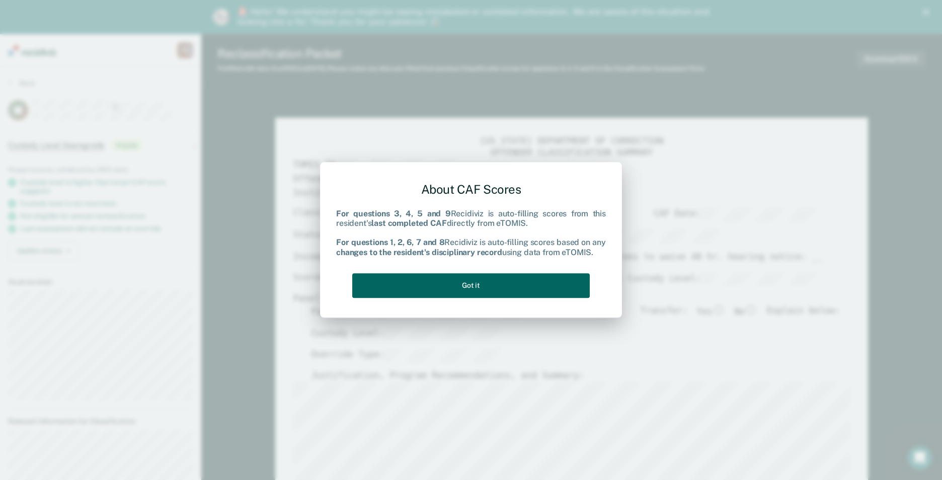
click at [529, 287] on button "Got it" at bounding box center [471, 285] width 238 height 25
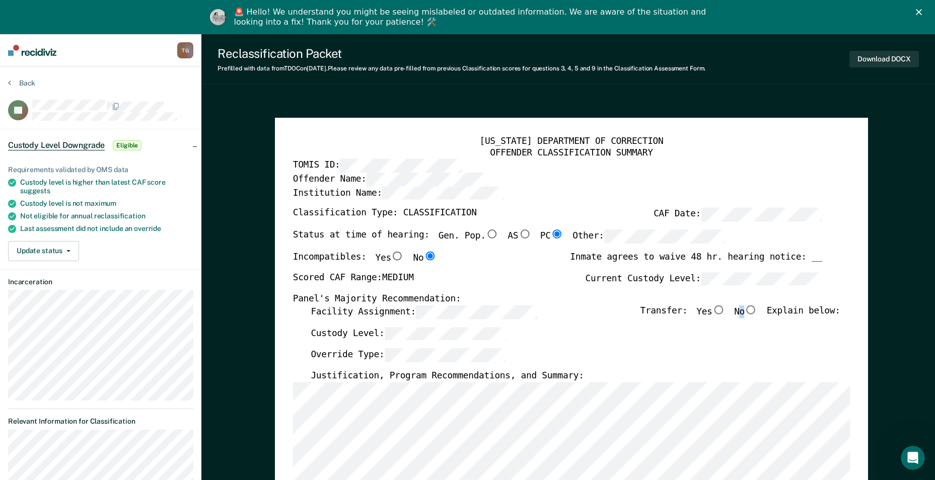
click at [750, 310] on label "No" at bounding box center [746, 313] width 24 height 14
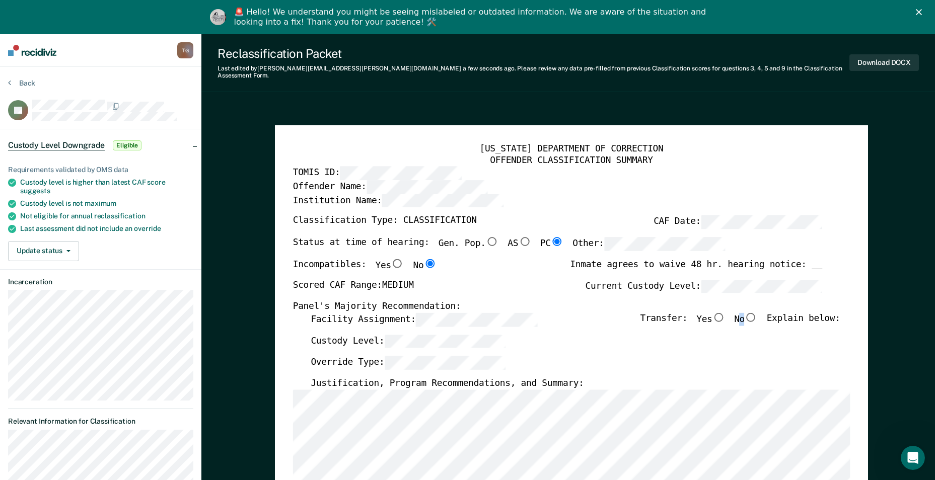
click at [754, 313] on input "No" at bounding box center [751, 317] width 13 height 9
type textarea "x"
radio input "true"
click at [776, 356] on div "Override Type:" at bounding box center [575, 367] width 529 height 22
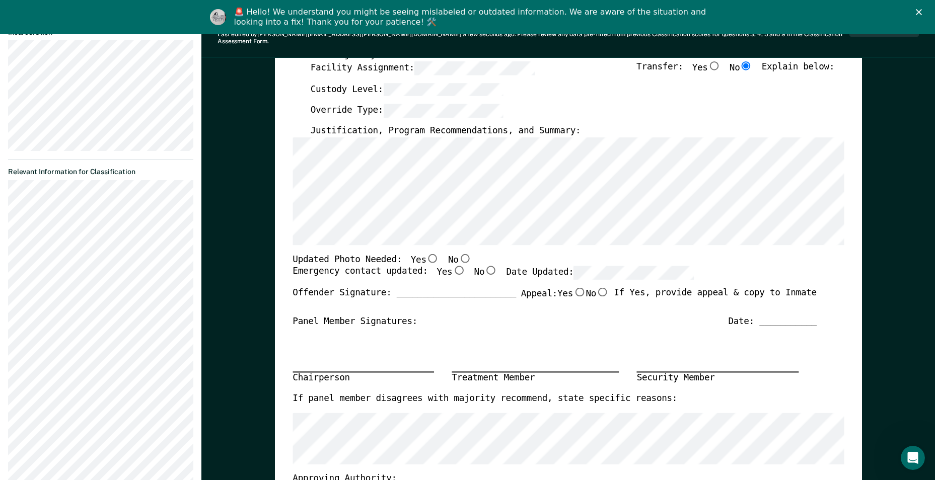
scroll to position [252, 0]
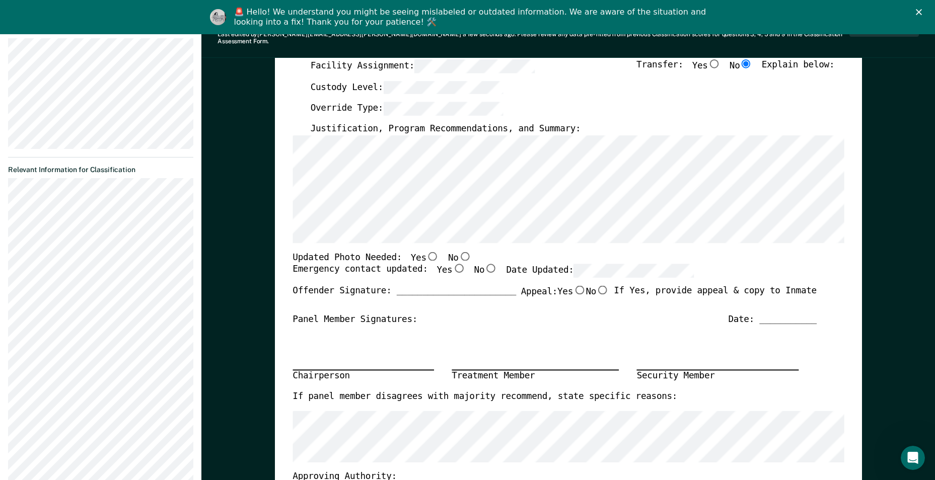
click at [452, 264] on input "Yes" at bounding box center [458, 268] width 13 height 9
type textarea "x"
radio input "true"
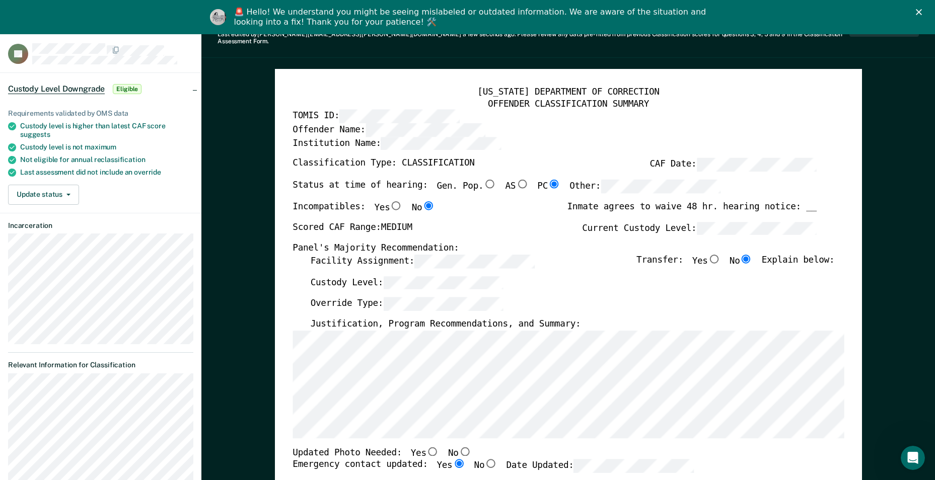
scroll to position [0, 0]
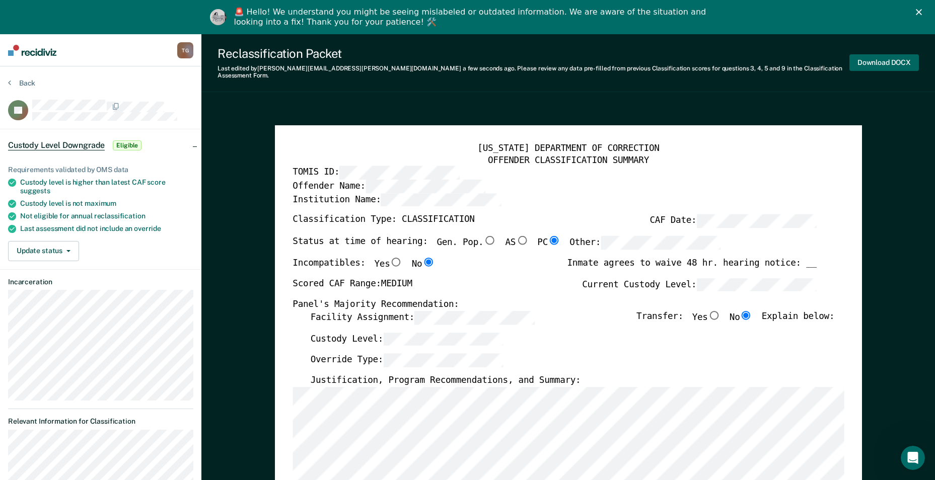
click at [872, 64] on button "Download DOCX" at bounding box center [883, 62] width 69 height 17
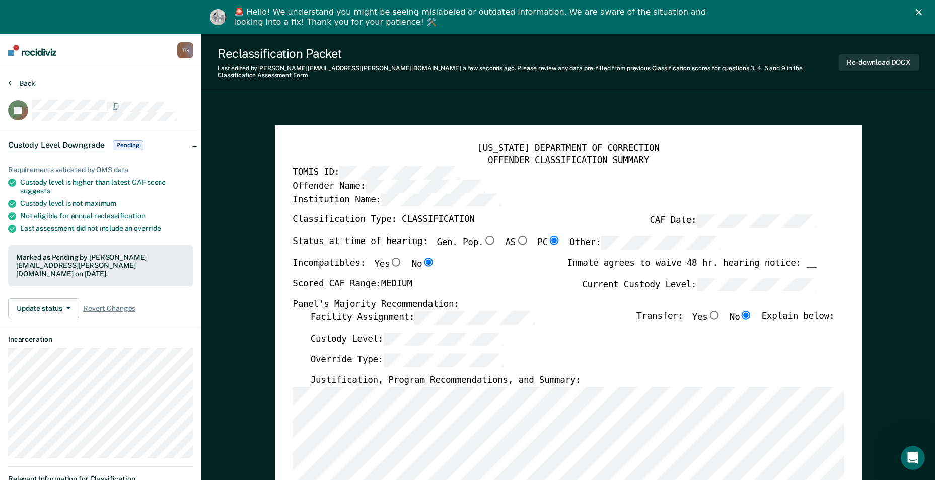
click at [21, 84] on button "Back" at bounding box center [21, 83] width 27 height 9
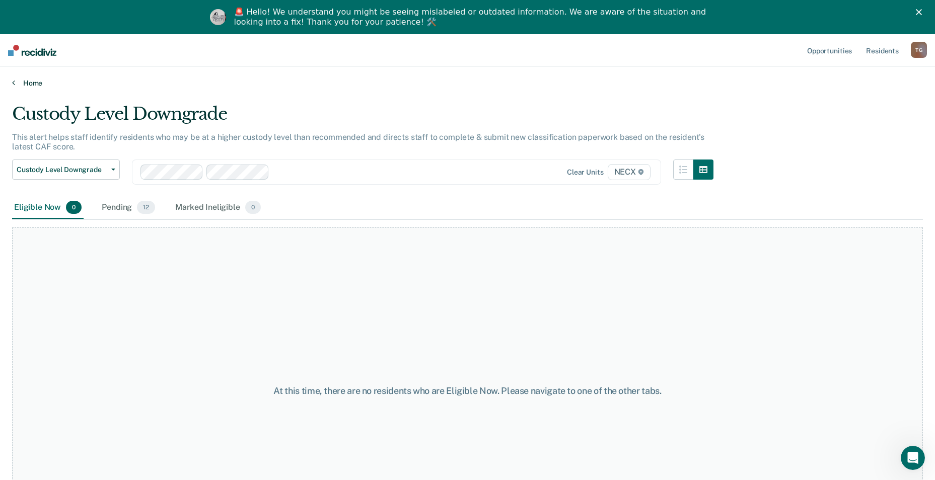
click at [39, 84] on link "Home" at bounding box center [467, 83] width 911 height 9
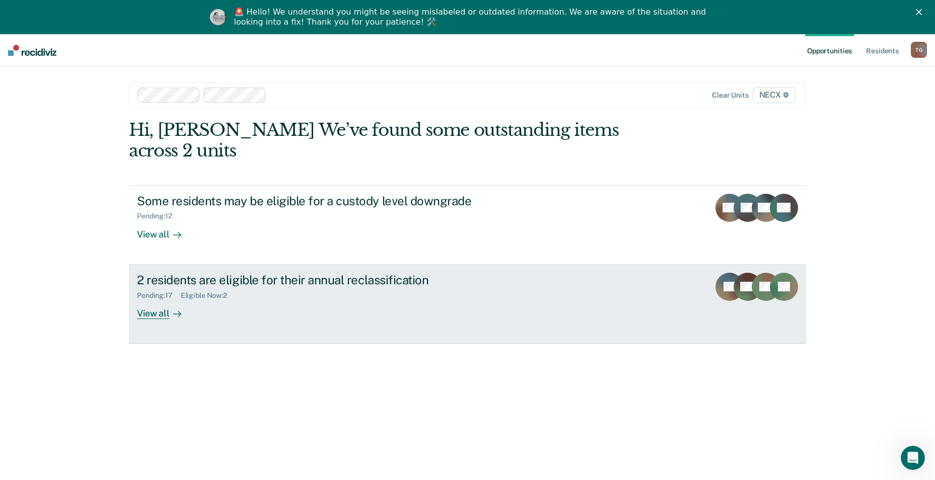
click at [280, 273] on div "2 residents are eligible for their annual reclassification" at bounding box center [313, 280] width 353 height 15
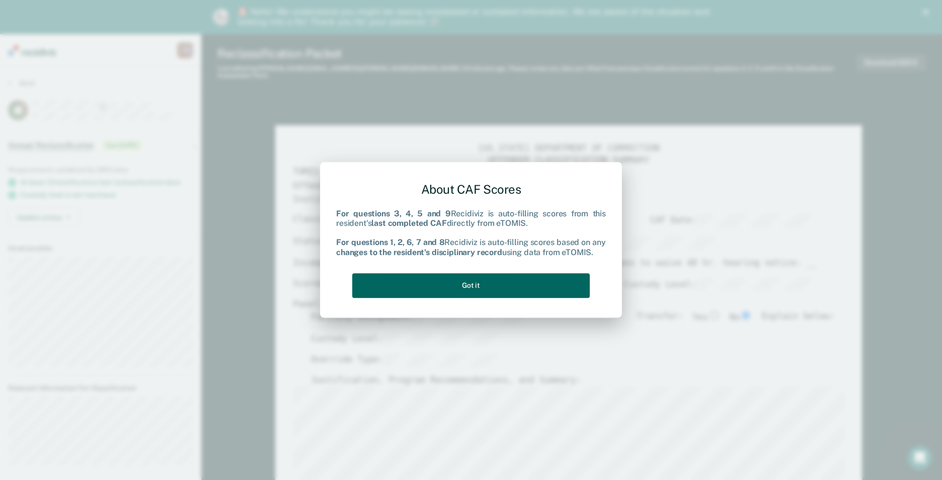
click at [515, 281] on button "Got it" at bounding box center [471, 285] width 238 height 25
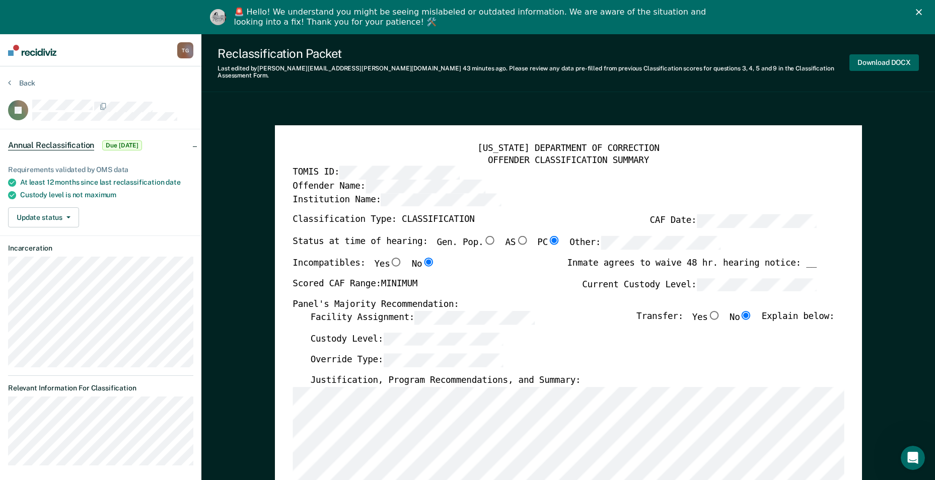
click at [882, 63] on button "Download DOCX" at bounding box center [883, 62] width 69 height 17
type textarea "x"
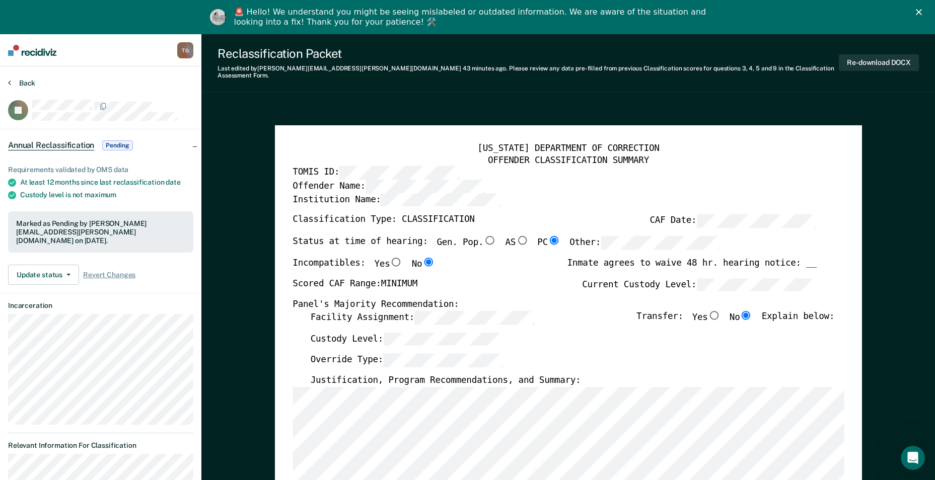
click at [26, 84] on button "Back" at bounding box center [21, 83] width 27 height 9
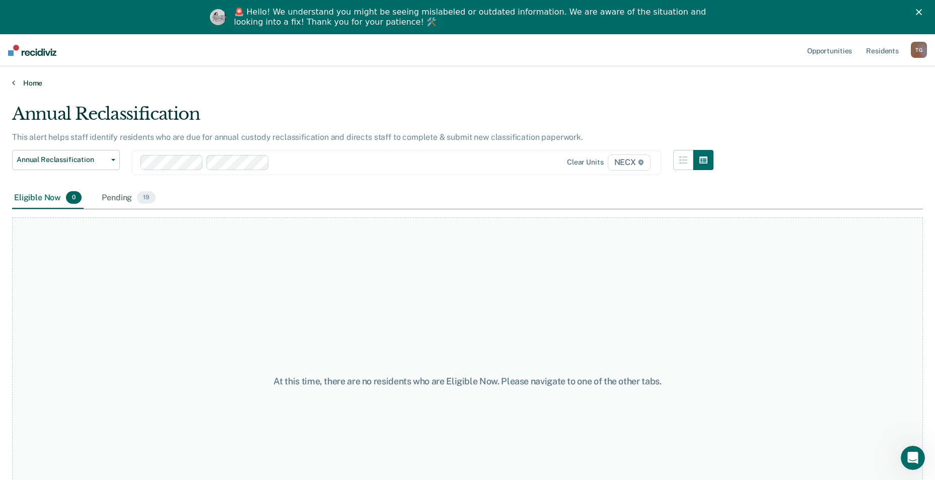
click at [31, 83] on link "Home" at bounding box center [467, 83] width 911 height 9
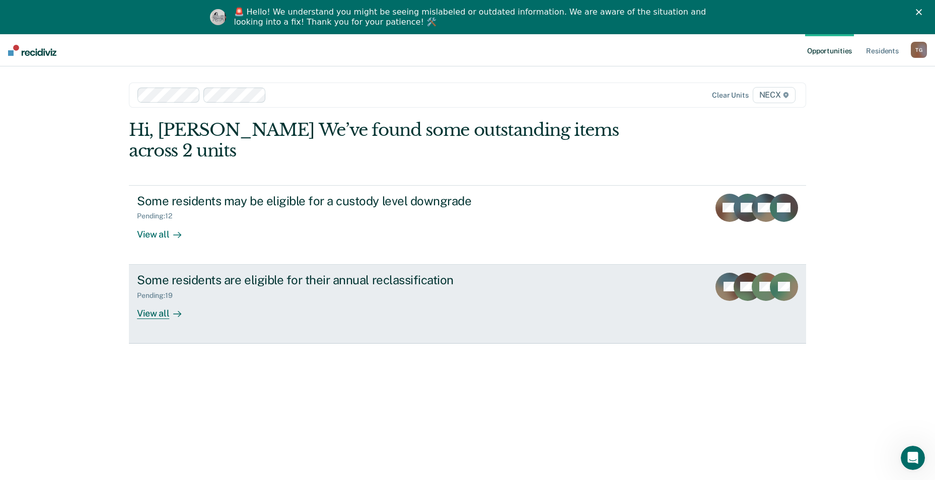
click at [286, 281] on div "Some residents are eligible for their annual reclassification Pending : 19 View…" at bounding box center [326, 296] width 378 height 46
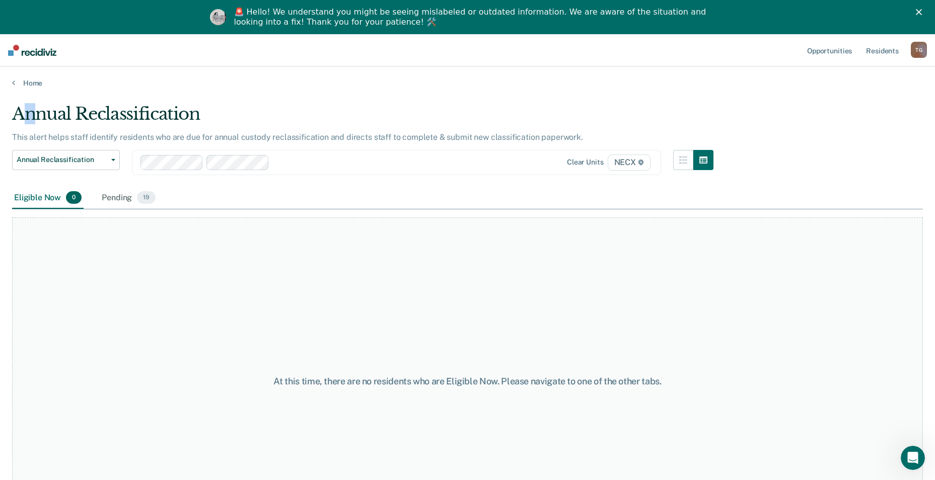
click at [30, 89] on main "Annual Reclassification This alert helps staff identify residents who are due f…" at bounding box center [467, 300] width 935 height 424
drag, startPoint x: 30, startPoint y: 89, endPoint x: 24, endPoint y: 83, distance: 8.5
click at [24, 83] on link "Home" at bounding box center [467, 83] width 911 height 9
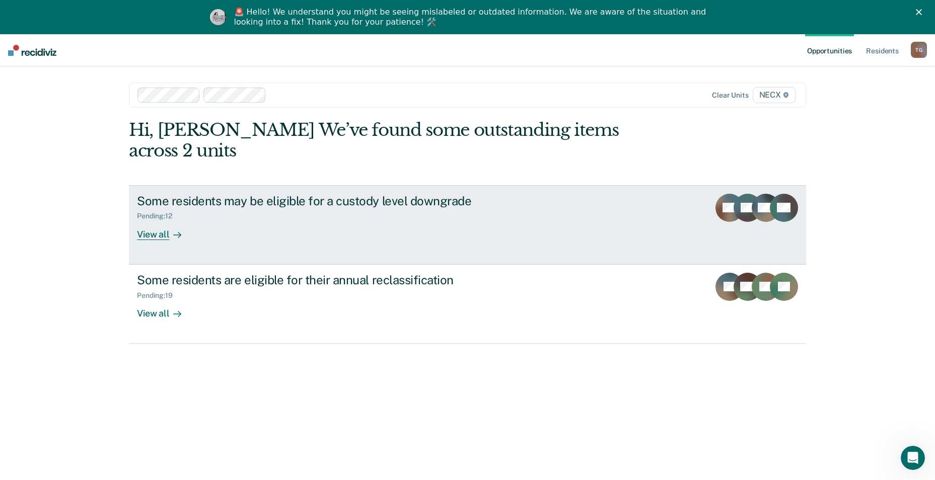
click at [238, 200] on div "Some residents may be eligible for a custody level downgrade Pending : 12 View …" at bounding box center [326, 217] width 378 height 46
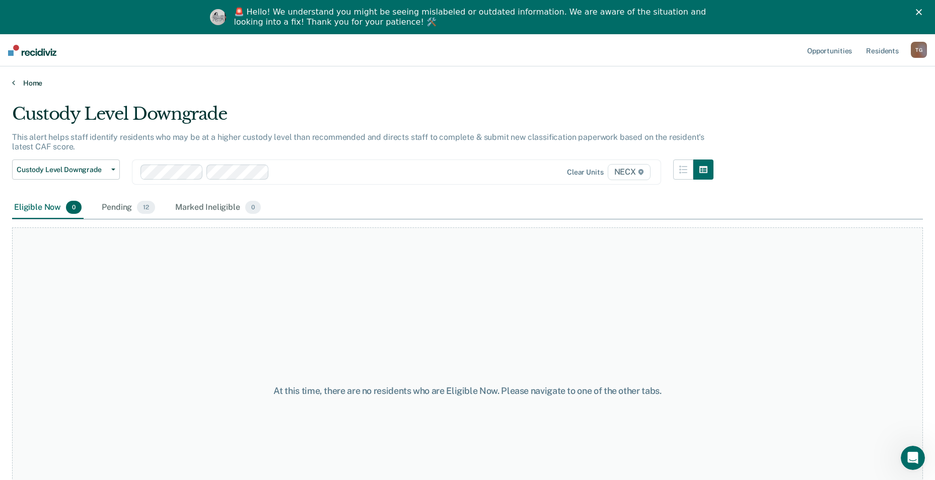
click at [42, 81] on link "Home" at bounding box center [467, 83] width 911 height 9
